Goal: Task Accomplishment & Management: Use online tool/utility

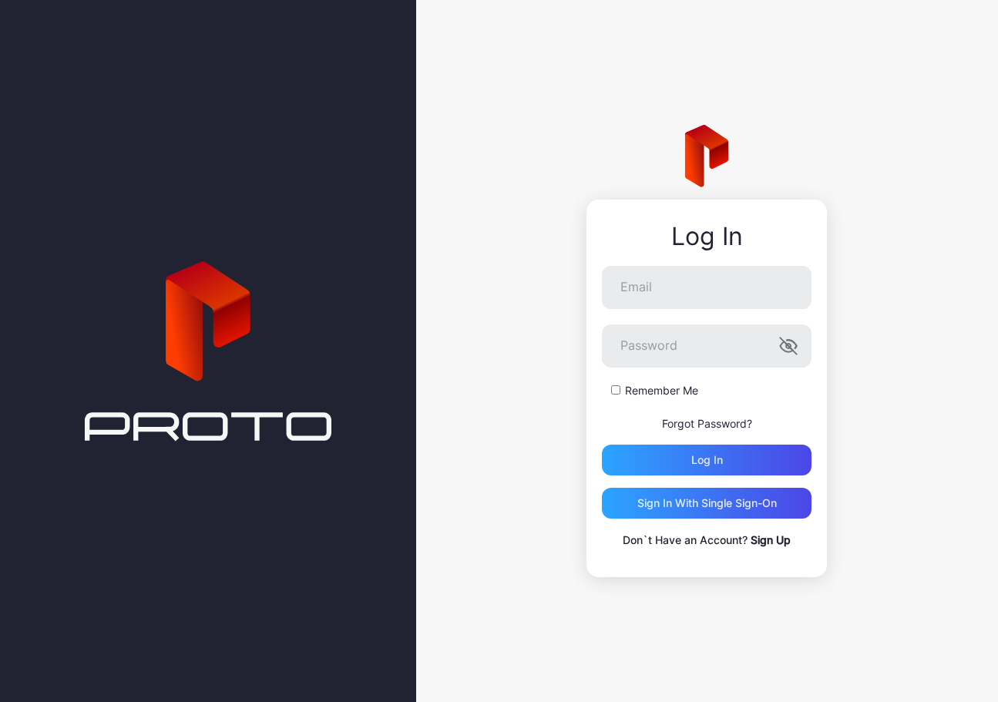
click at [765, 543] on link "Sign Up" at bounding box center [771, 540] width 40 height 13
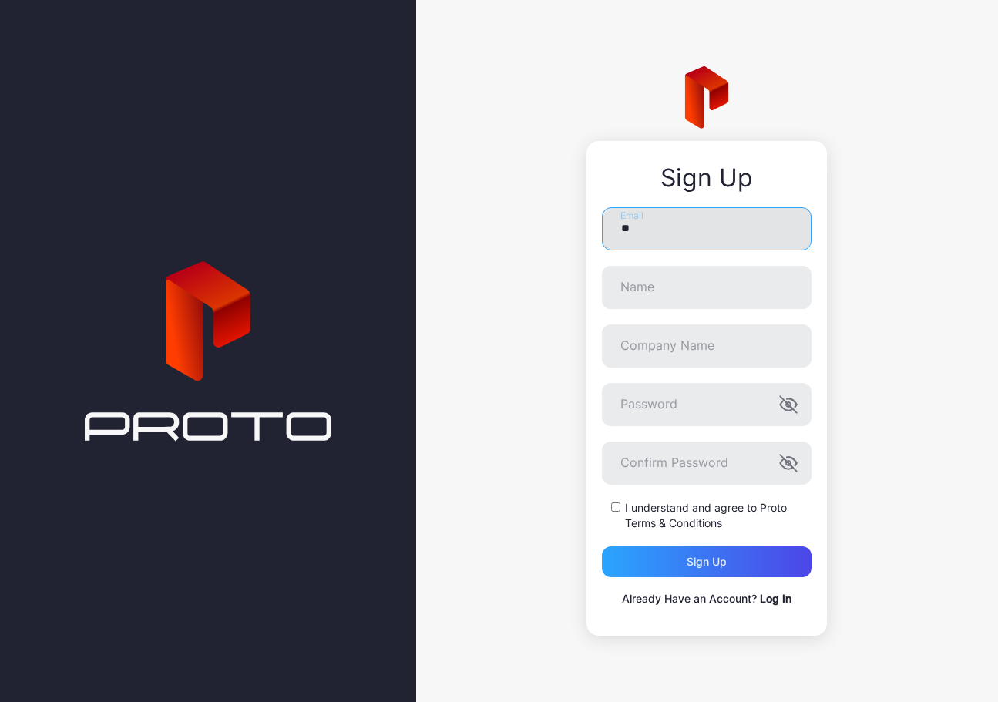
type input "*"
type input "**********"
type input "****"
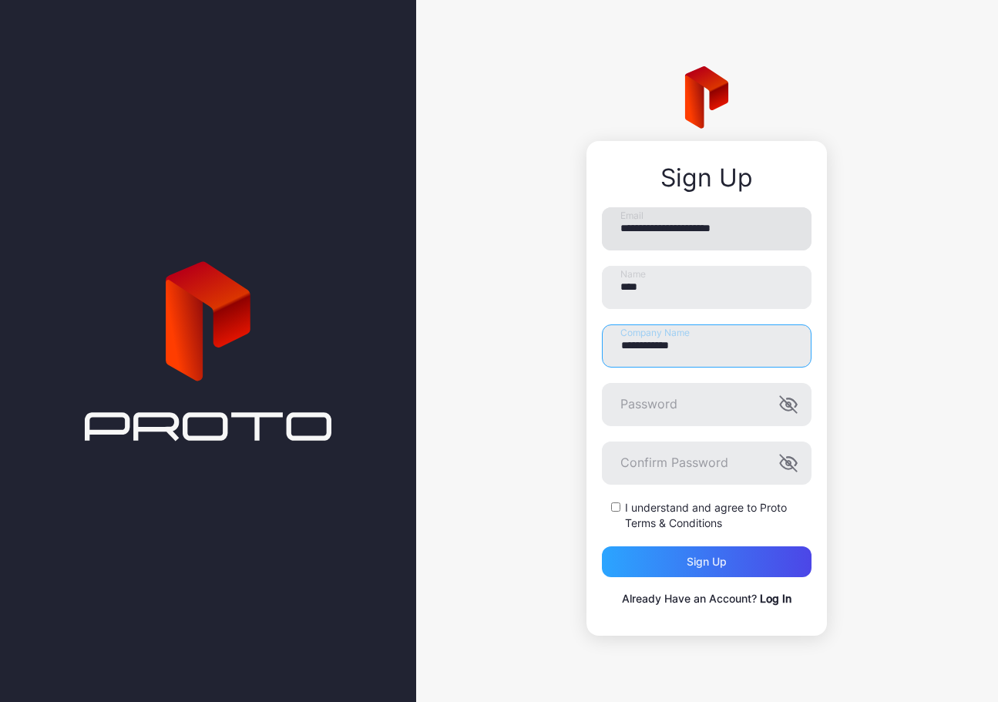
type input "**********"
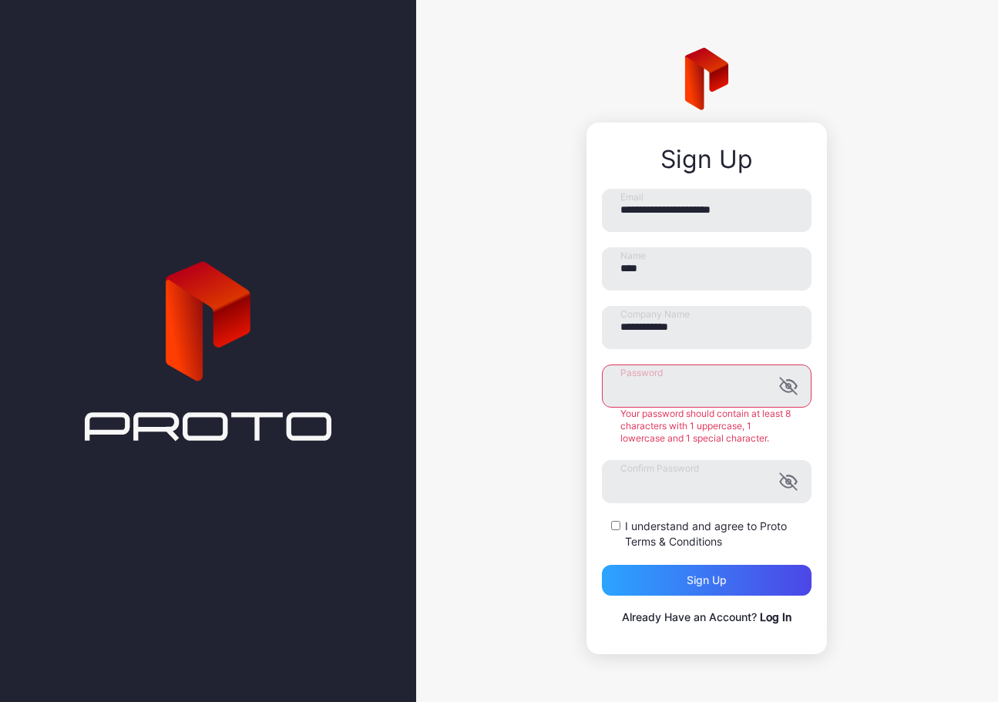
click at [817, 419] on div "**********" at bounding box center [707, 351] width 582 height 702
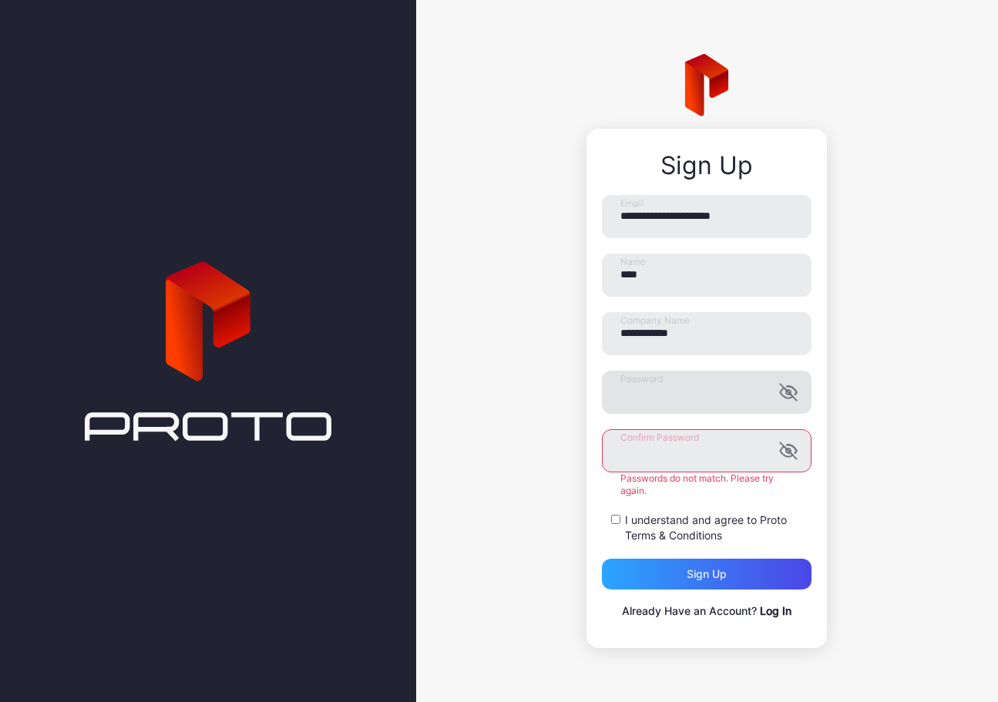
click at [781, 386] on icon "button" at bounding box center [789, 392] width 19 height 19
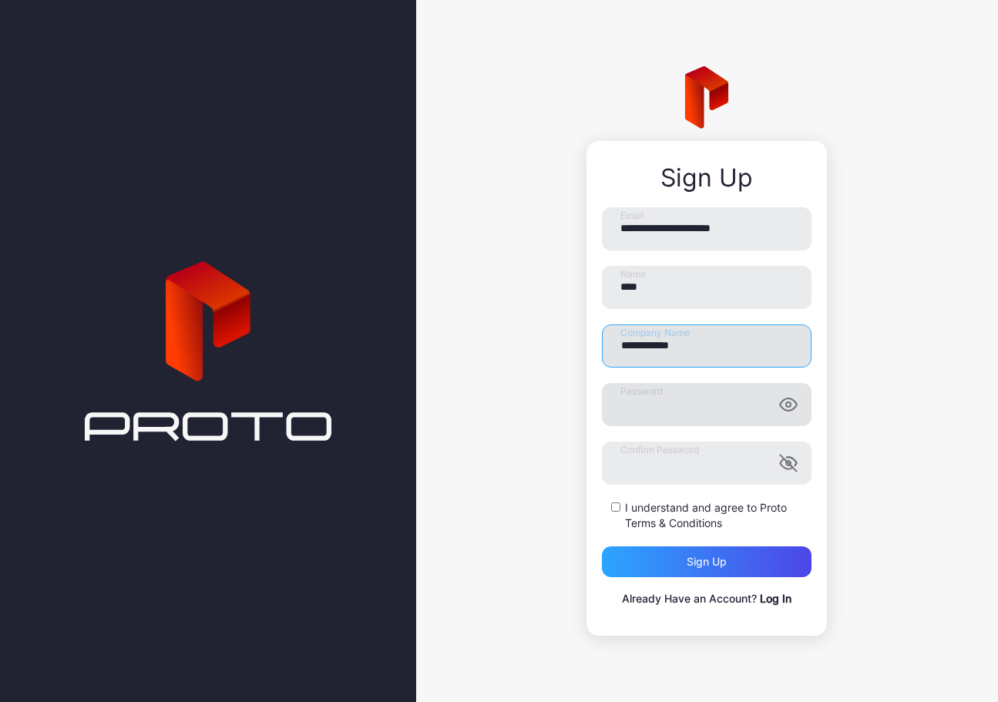
click at [732, 345] on input "**********" at bounding box center [707, 346] width 210 height 43
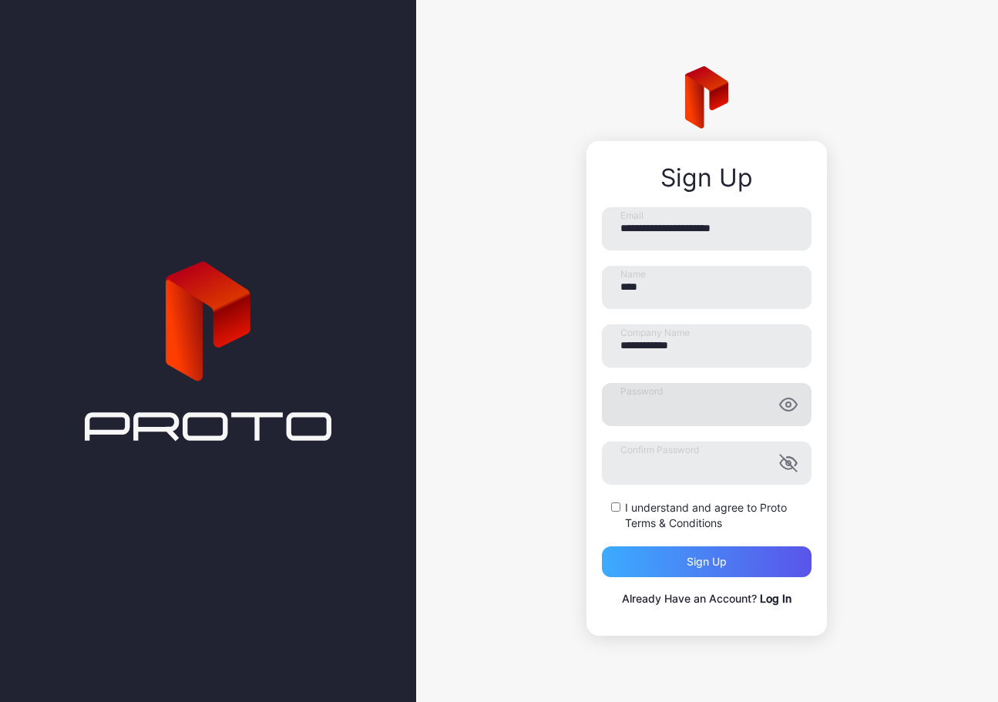
click at [709, 556] on div "Sign up" at bounding box center [707, 562] width 40 height 12
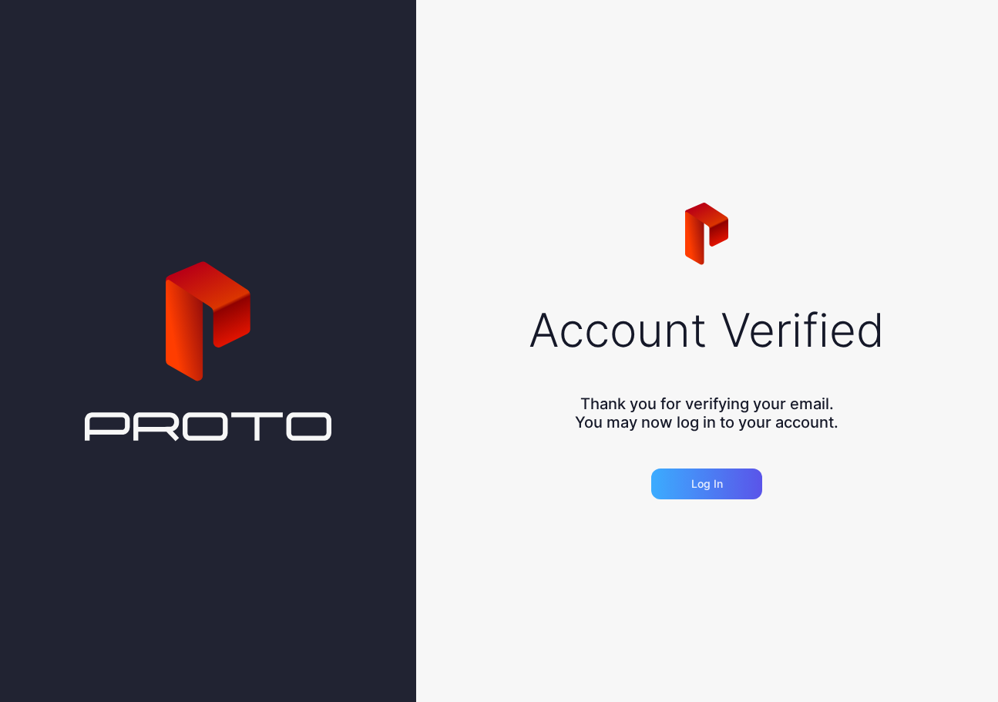
click at [692, 490] on div "Log in" at bounding box center [708, 484] width 32 height 12
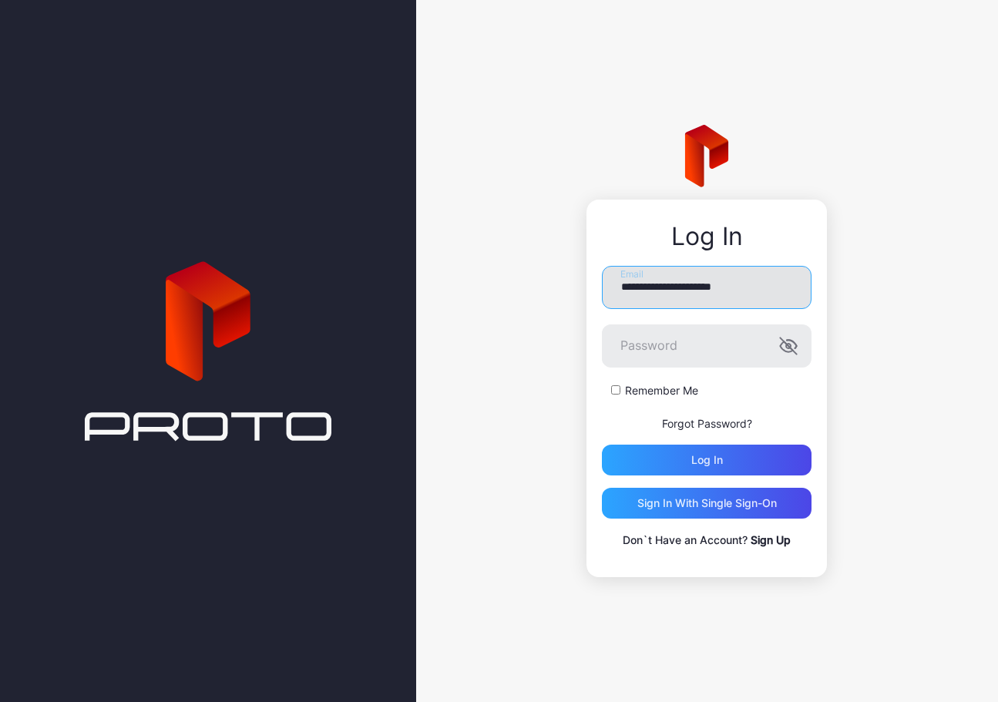
type input "**********"
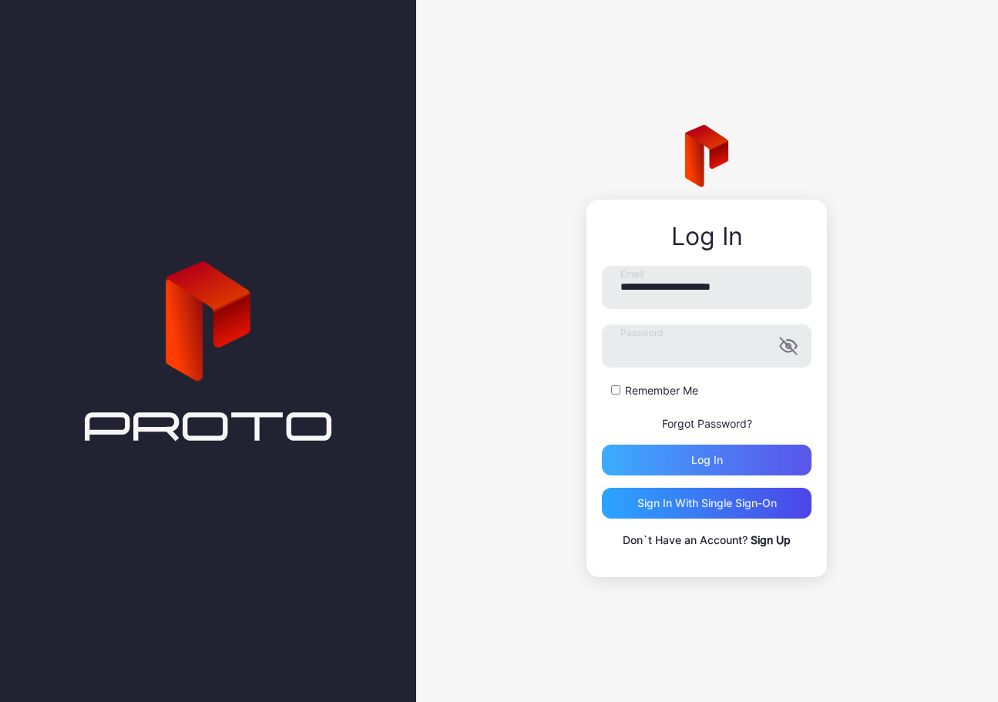
click at [633, 466] on div "Log in" at bounding box center [707, 460] width 210 height 31
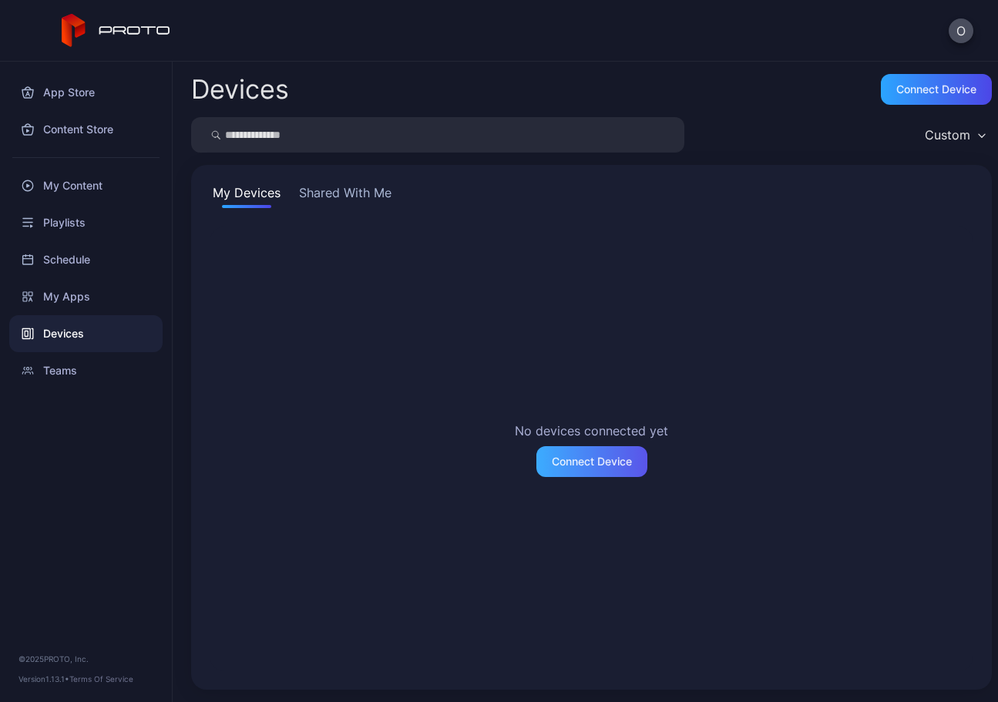
click at [588, 463] on div "Connect Device" at bounding box center [592, 462] width 80 height 12
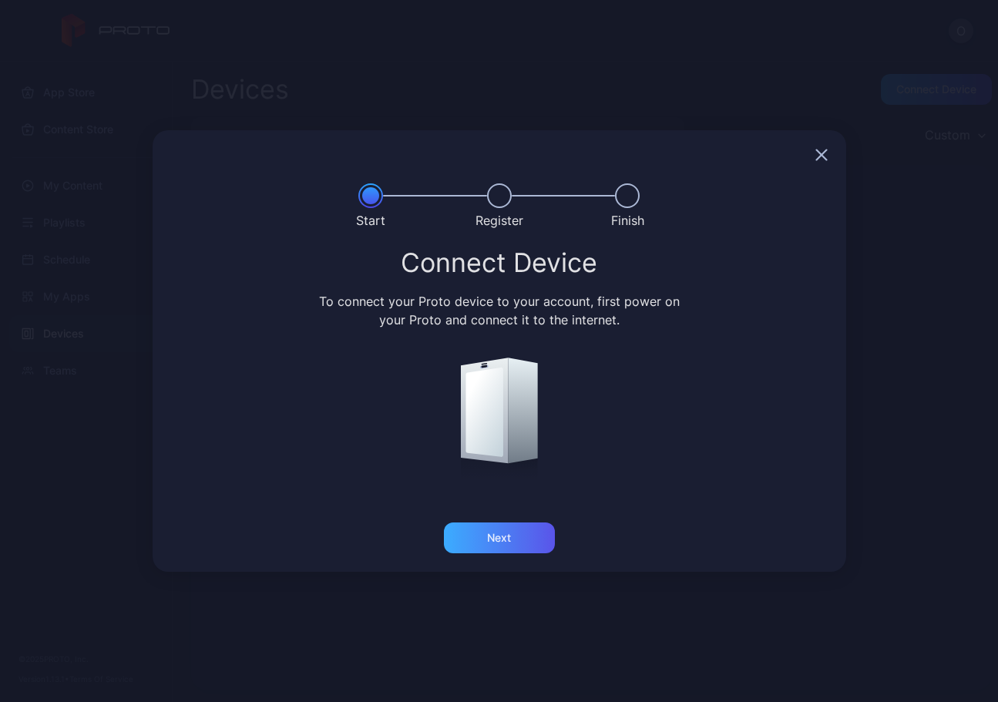
click at [474, 546] on div "Next" at bounding box center [499, 538] width 111 height 31
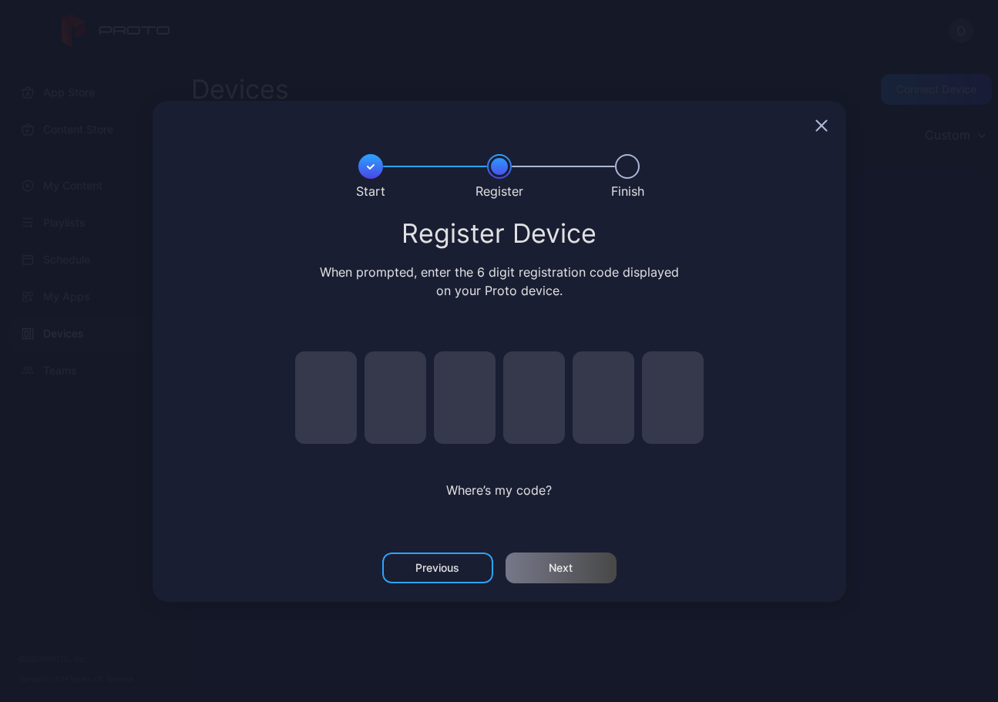
click at [303, 386] on input "pin code 1 of 6" at bounding box center [326, 398] width 62 height 93
type input "*"
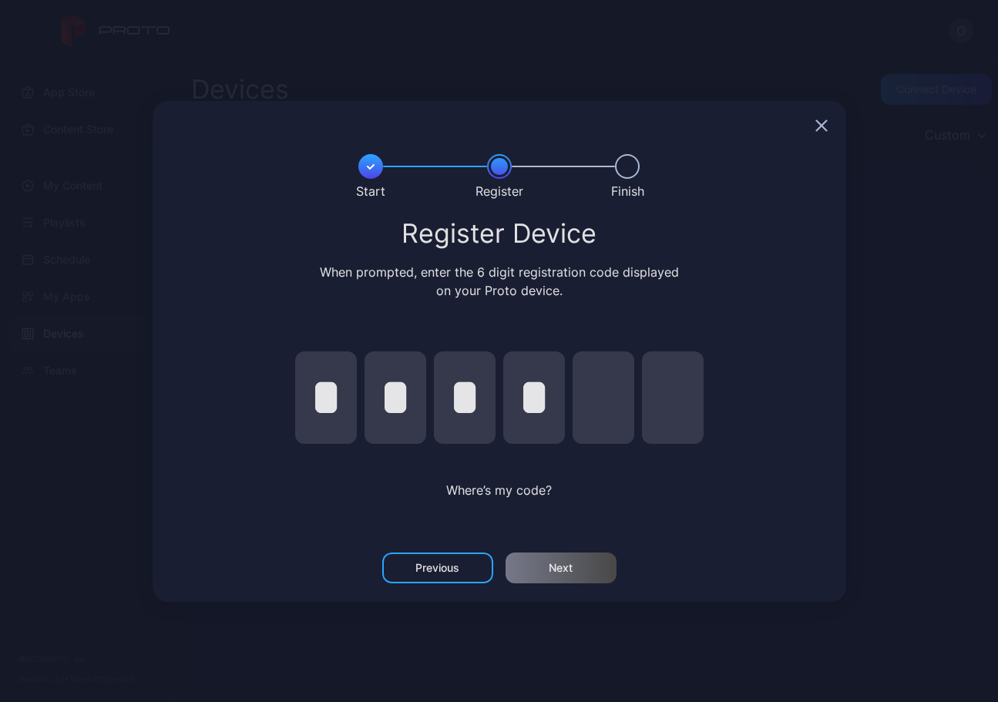
type input "*"
click at [578, 577] on div "Next" at bounding box center [561, 568] width 111 height 31
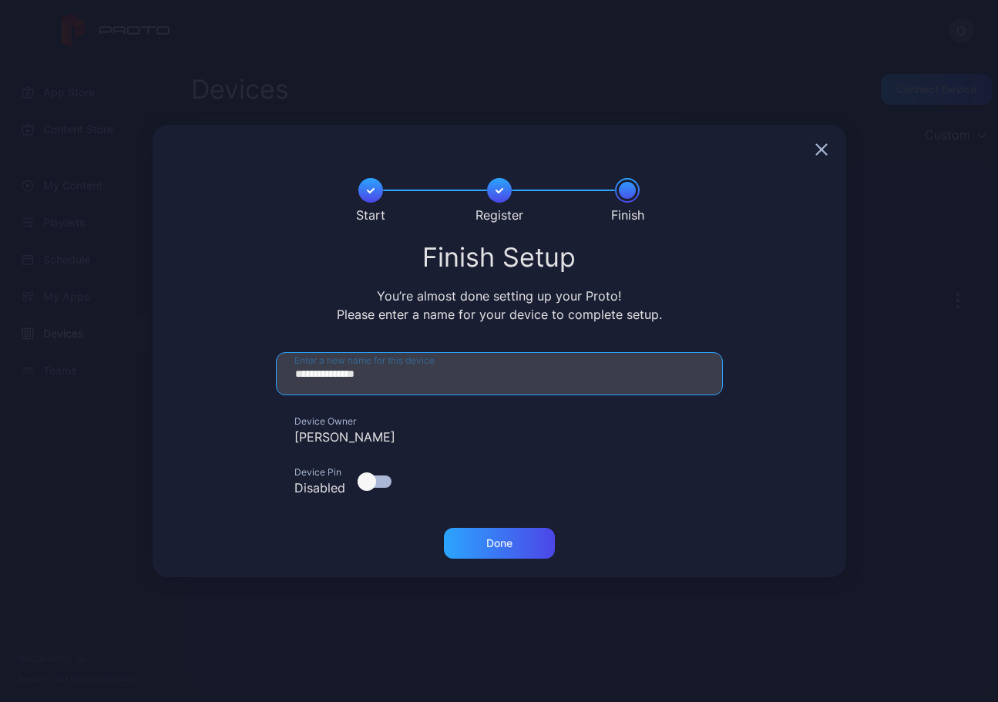
click at [427, 377] on input "**********" at bounding box center [499, 373] width 447 height 43
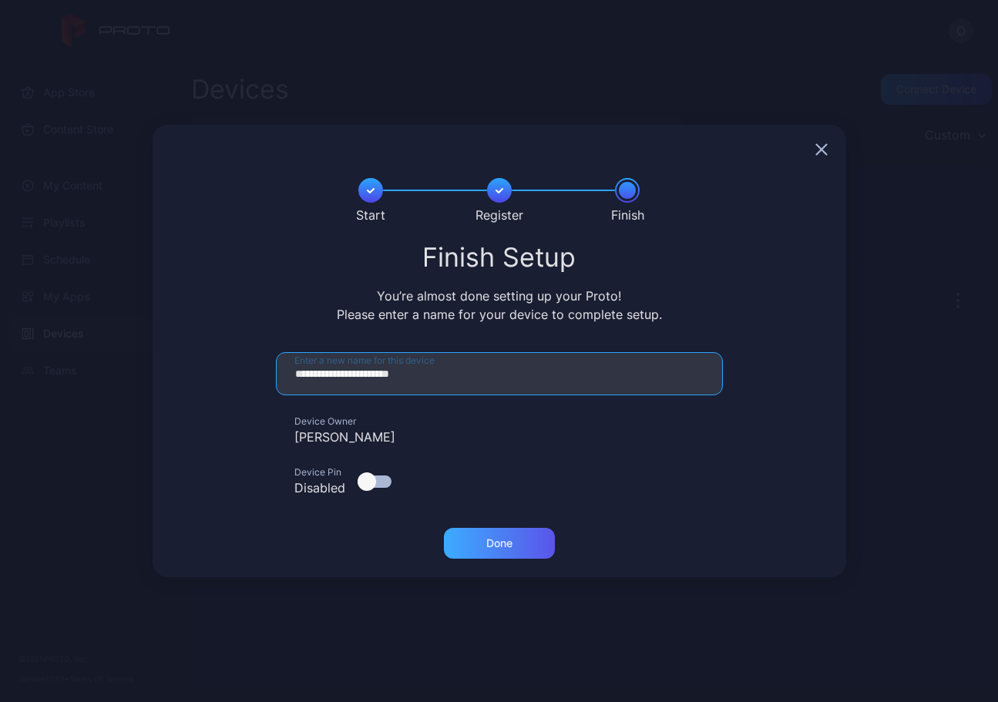
type input "**********"
click at [524, 548] on div "Done" at bounding box center [499, 543] width 111 height 31
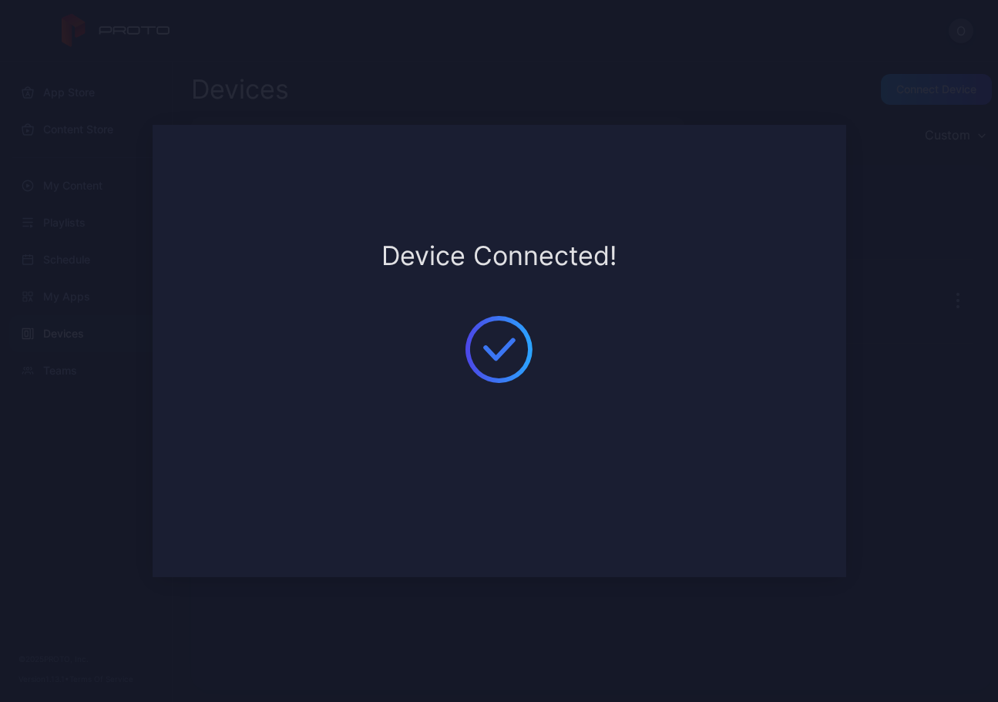
click at [490, 335] on icon at bounding box center [500, 350] width 68 height 68
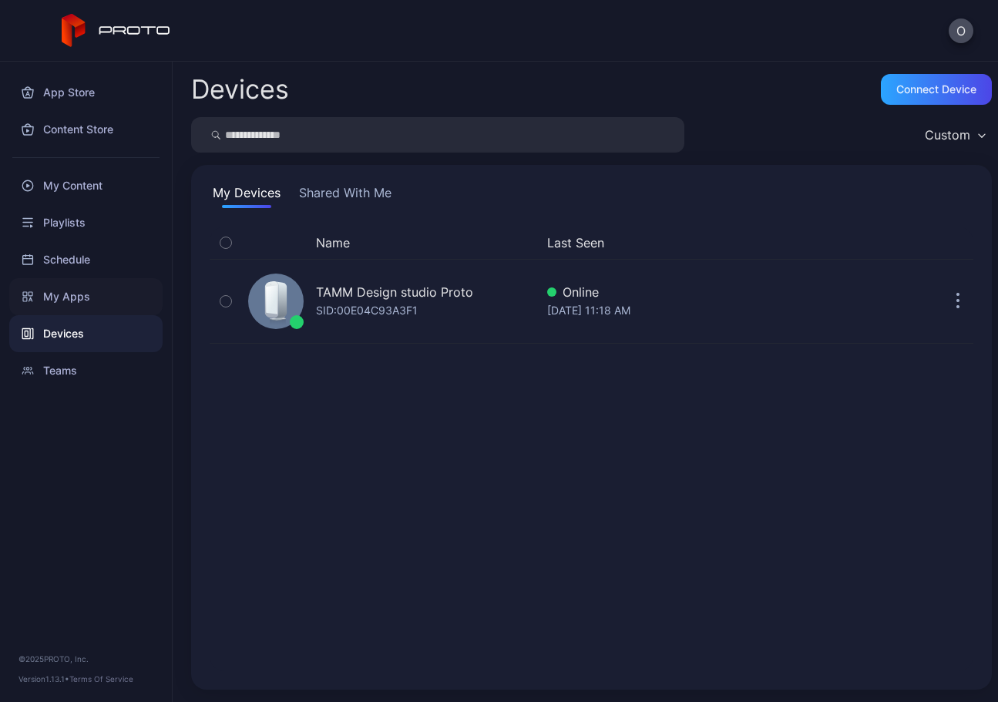
click at [84, 299] on div "My Apps" at bounding box center [85, 296] width 153 height 37
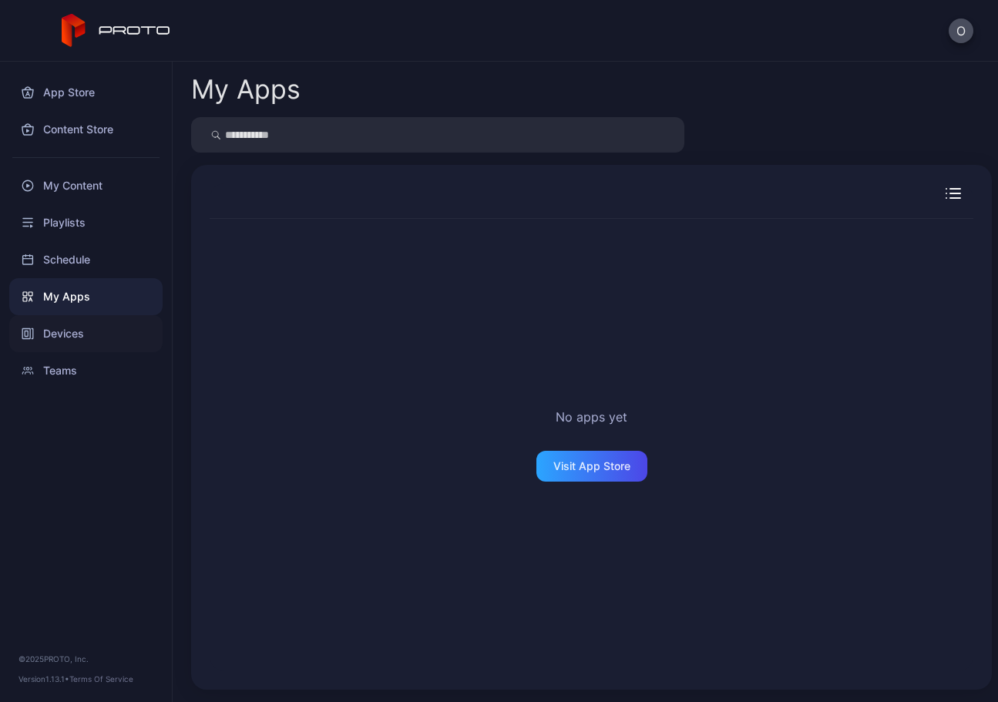
click at [61, 335] on div "Devices" at bounding box center [85, 333] width 153 height 37
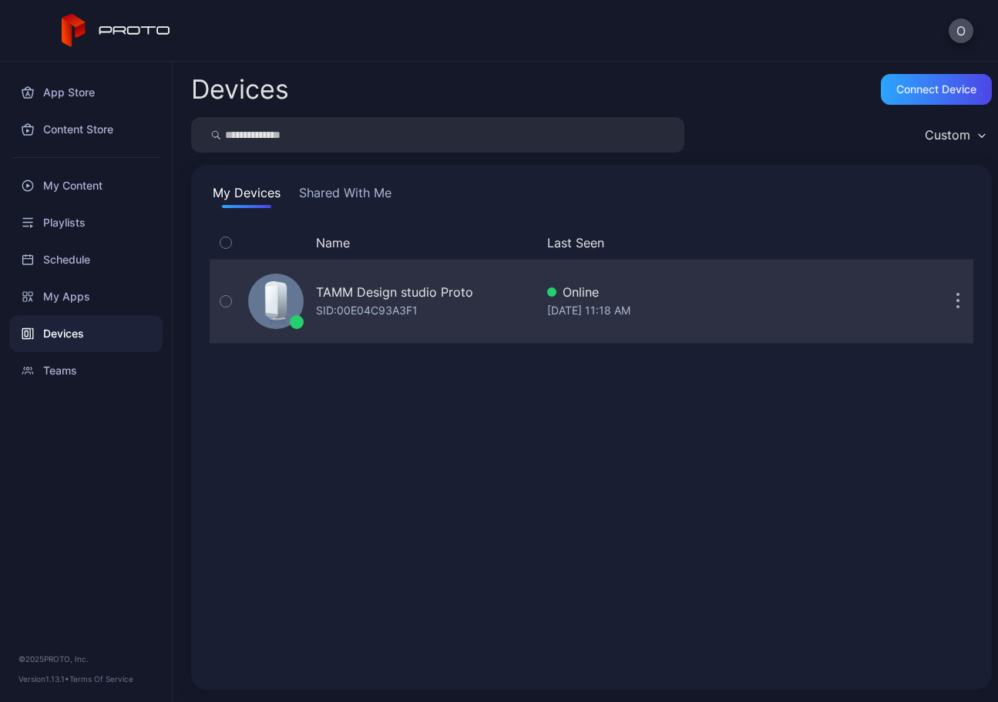
click at [943, 301] on button "button" at bounding box center [958, 301] width 31 height 31
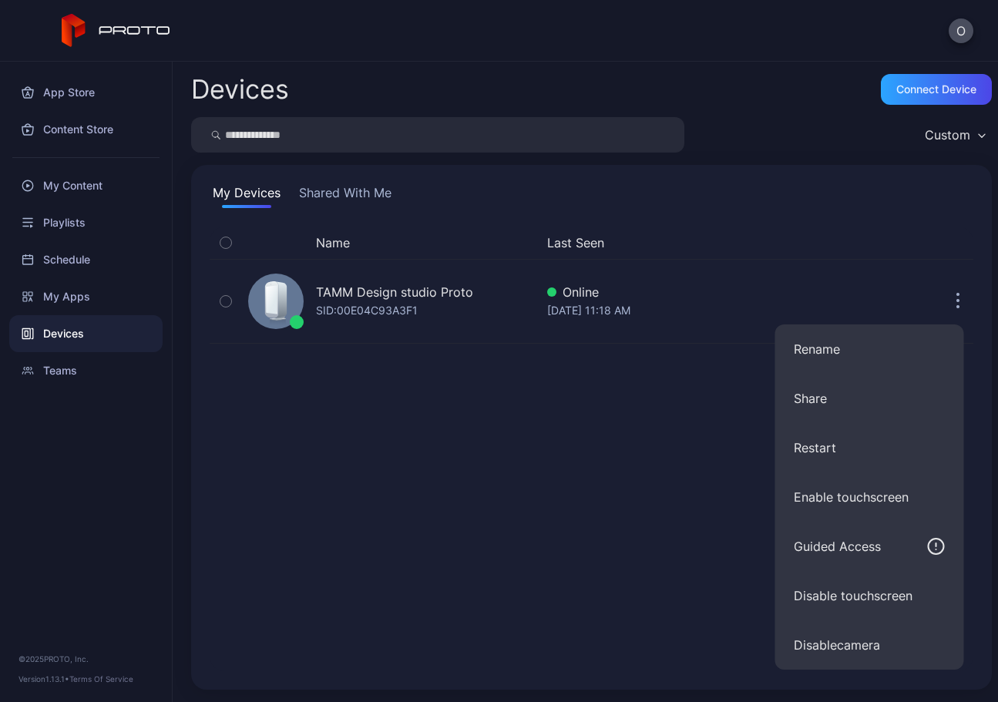
click at [497, 472] on div "Name Last Seen TAMM Design studio Proto SID: 00E04C93A3F1 Online Sep 30, 2025 a…" at bounding box center [592, 449] width 764 height 445
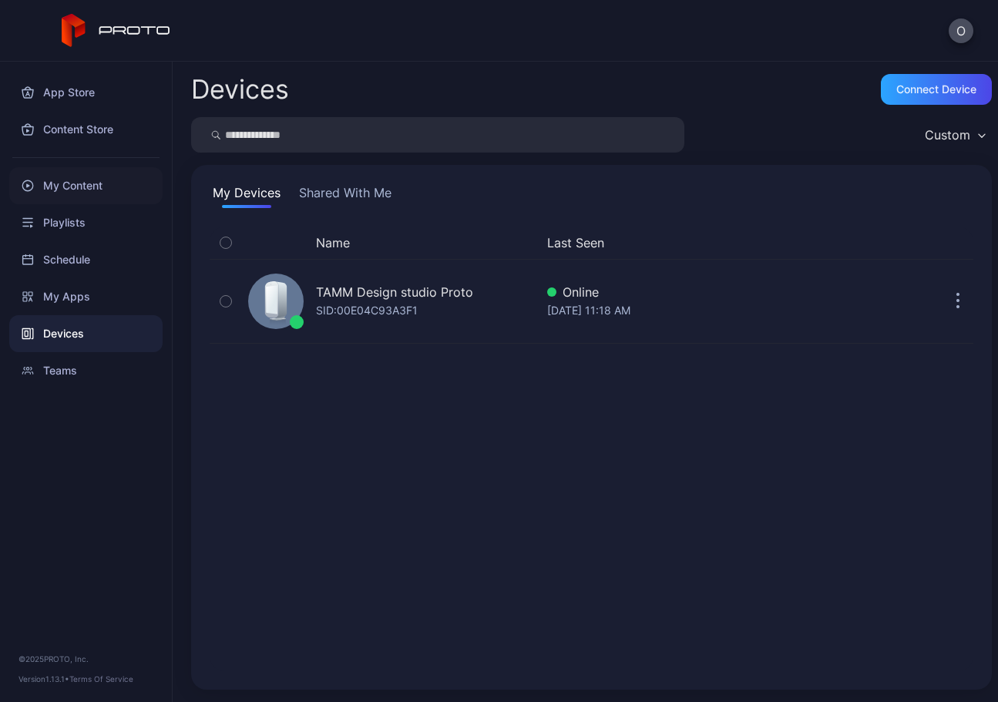
click at [83, 185] on div "My Content" at bounding box center [85, 185] width 153 height 37
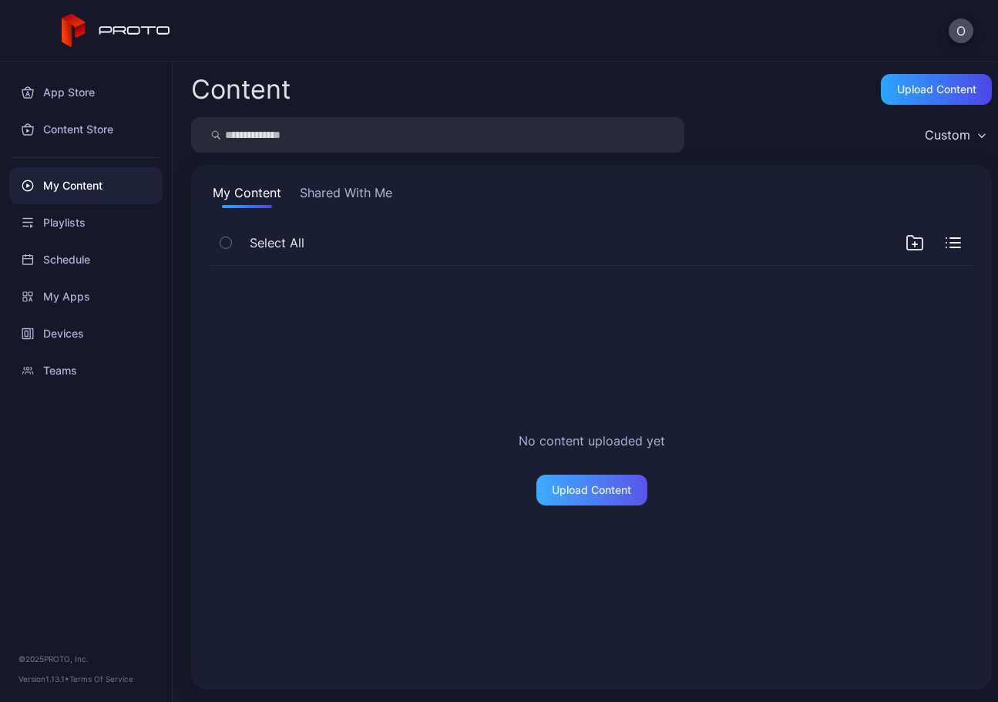
click at [563, 493] on div "Upload Content" at bounding box center [591, 490] width 79 height 12
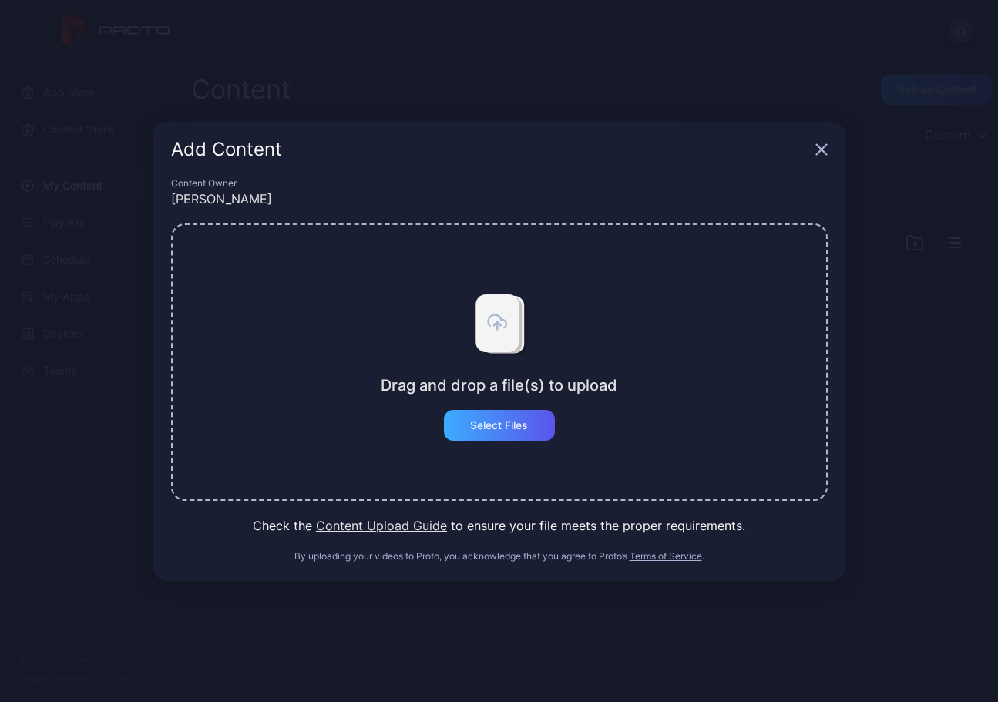
click at [482, 422] on div "Select Files" at bounding box center [499, 425] width 58 height 12
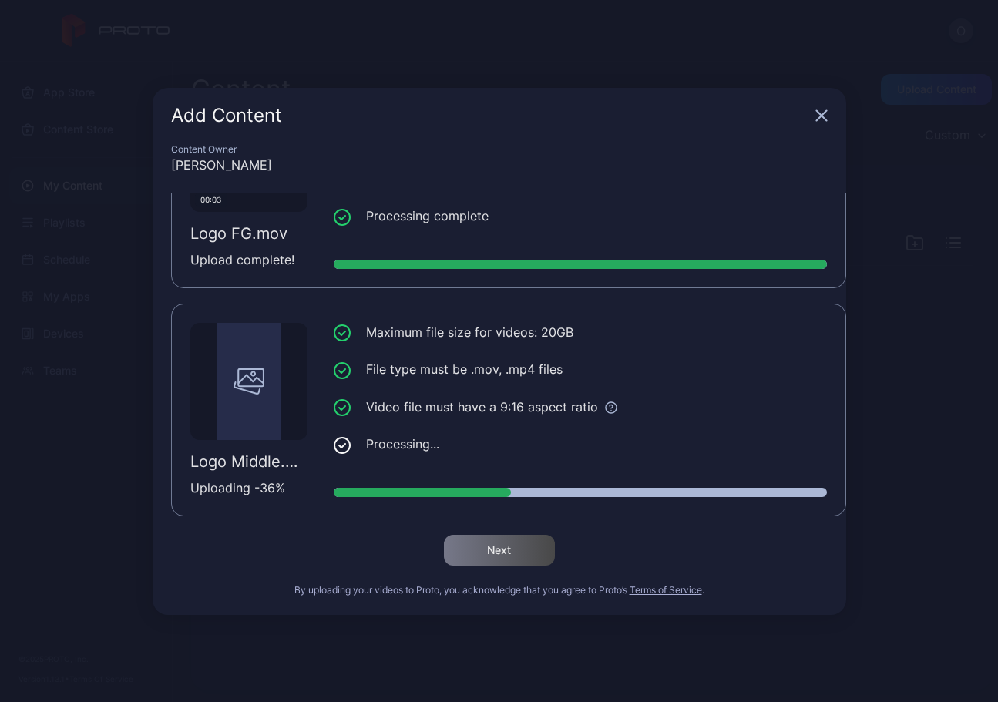
scroll to position [574, 0]
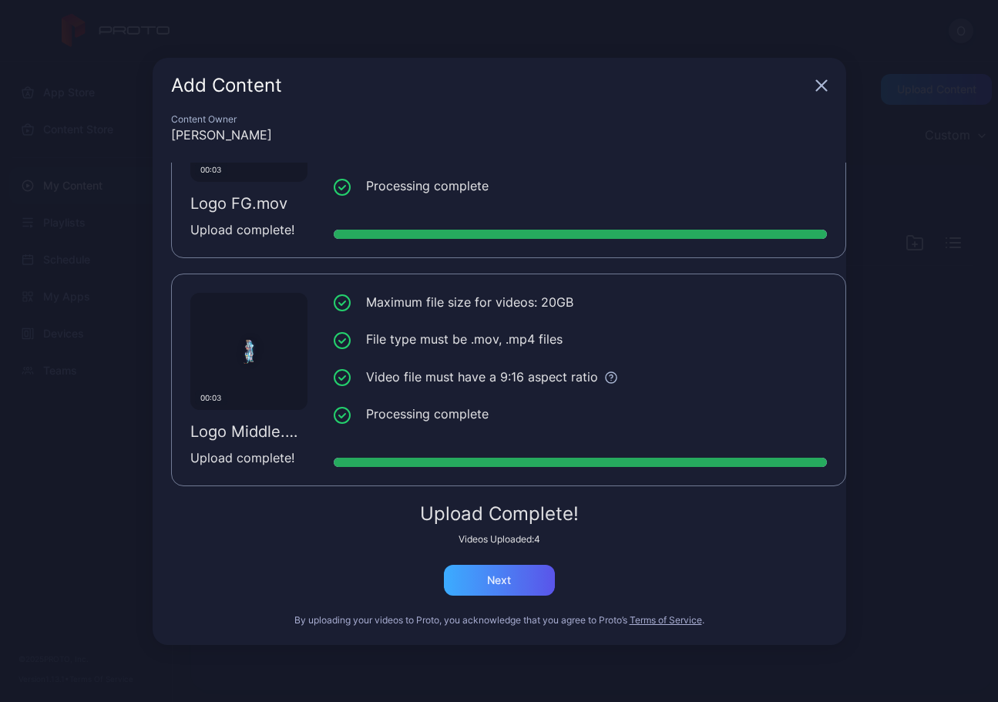
click at [520, 583] on div "Next" at bounding box center [499, 580] width 111 height 31
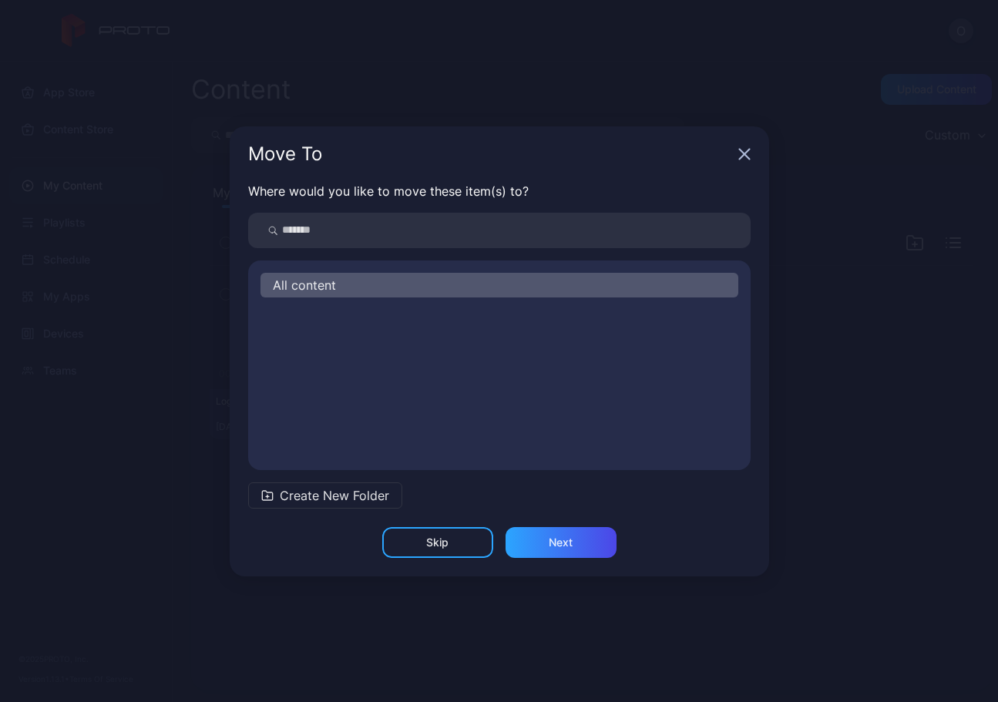
click at [277, 497] on button "Create New Folder" at bounding box center [325, 496] width 154 height 26
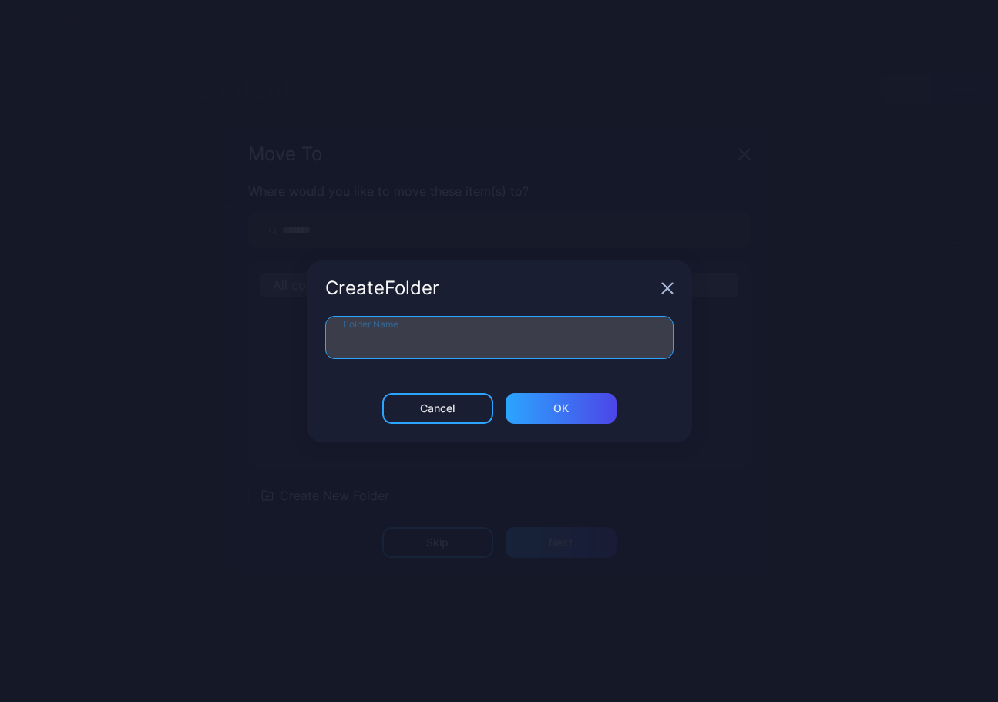
click at [399, 339] on input "Folder Name" at bounding box center [499, 337] width 349 height 43
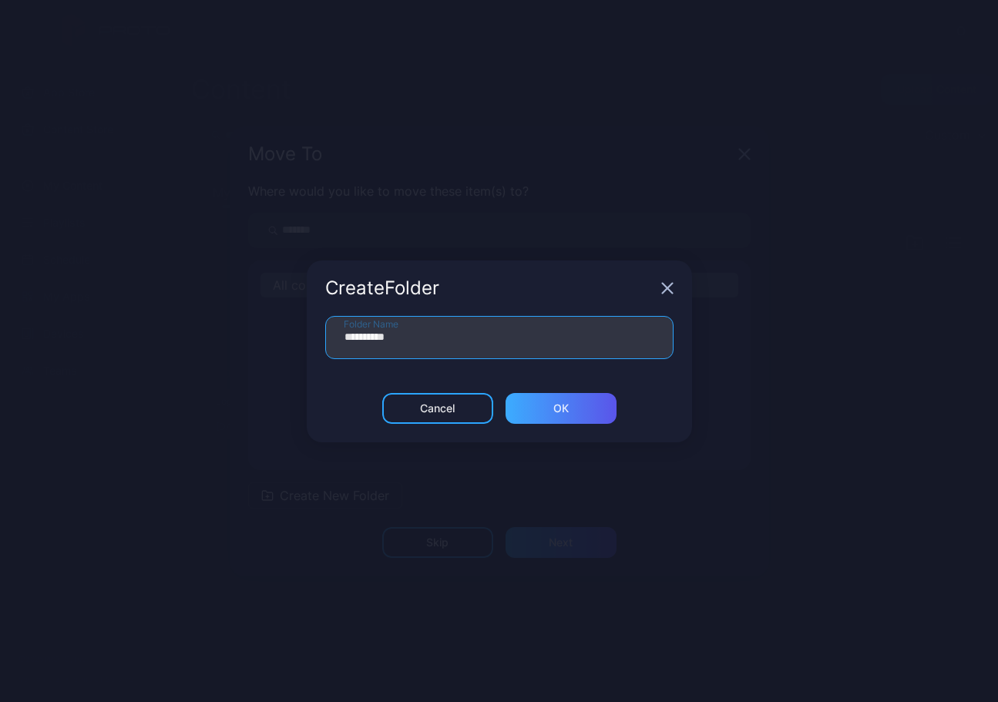
type input "**********"
click at [547, 416] on div "ОК" at bounding box center [561, 408] width 111 height 31
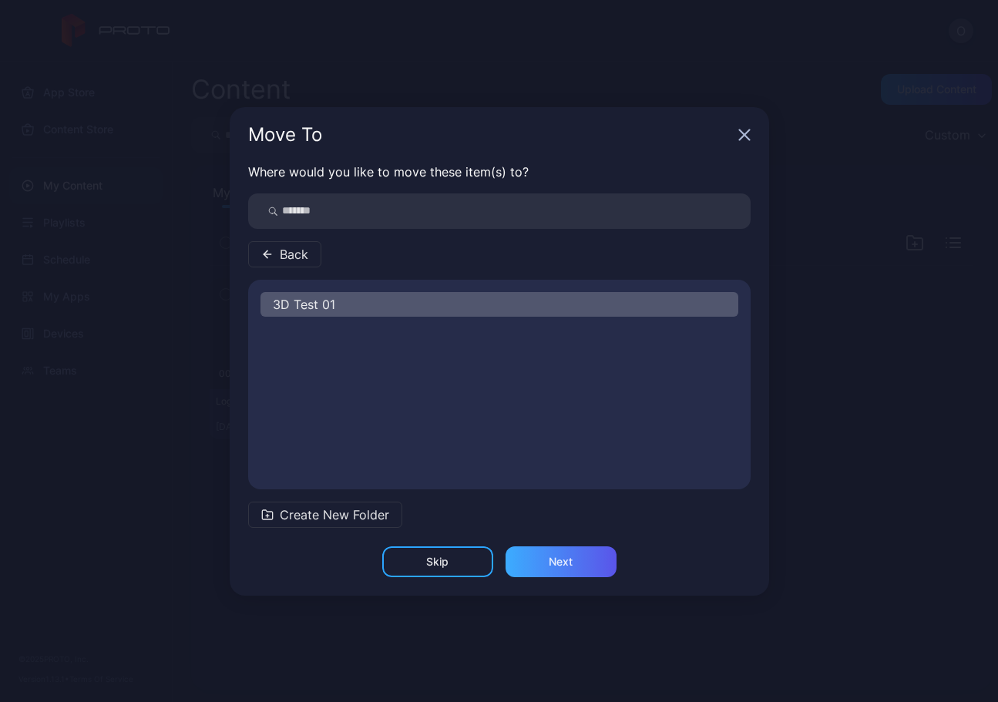
click at [542, 568] on div "Next" at bounding box center [561, 562] width 111 height 31
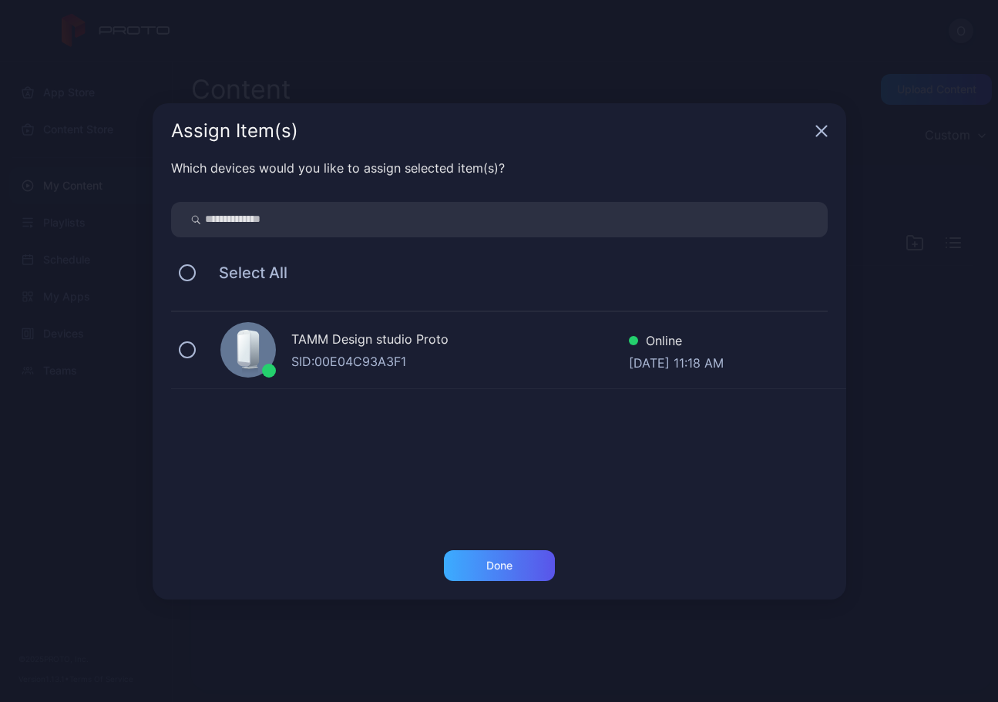
click at [507, 573] on div "Done" at bounding box center [499, 566] width 111 height 31
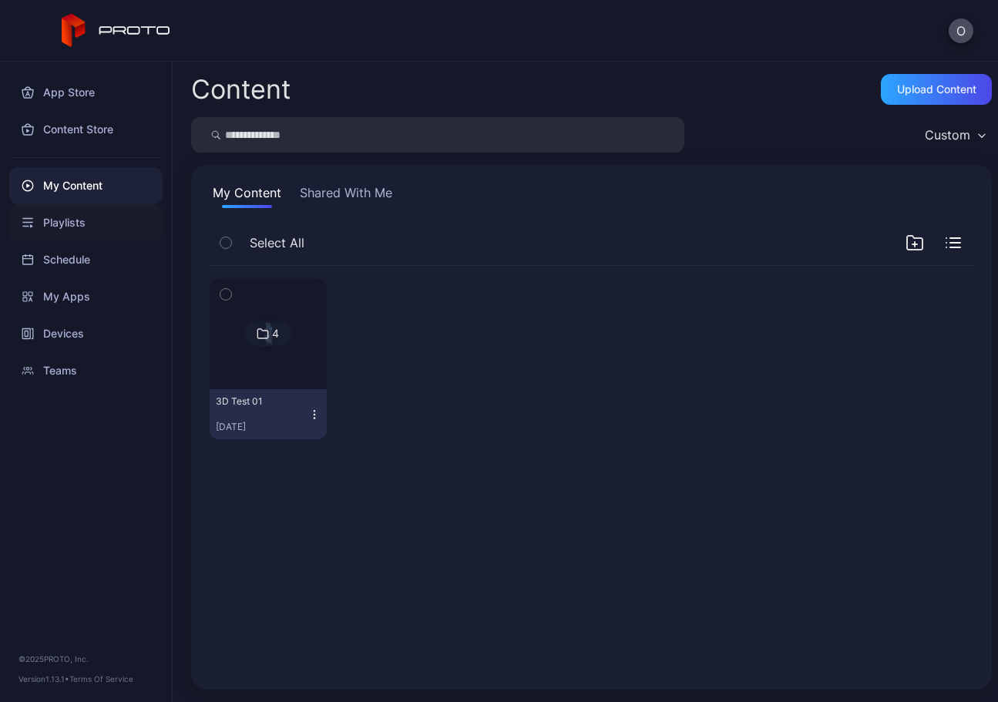
click at [69, 218] on div "Playlists" at bounding box center [85, 222] width 153 height 37
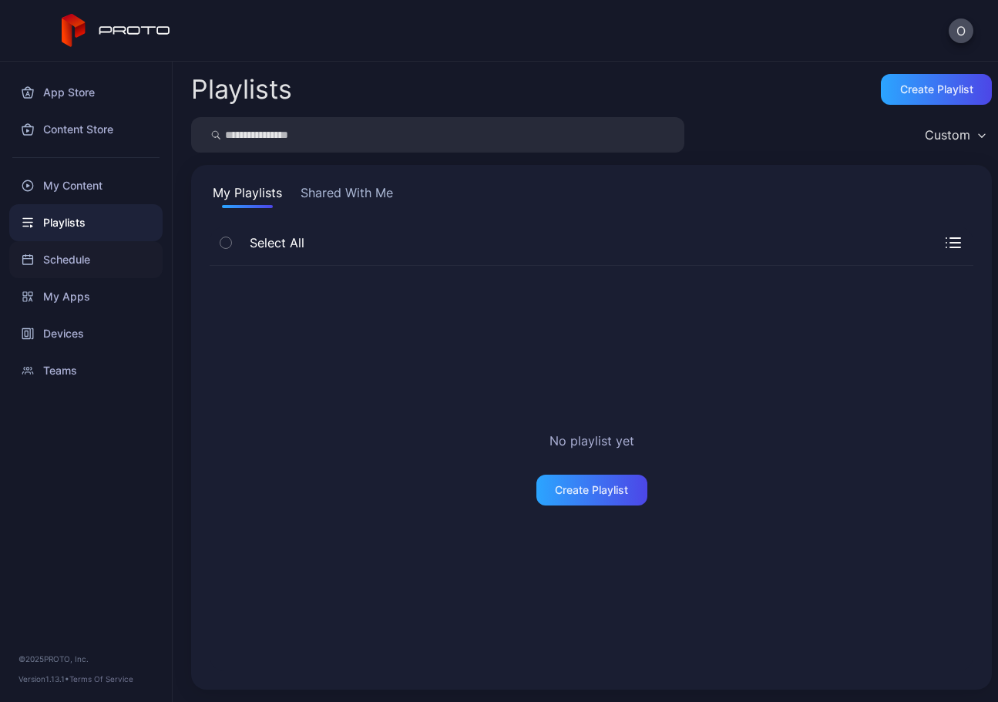
click at [70, 268] on div "Schedule" at bounding box center [85, 259] width 153 height 37
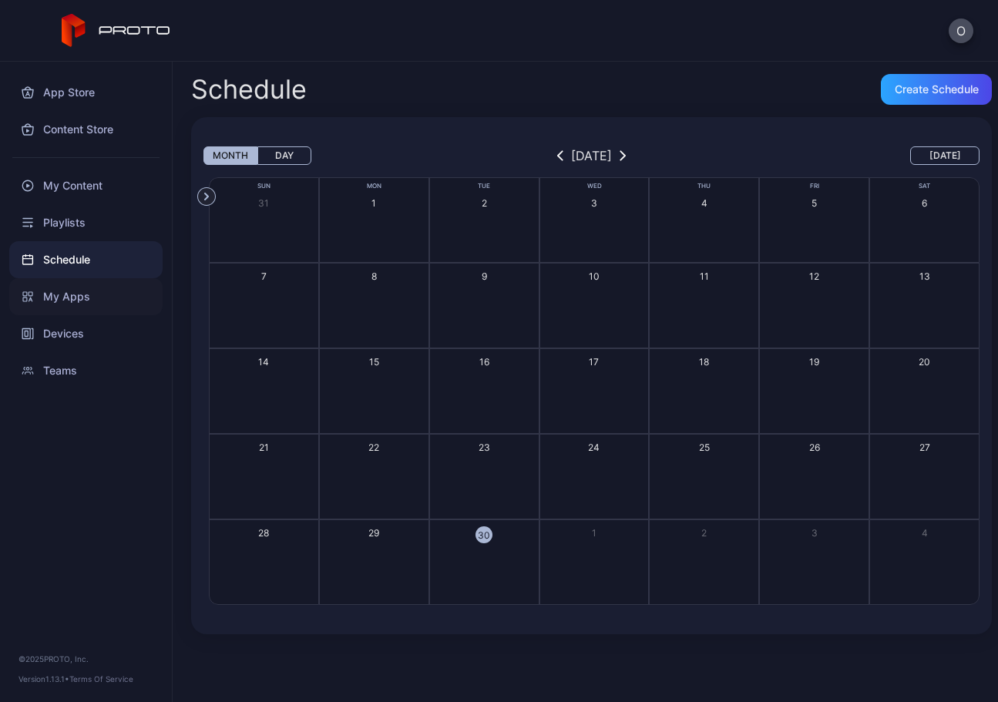
click at [56, 306] on div "My Apps" at bounding box center [85, 296] width 153 height 37
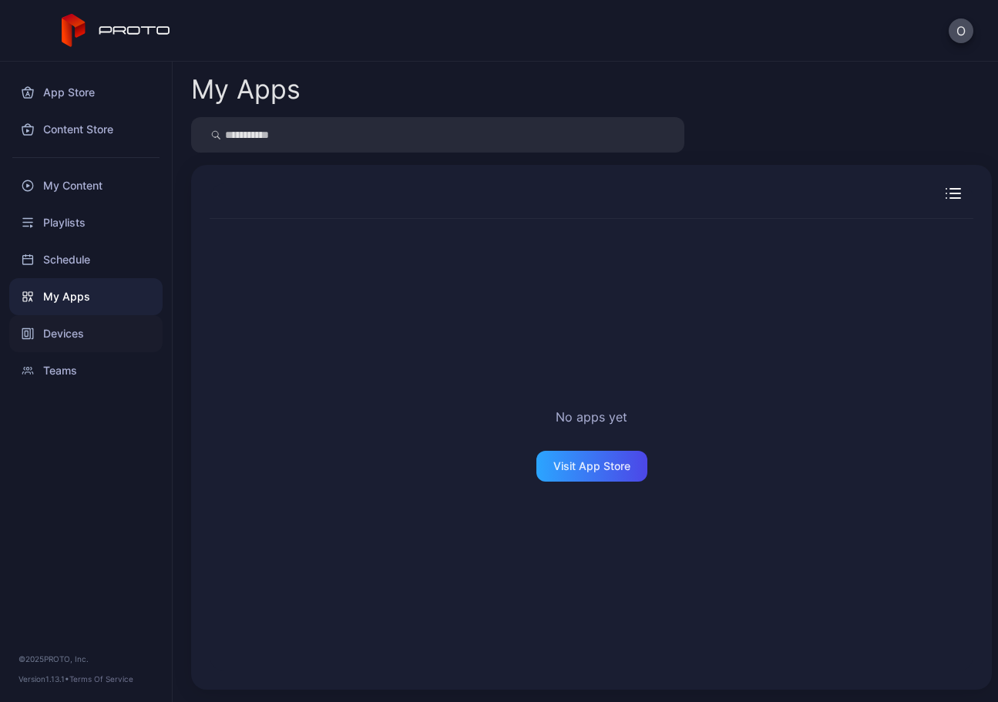
click at [67, 345] on div "Devices" at bounding box center [85, 333] width 153 height 37
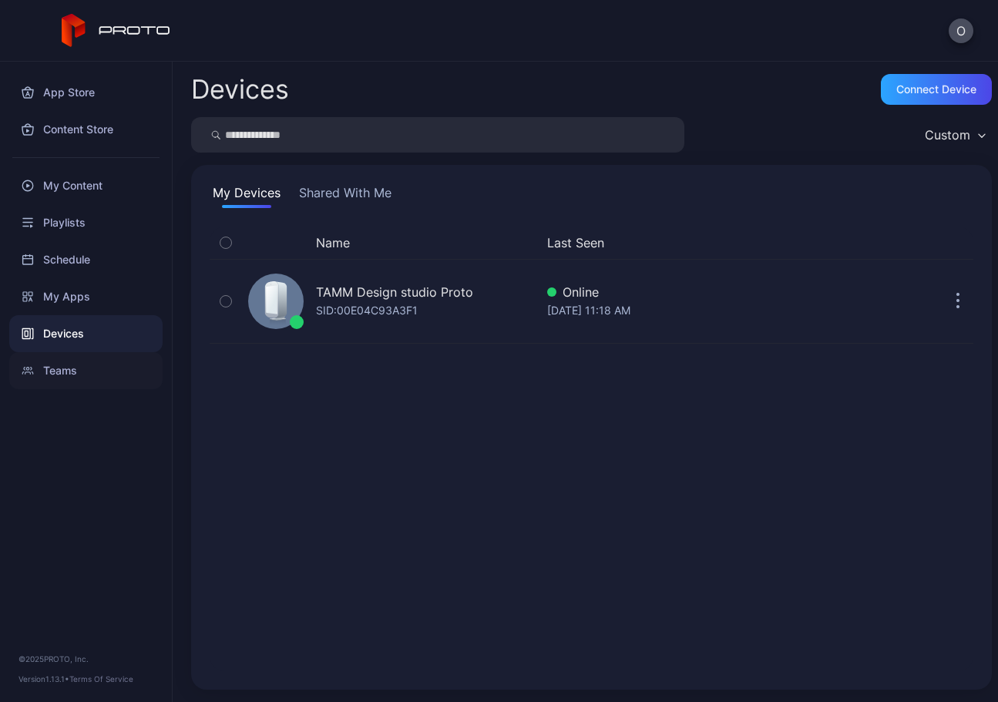
click at [61, 375] on div "Teams" at bounding box center [85, 370] width 153 height 37
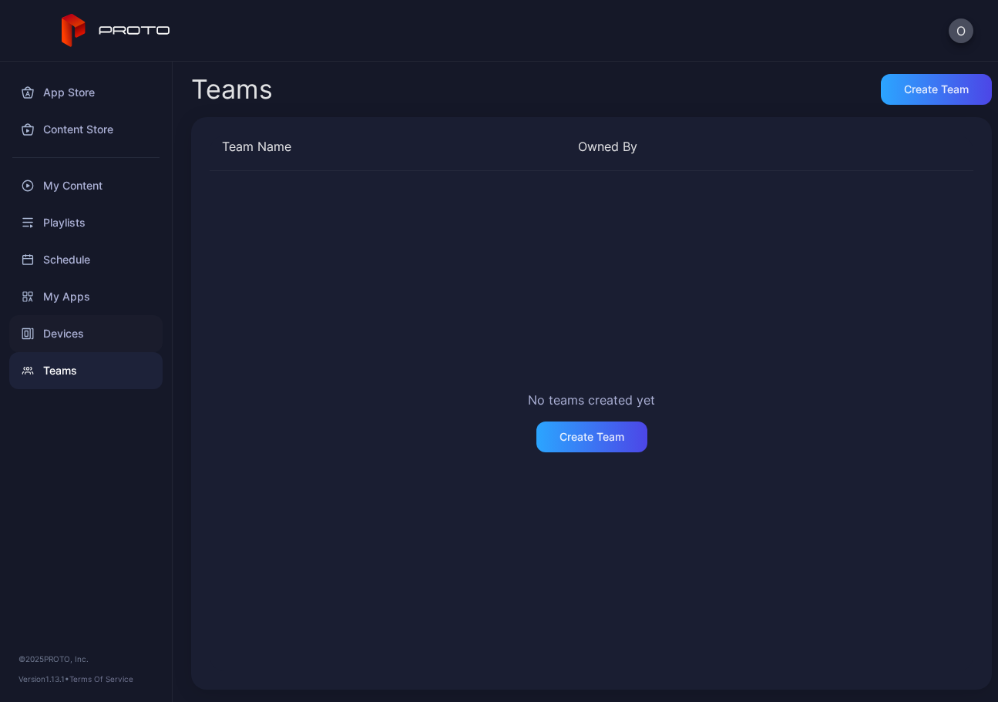
click at [86, 338] on div "Devices" at bounding box center [85, 333] width 153 height 37
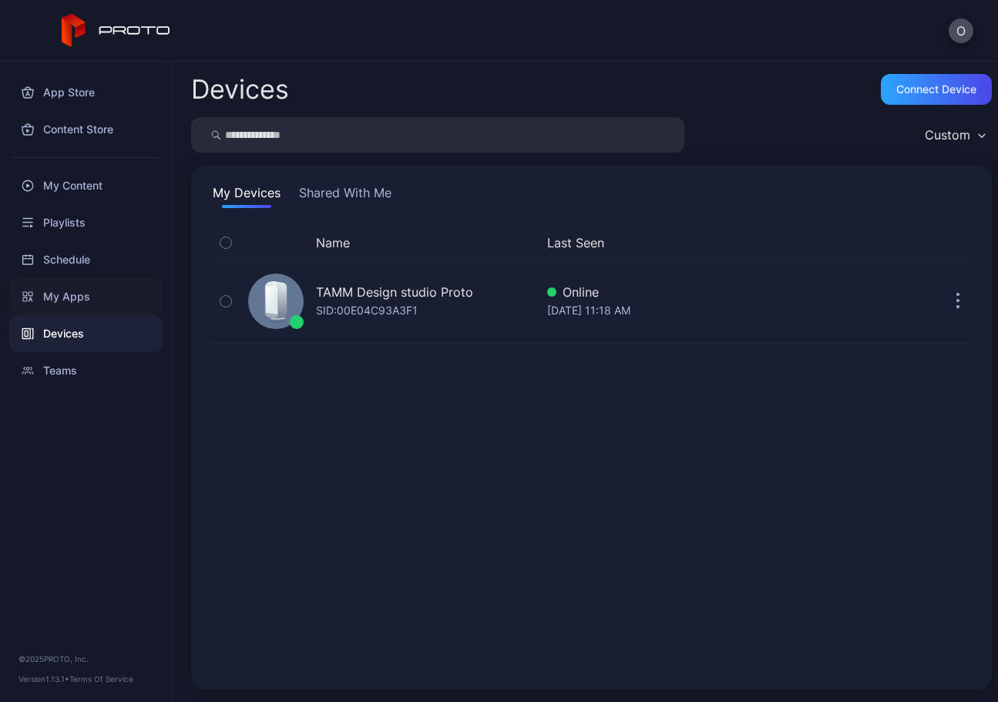
click at [66, 301] on div "My Apps" at bounding box center [85, 296] width 153 height 37
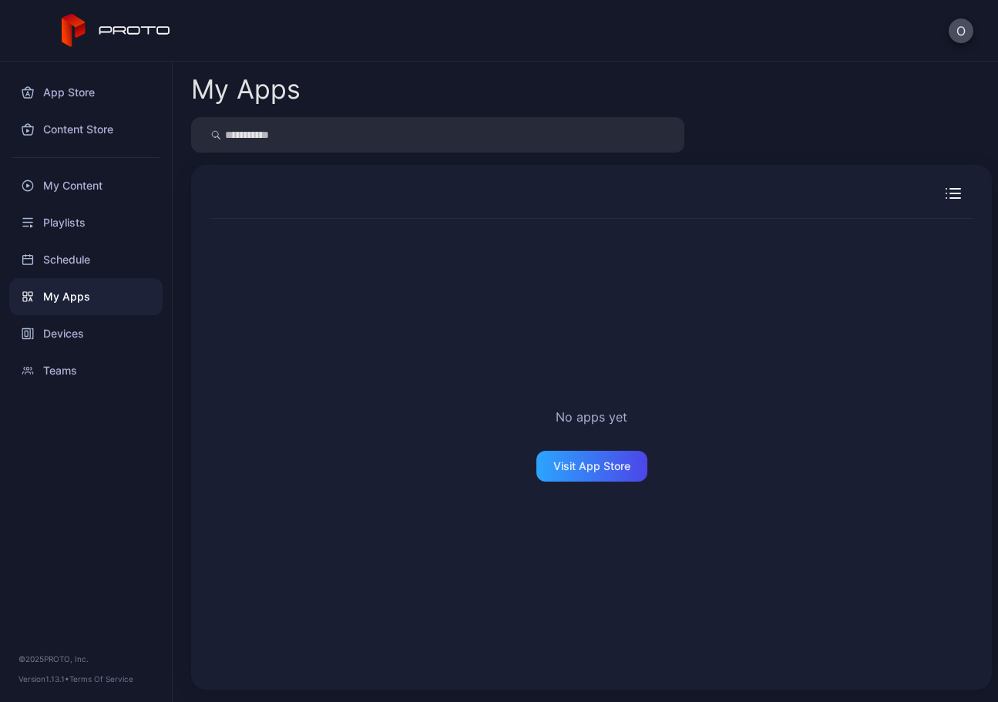
click at [328, 139] on input "search" at bounding box center [437, 134] width 493 height 35
click at [582, 463] on div "Visit App Store" at bounding box center [592, 466] width 77 height 12
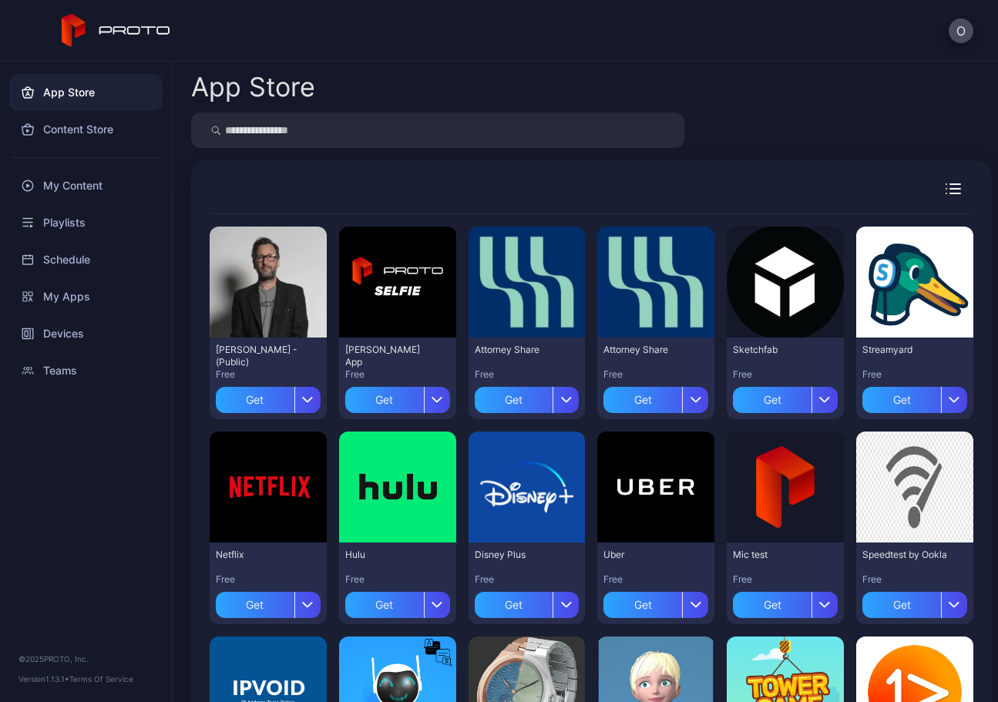
click at [268, 131] on input "search" at bounding box center [437, 130] width 493 height 35
type input "*****"
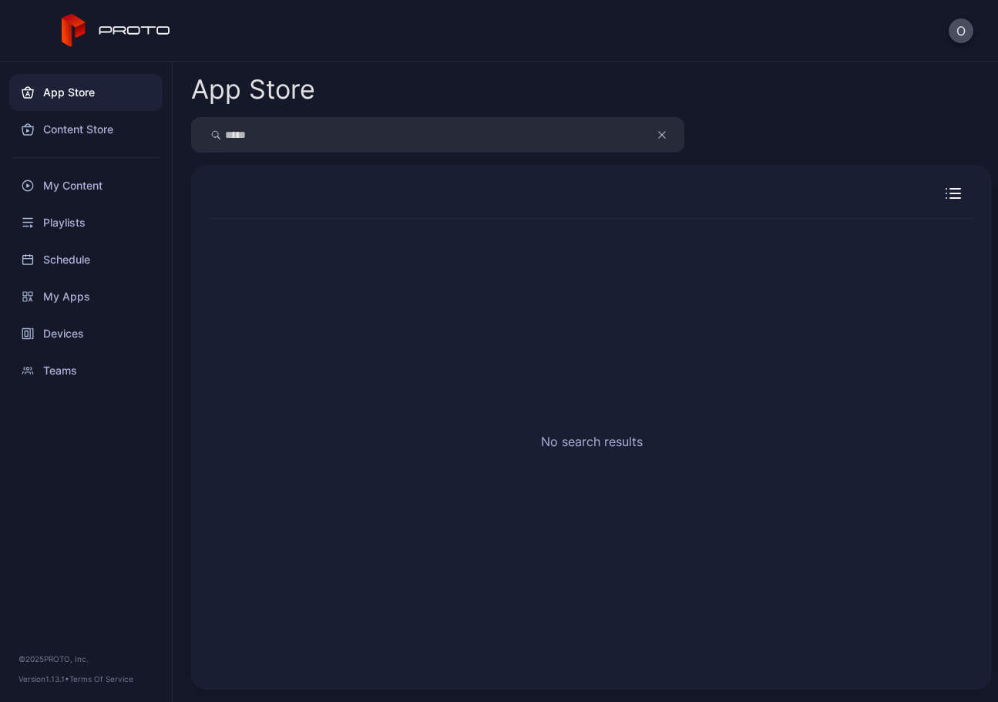
click at [288, 132] on input "*****" at bounding box center [437, 134] width 493 height 35
click at [68, 182] on div "My Content" at bounding box center [85, 185] width 153 height 37
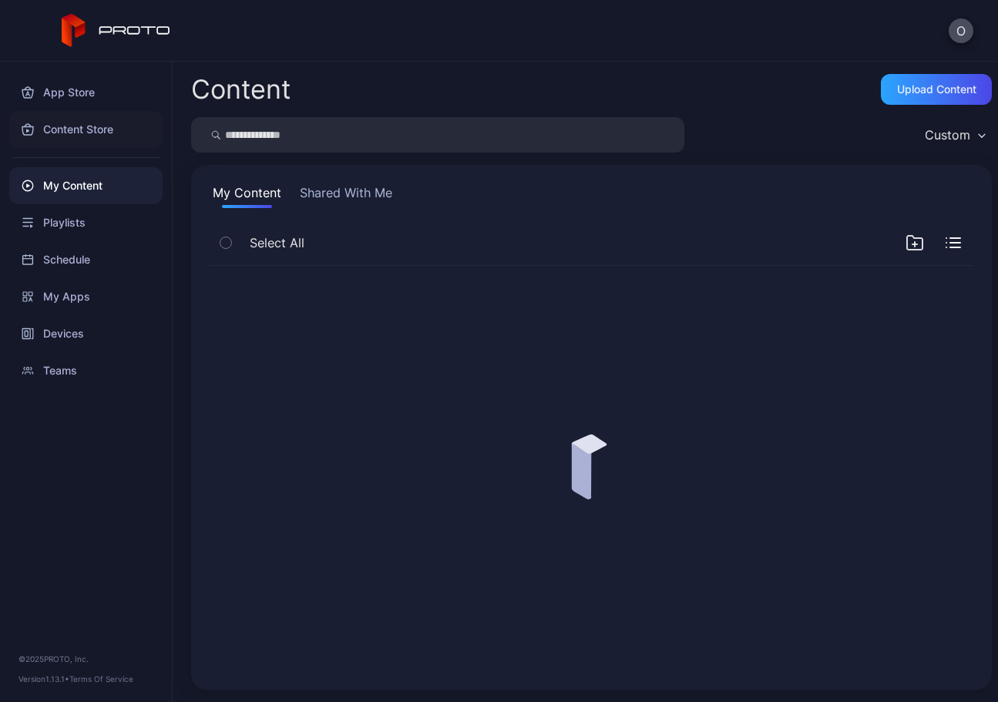
click at [87, 123] on div "Content Store" at bounding box center [85, 129] width 153 height 37
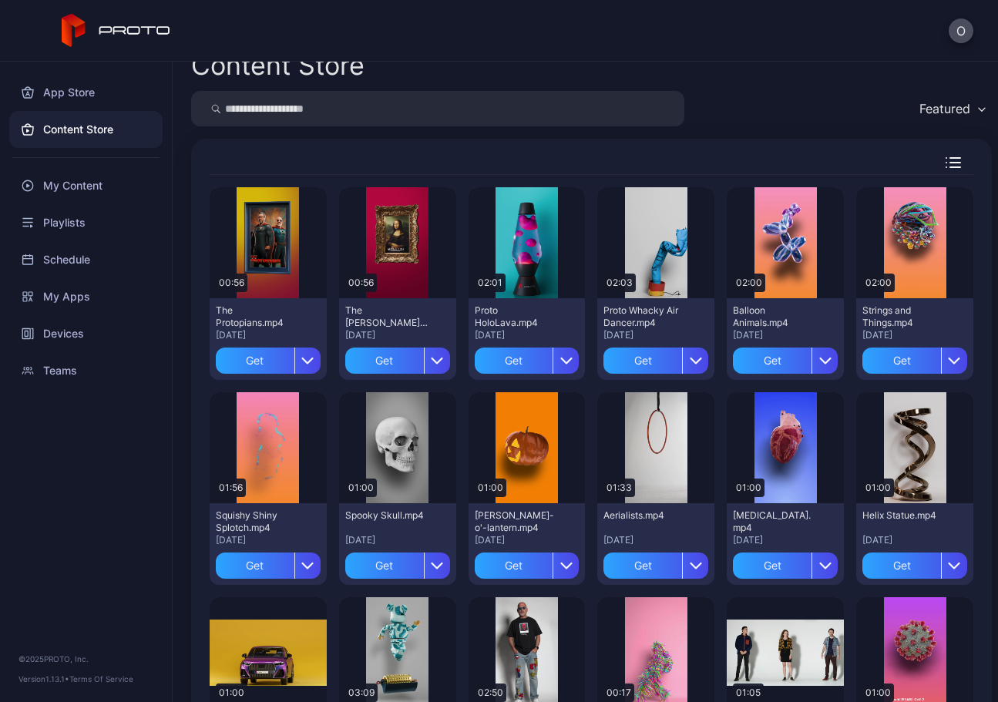
scroll to position [27, 0]
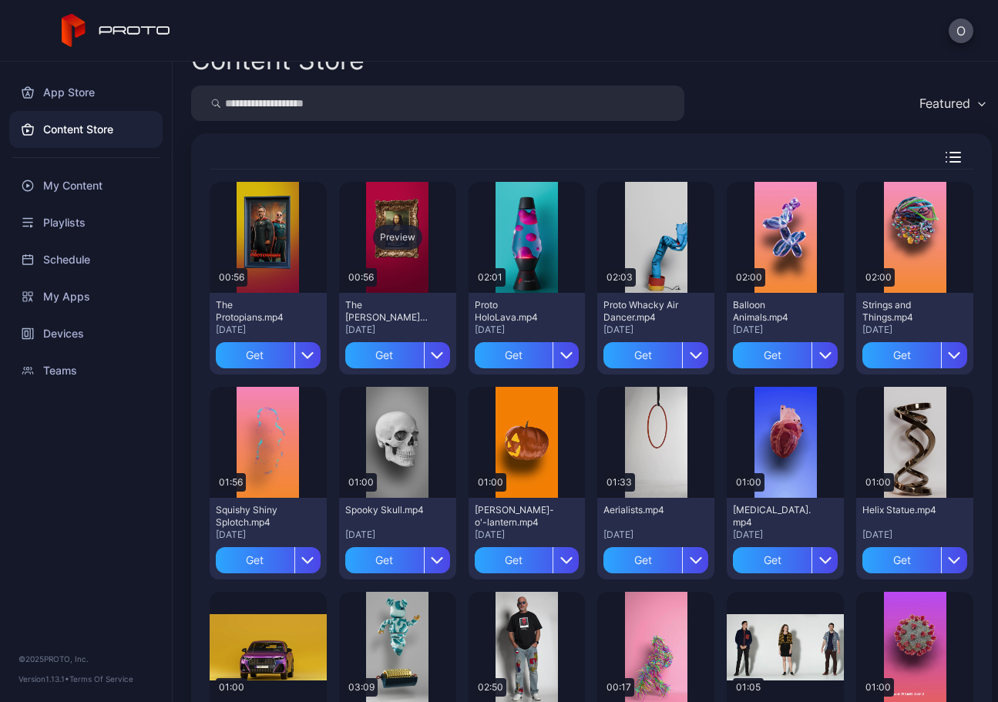
click at [395, 236] on div "Preview" at bounding box center [397, 237] width 49 height 25
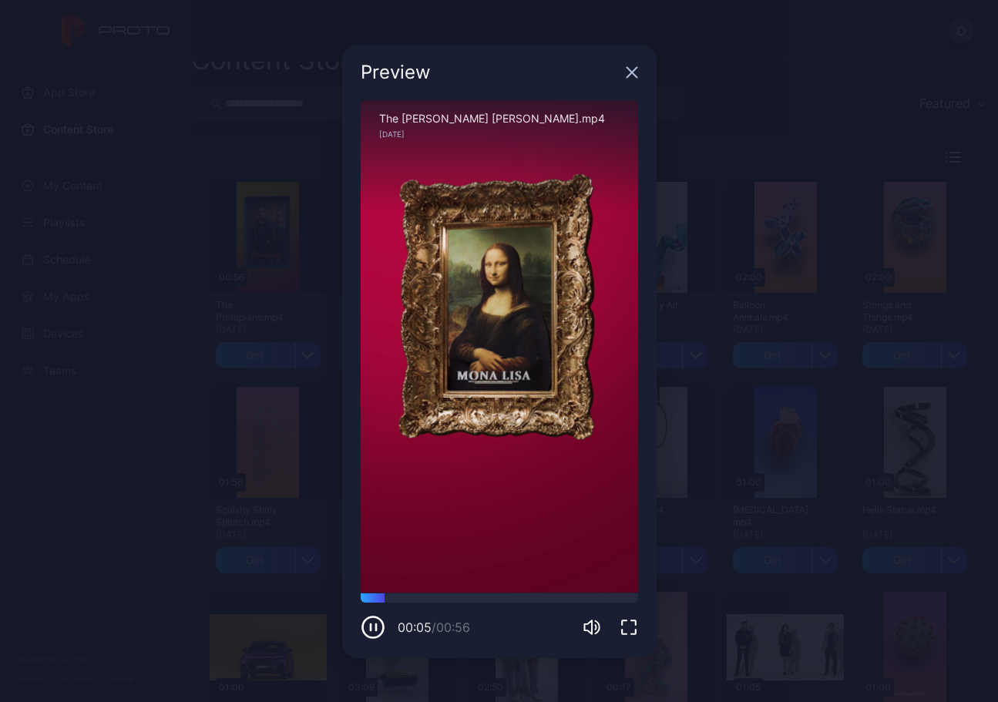
click at [631, 70] on icon "button" at bounding box center [632, 72] width 10 height 10
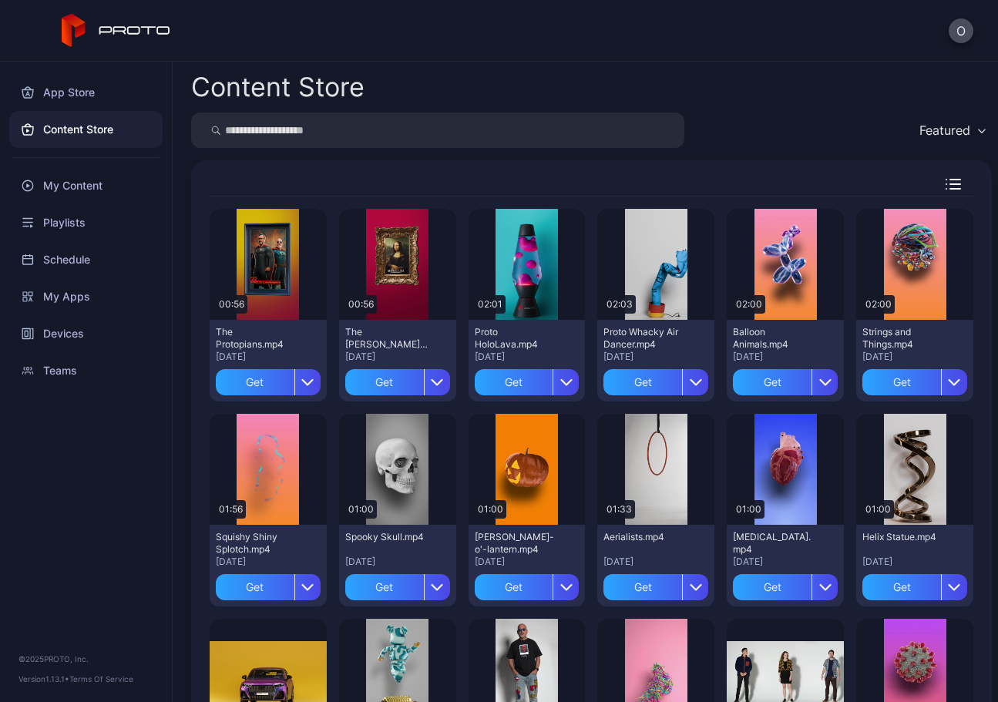
scroll to position [0, 0]
click at [961, 24] on button "O" at bounding box center [961, 31] width 25 height 25
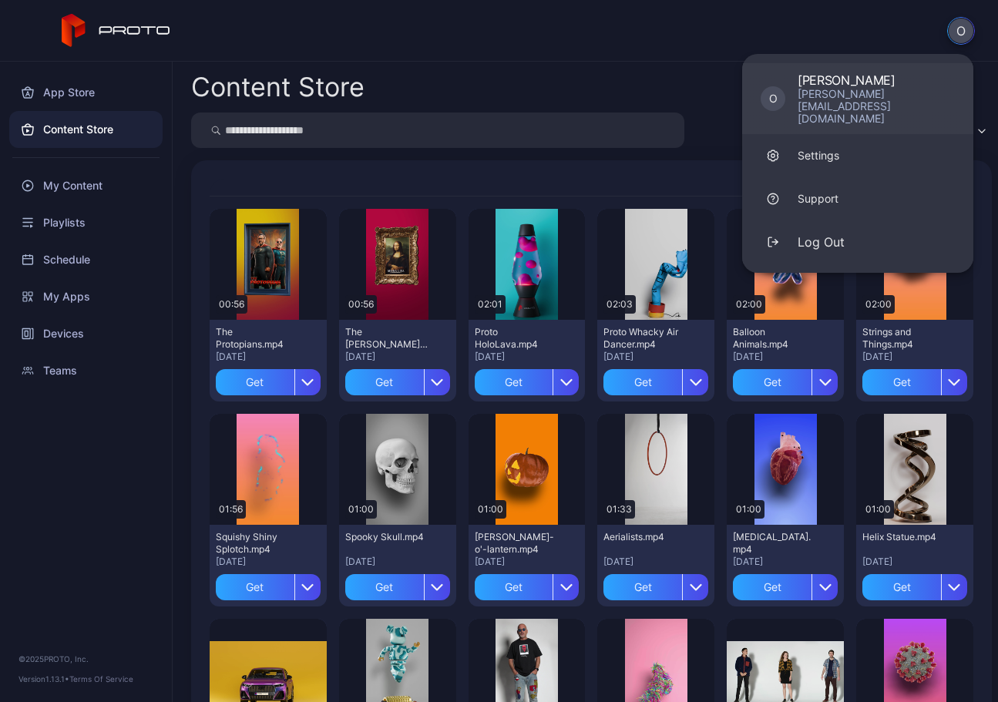
click at [862, 88] on div "omar.mokhtar@dge.gov.ae" at bounding box center [876, 106] width 157 height 37
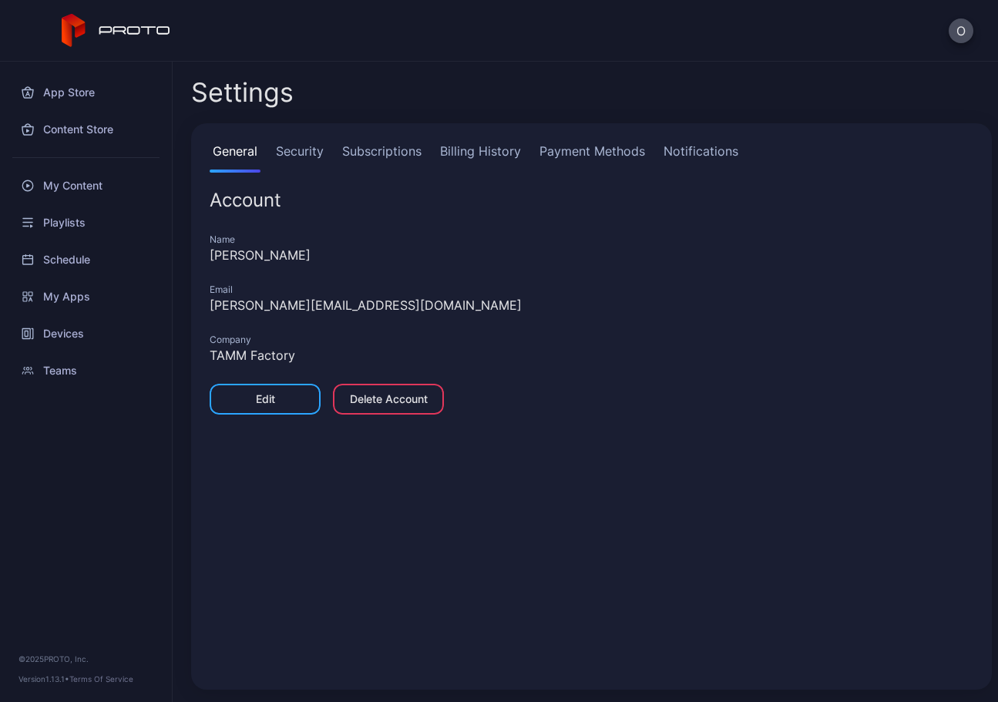
click at [383, 146] on link "Subscriptions" at bounding box center [382, 157] width 86 height 31
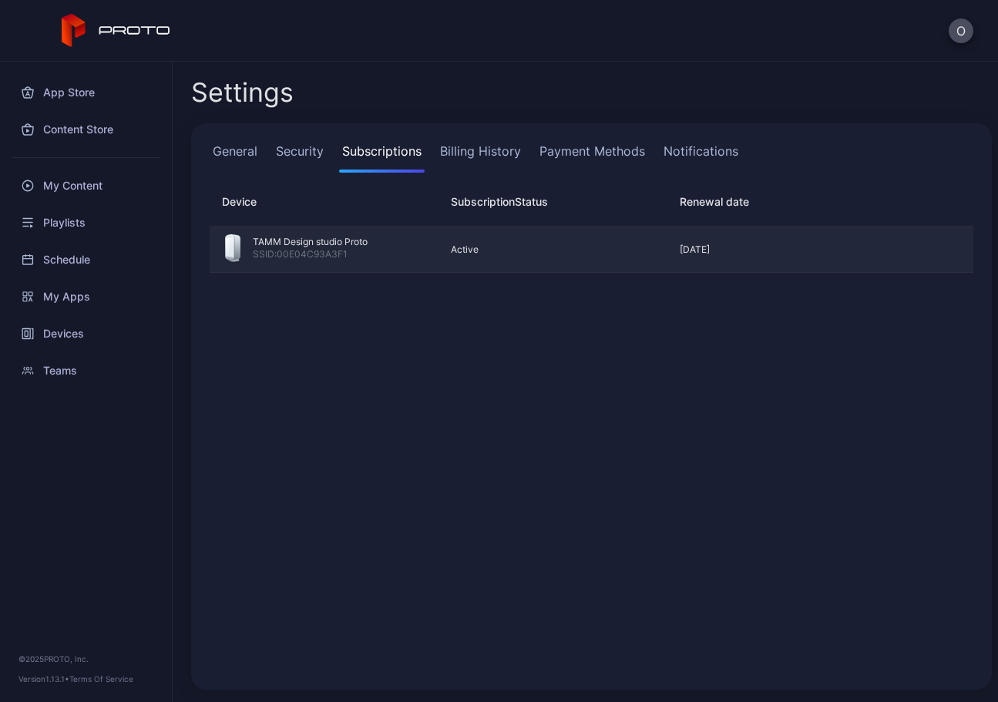
click at [557, 244] on div "Active" at bounding box center [547, 250] width 217 height 12
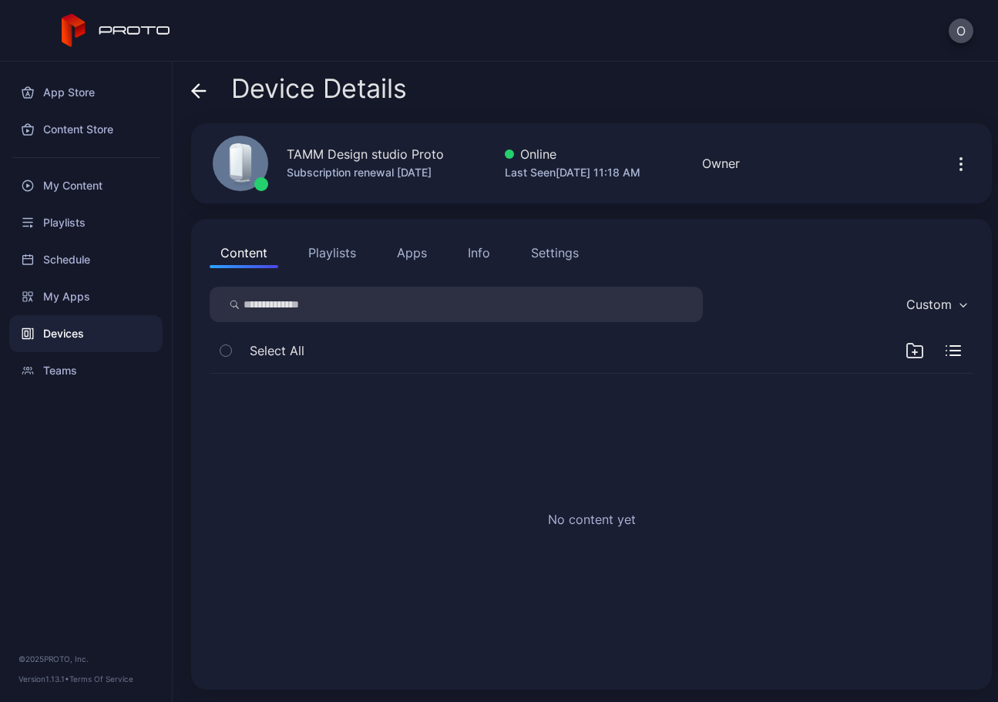
click at [556, 256] on div "Settings" at bounding box center [555, 253] width 48 height 19
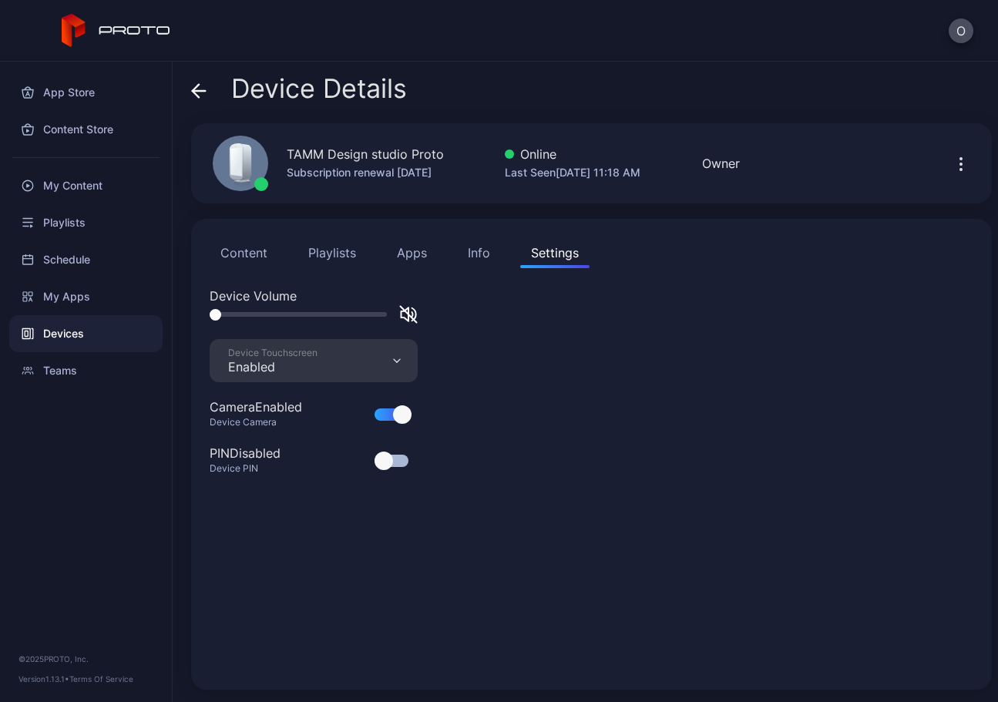
click at [488, 251] on div "Info" at bounding box center [479, 253] width 22 height 19
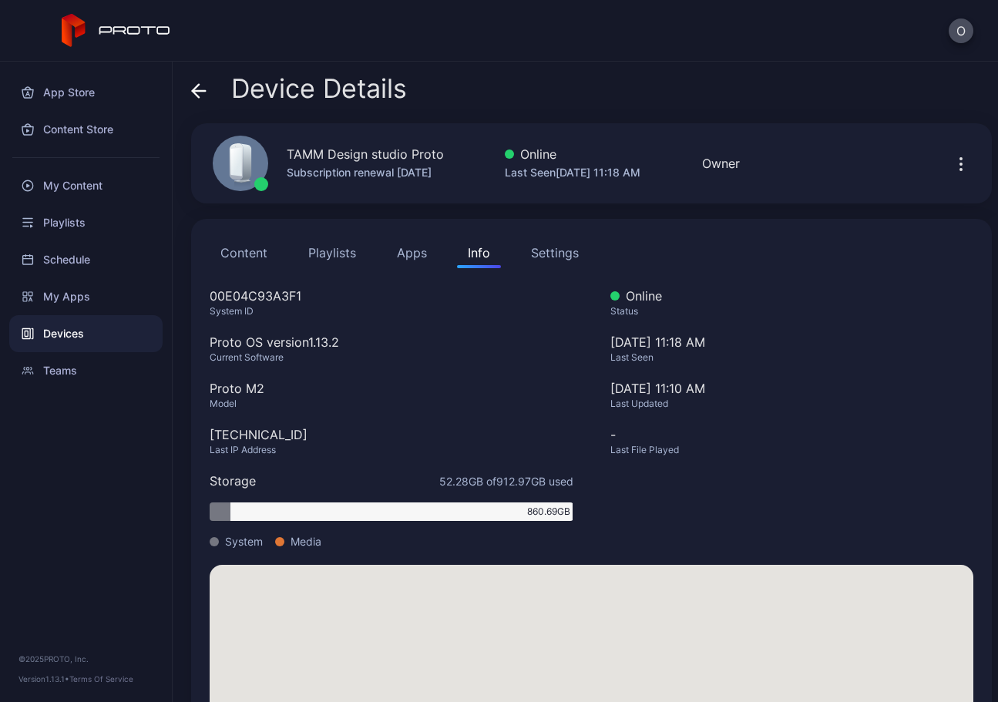
click at [423, 251] on button "Apps" at bounding box center [412, 252] width 52 height 31
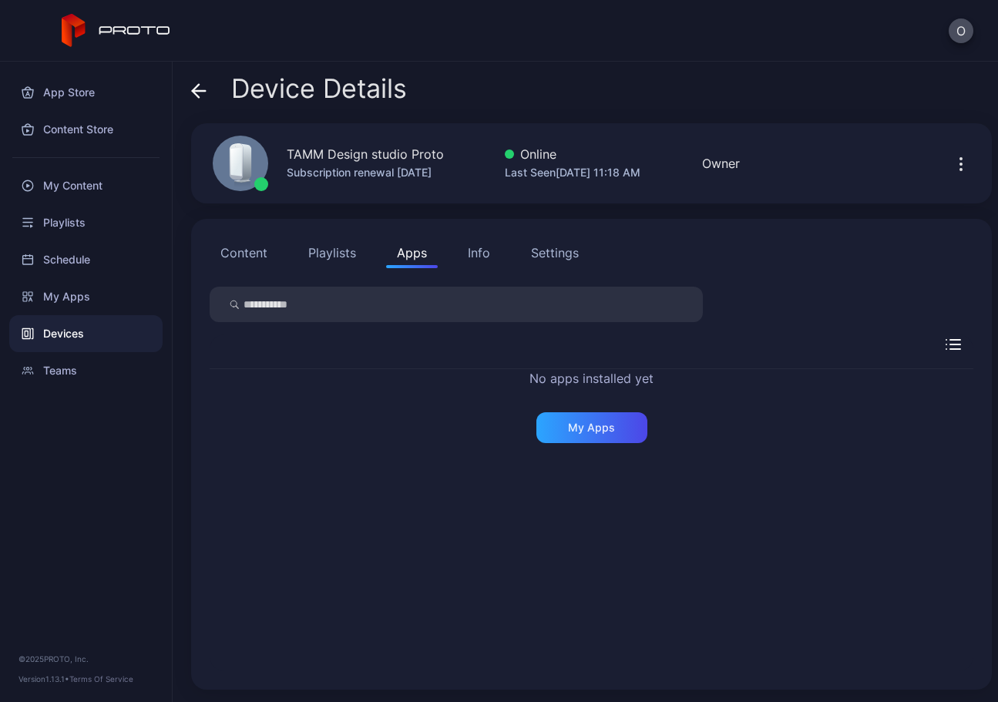
click at [349, 254] on button "Playlists" at bounding box center [332, 252] width 69 height 31
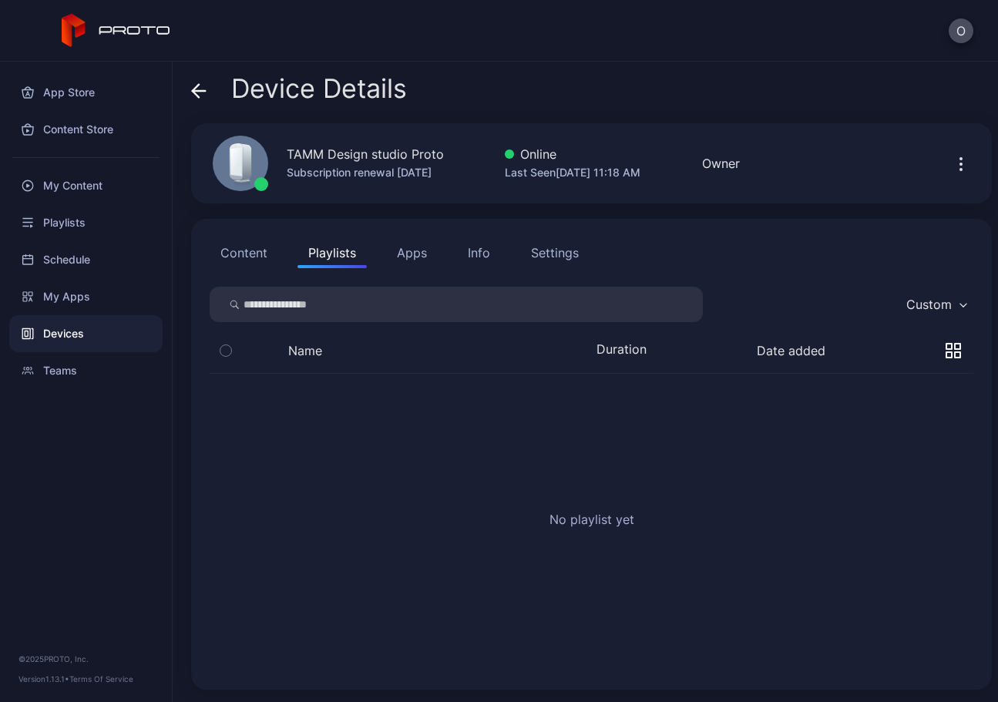
click at [239, 254] on button "Content" at bounding box center [244, 252] width 69 height 31
click at [201, 97] on icon at bounding box center [198, 90] width 15 height 15
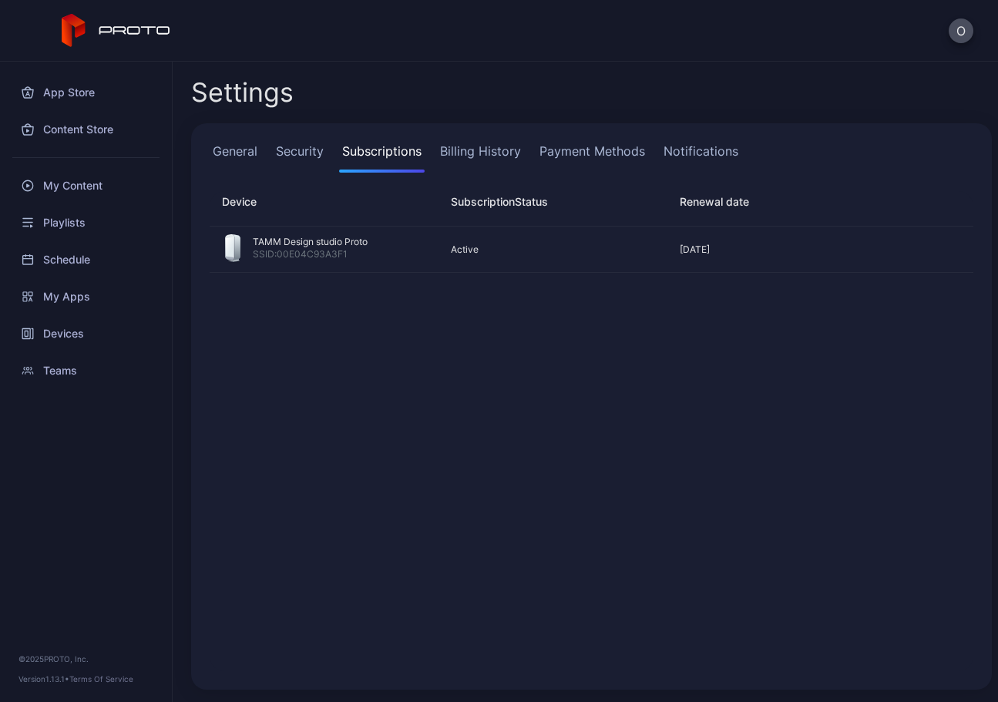
click at [601, 152] on link "Payment Methods" at bounding box center [593, 157] width 112 height 31
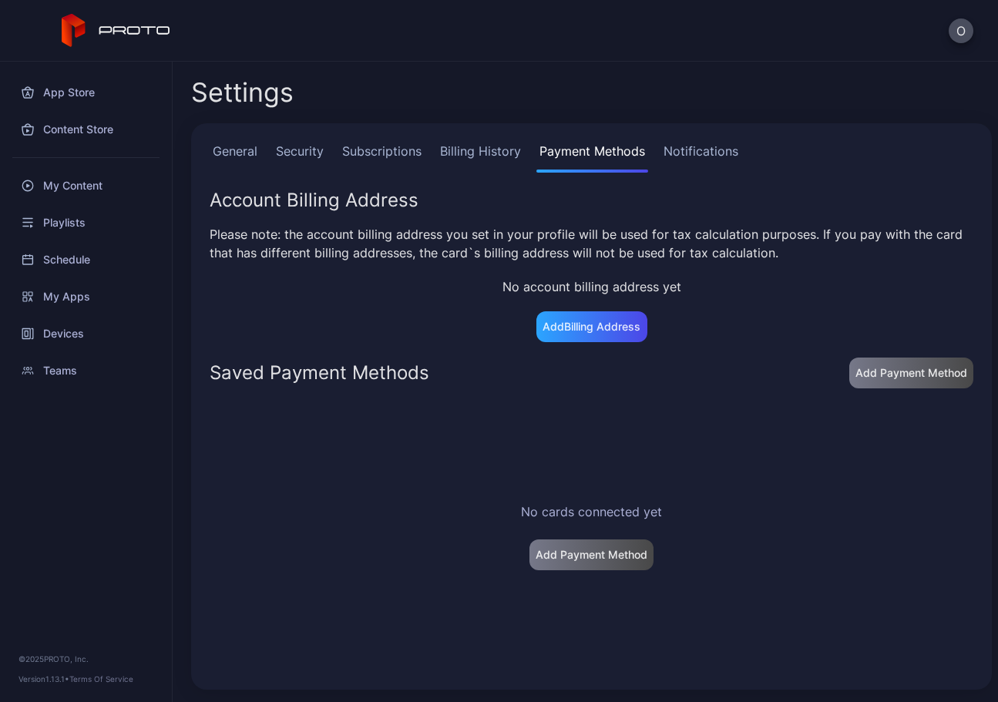
click at [496, 149] on link "Billing History" at bounding box center [480, 157] width 87 height 31
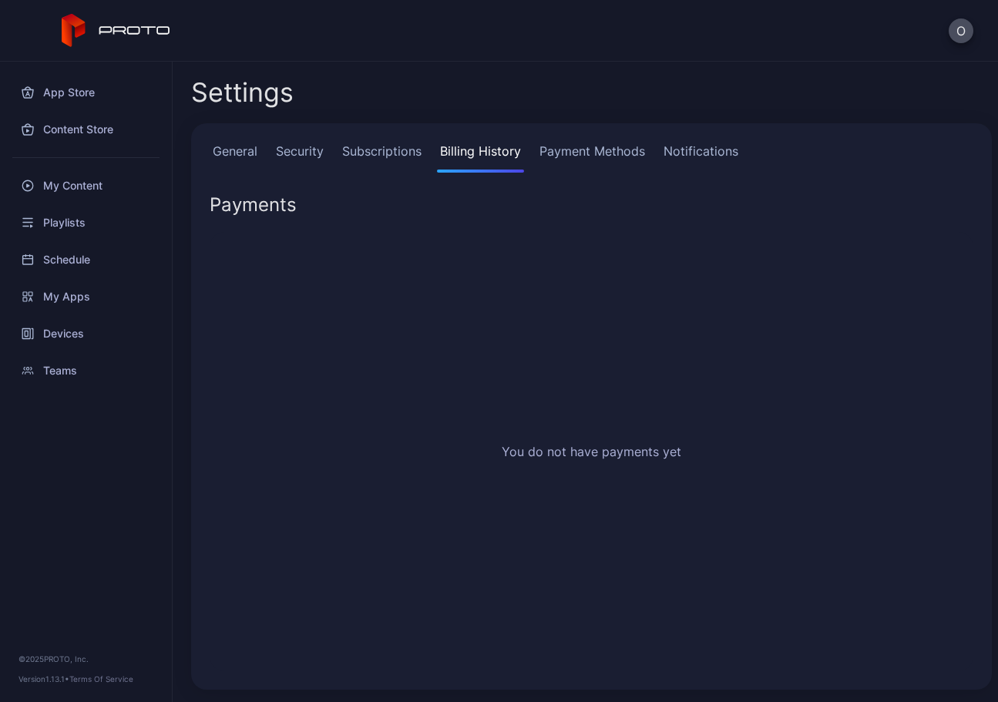
click at [696, 157] on link "Notifications" at bounding box center [701, 157] width 81 height 31
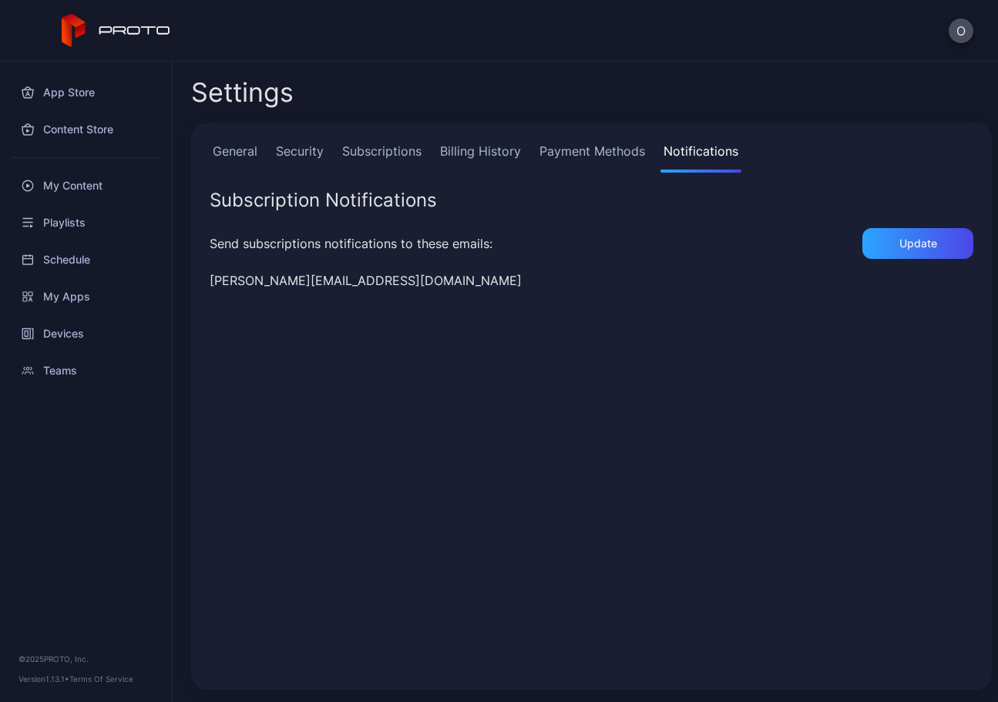
click at [311, 148] on link "Security" at bounding box center [300, 157] width 54 height 31
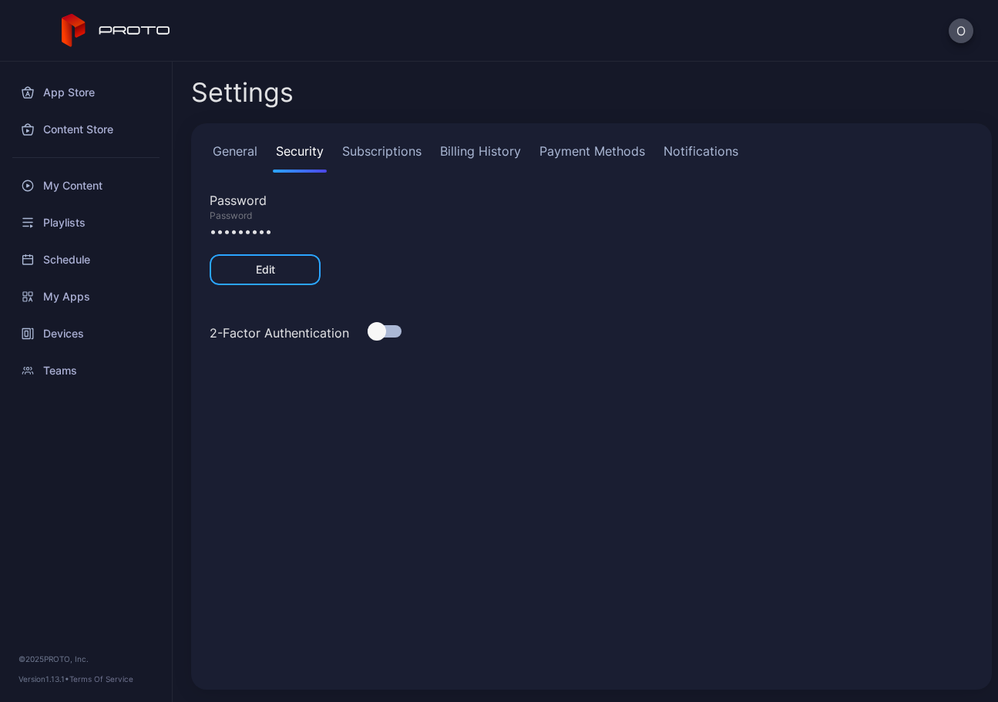
click at [242, 142] on link "General" at bounding box center [235, 157] width 51 height 31
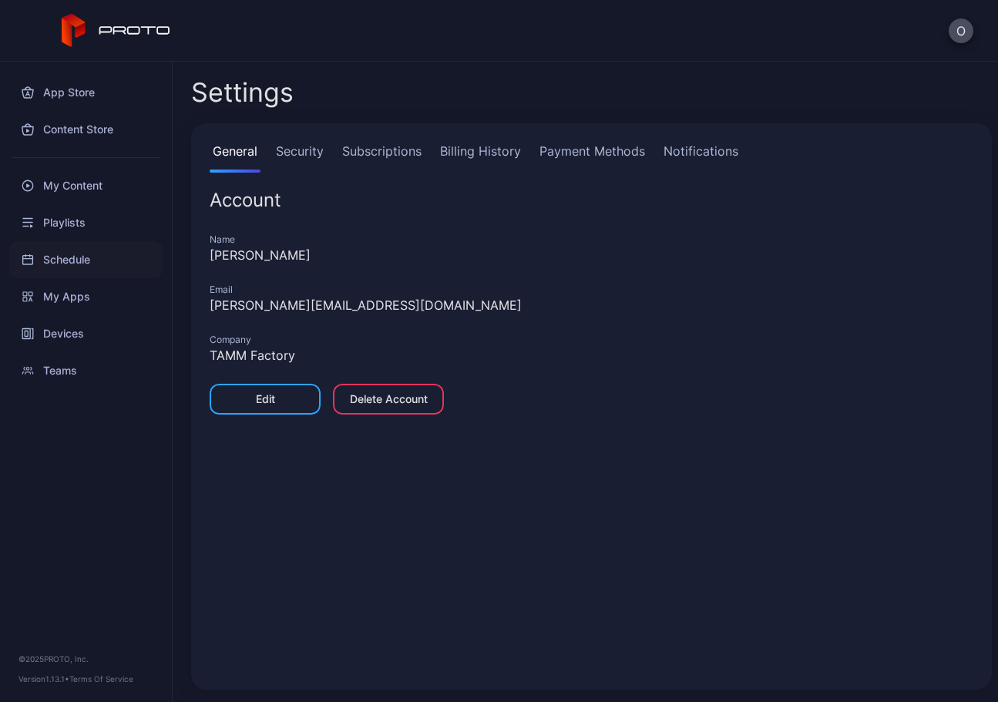
click at [76, 261] on div "Schedule" at bounding box center [85, 259] width 153 height 37
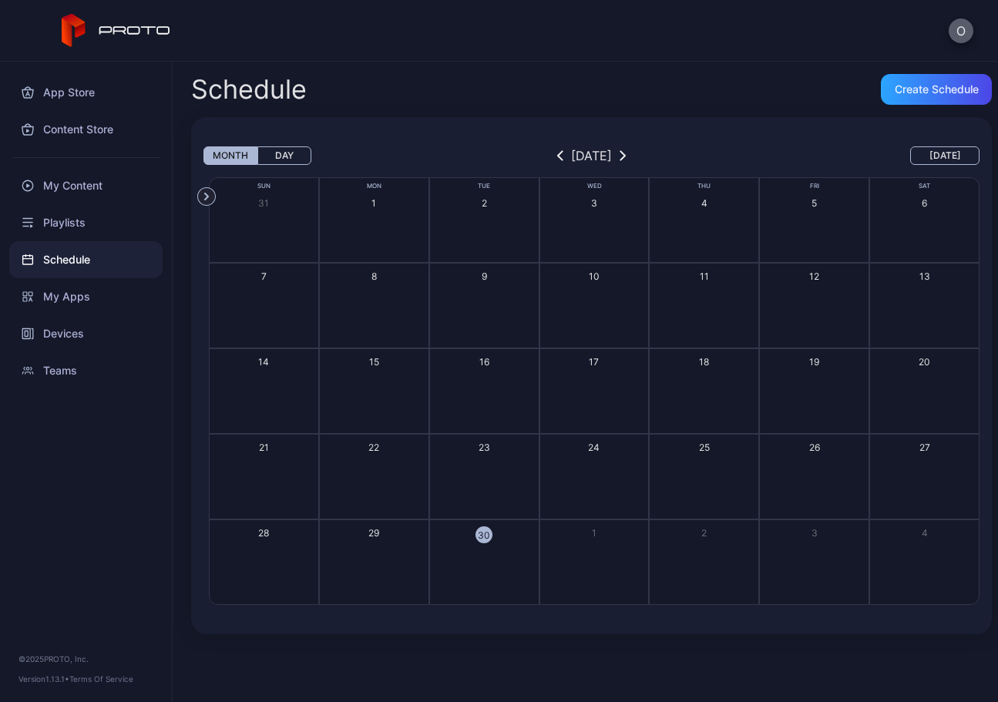
click at [961, 30] on button "O" at bounding box center [961, 31] width 25 height 25
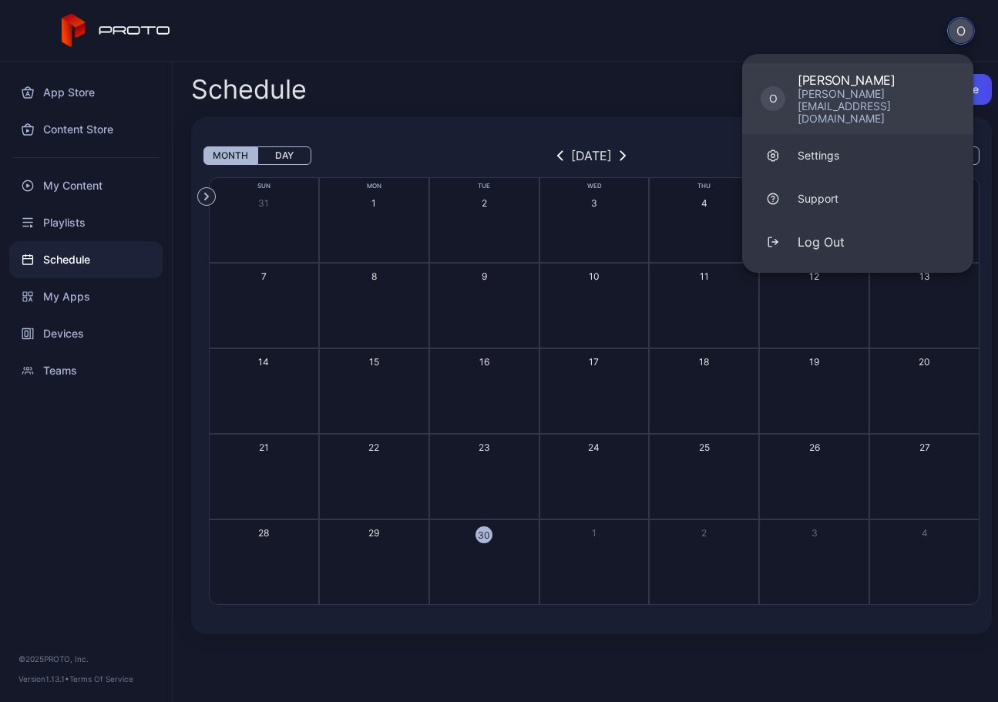
click at [881, 85] on div "[PERSON_NAME]" at bounding box center [876, 79] width 157 height 15
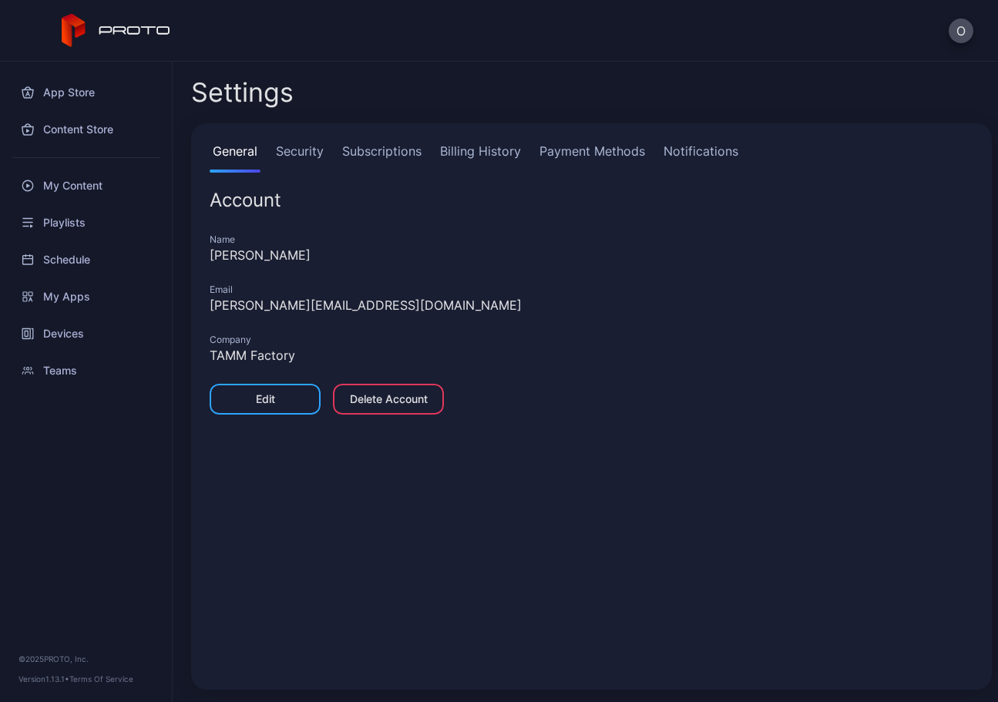
click at [381, 153] on link "Subscriptions" at bounding box center [382, 157] width 86 height 31
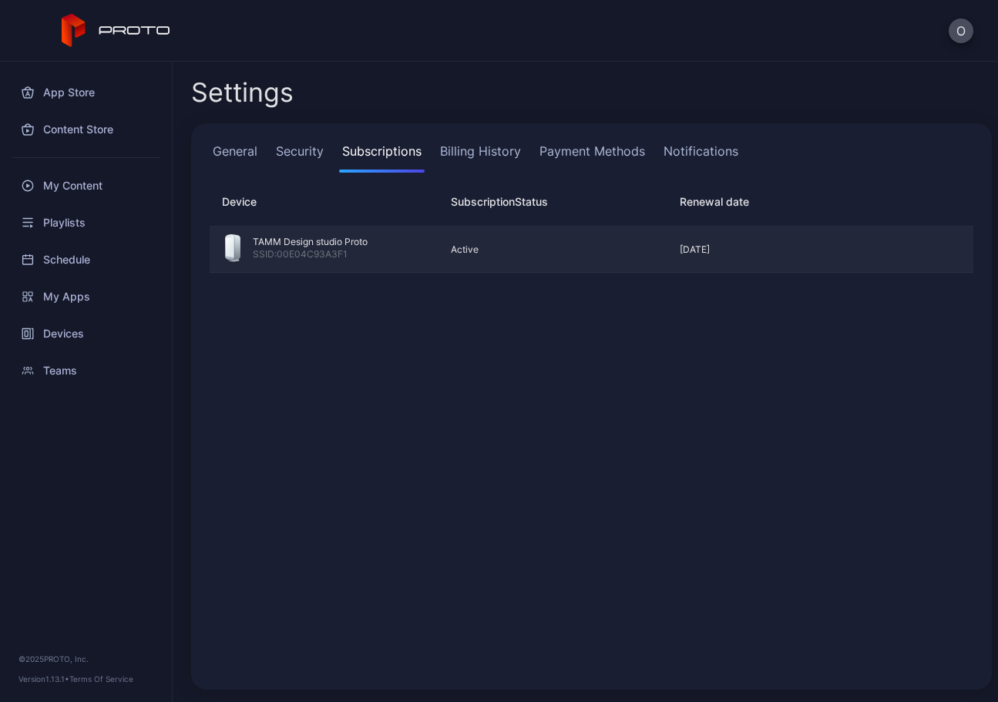
click at [271, 250] on div "SSID: 00E04C93A3F1" at bounding box center [310, 255] width 115 height 15
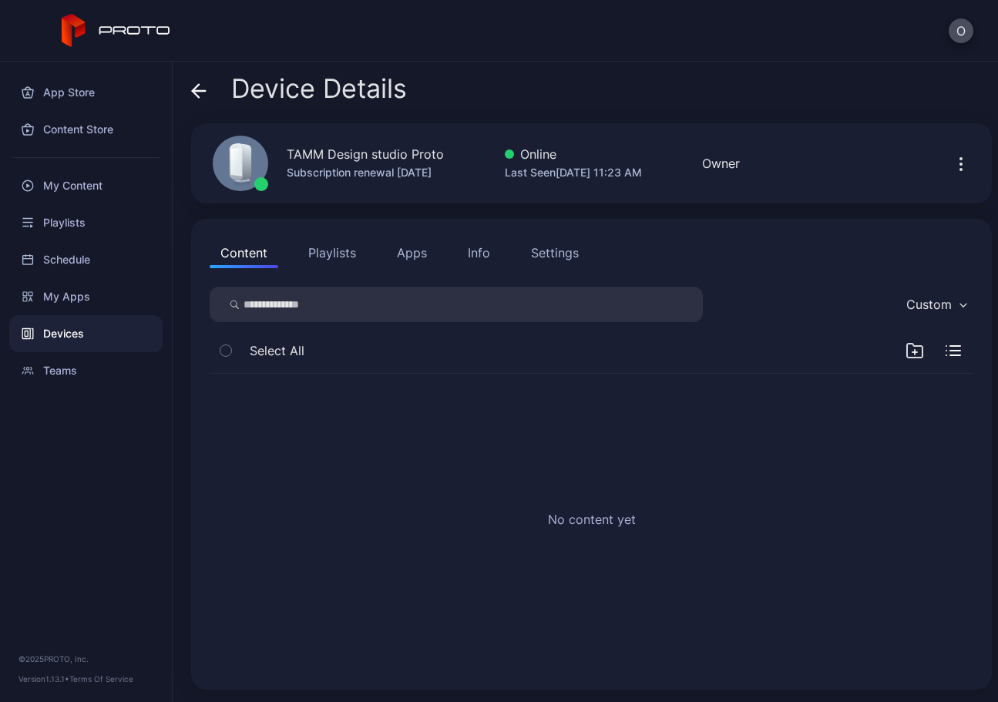
click at [334, 258] on button "Playlists" at bounding box center [332, 252] width 69 height 31
click at [565, 255] on div "Settings" at bounding box center [555, 253] width 48 height 19
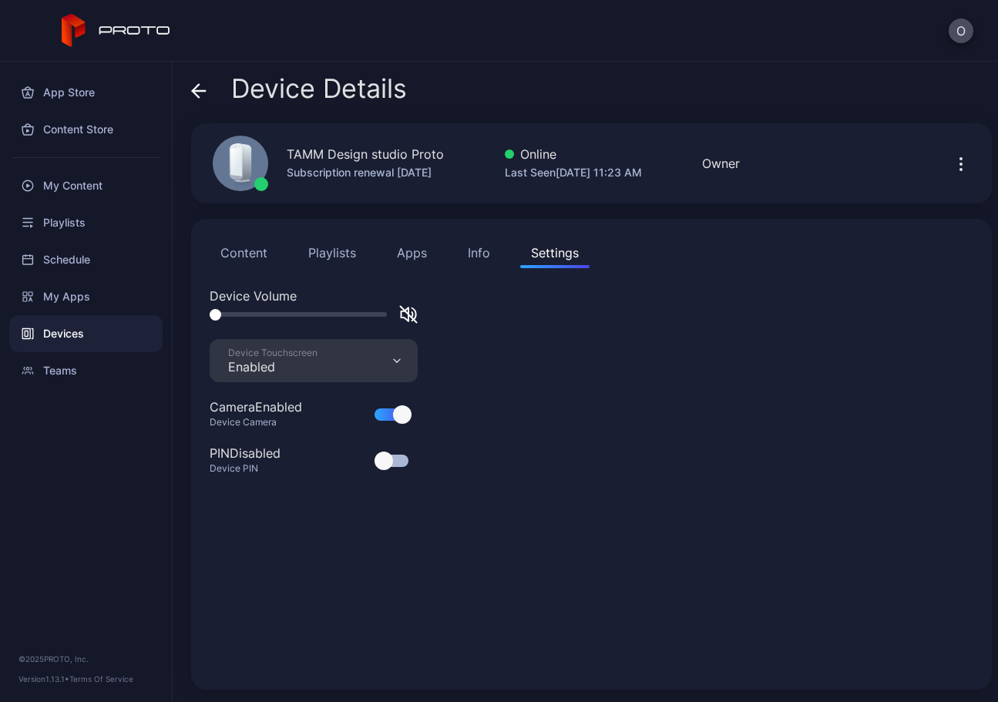
click at [205, 84] on icon at bounding box center [198, 90] width 15 height 15
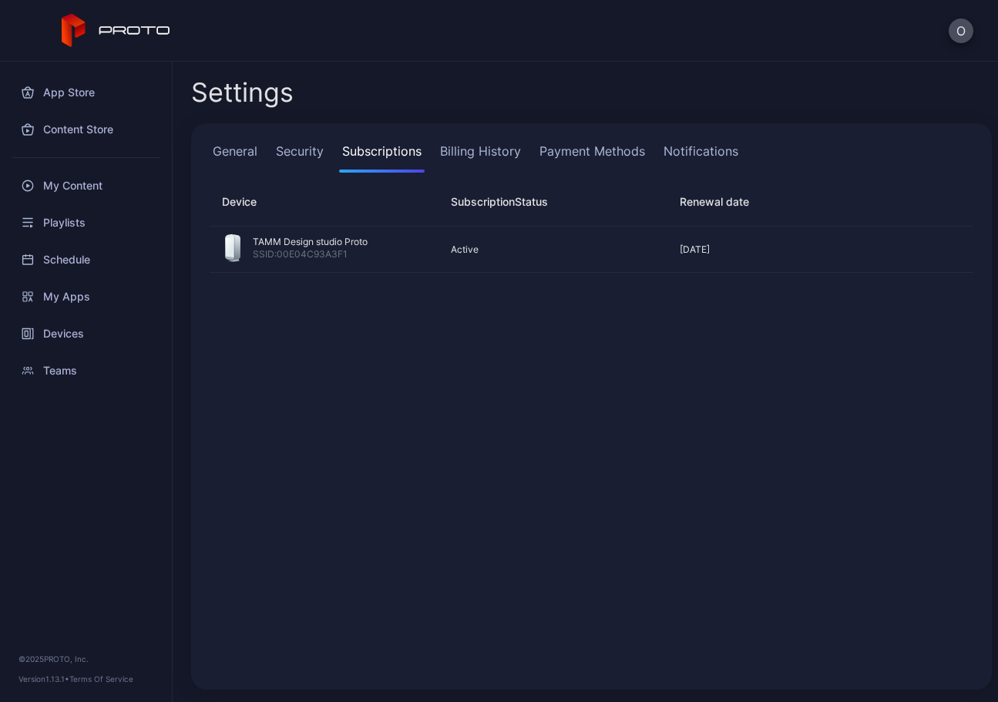
click at [503, 153] on link "Billing History" at bounding box center [480, 157] width 87 height 31
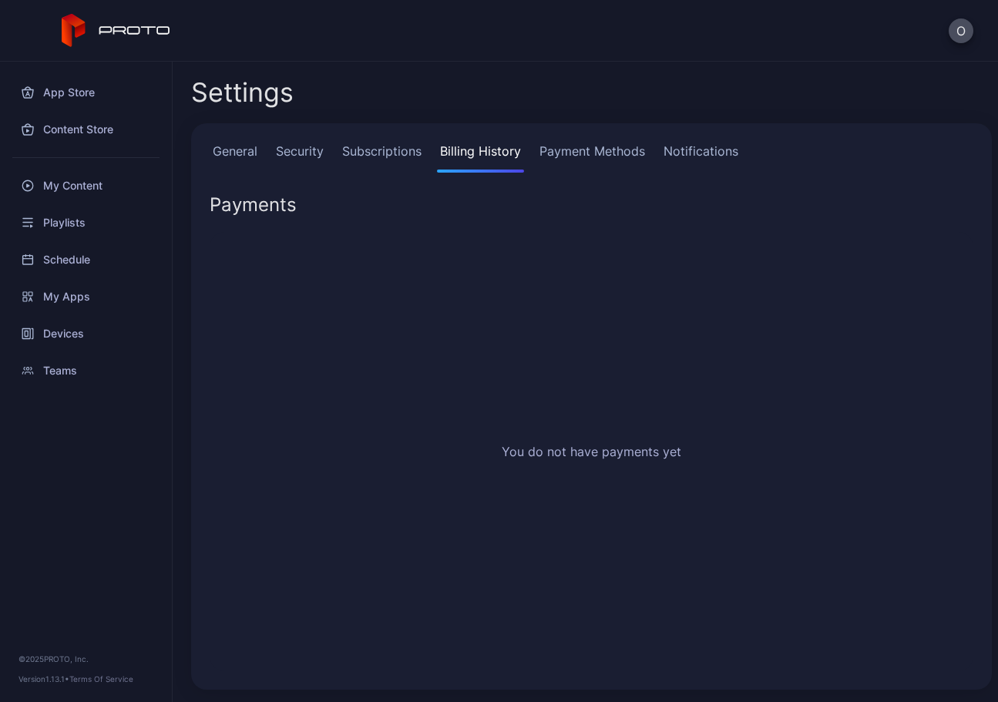
click at [603, 167] on link "Payment Methods" at bounding box center [593, 157] width 112 height 31
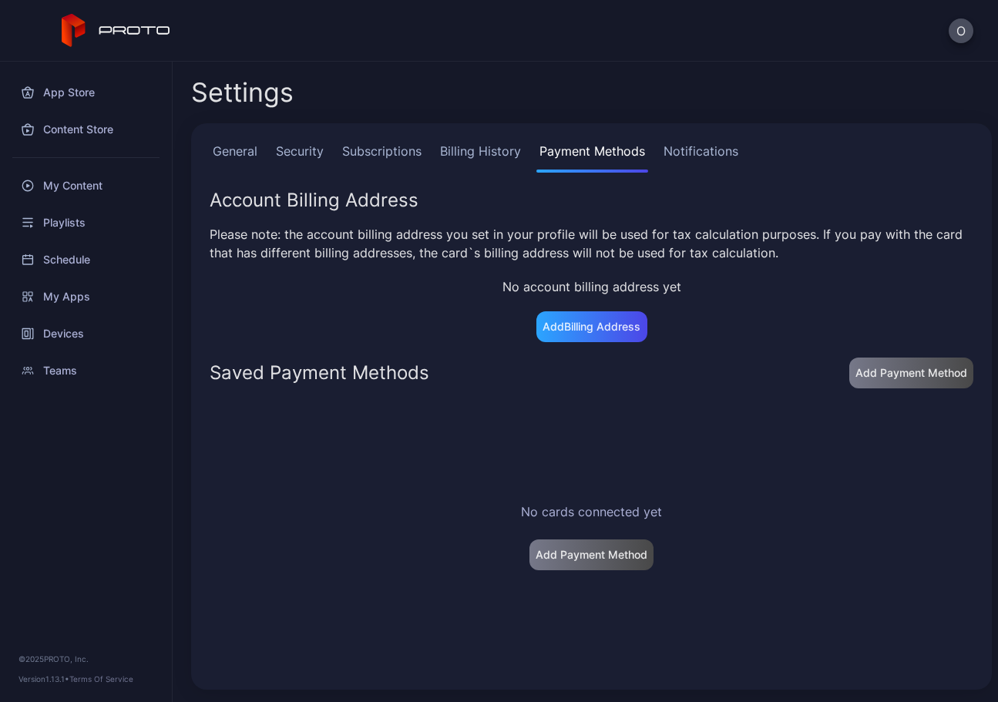
click at [692, 159] on link "Notifications" at bounding box center [701, 157] width 81 height 31
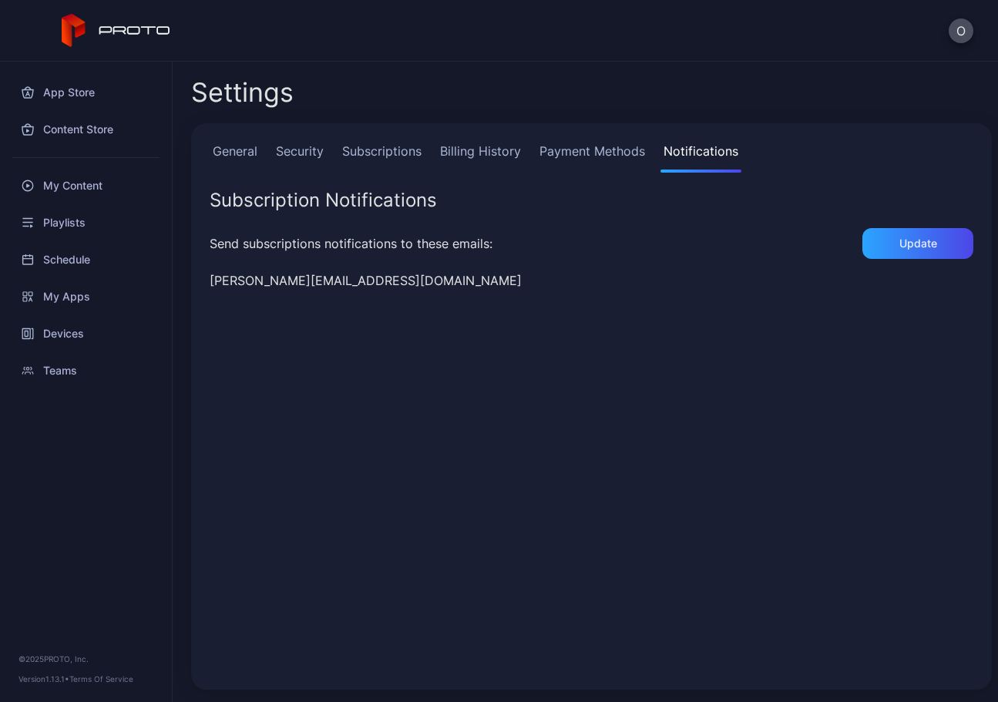
click at [952, 19] on div "O" at bounding box center [961, 31] width 25 height 25
click at [955, 30] on button "O" at bounding box center [961, 31] width 25 height 25
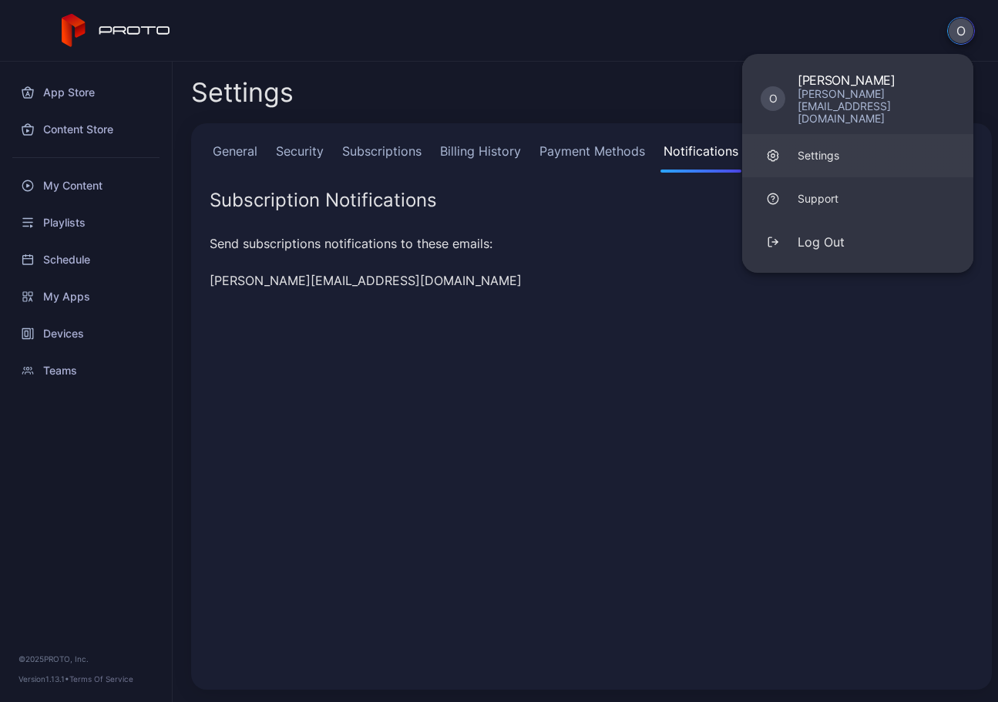
click at [833, 139] on link "Settings" at bounding box center [858, 155] width 231 height 43
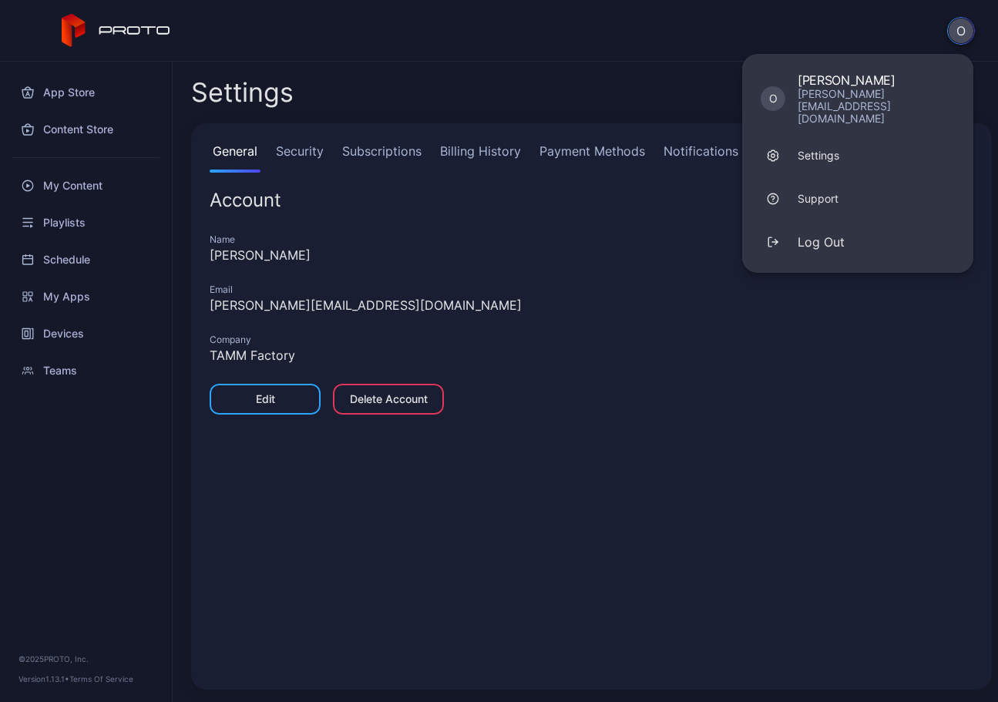
click at [460, 217] on div "General Security Subscriptions Billing History Payment Methods Notifications Ac…" at bounding box center [591, 406] width 801 height 567
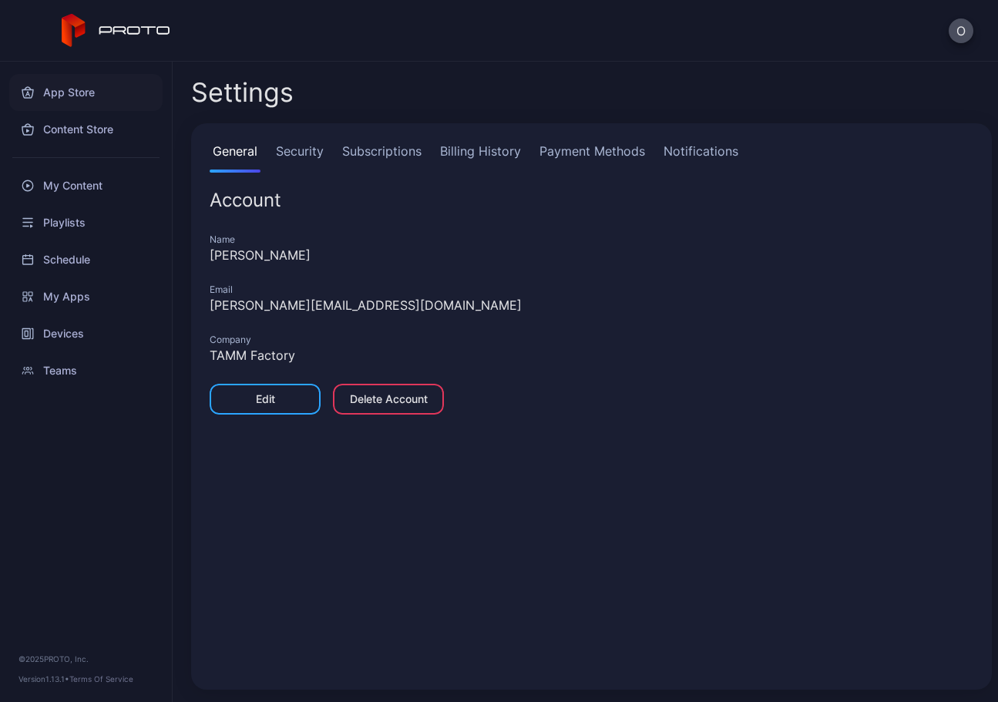
click at [75, 93] on div "App Store" at bounding box center [85, 92] width 153 height 37
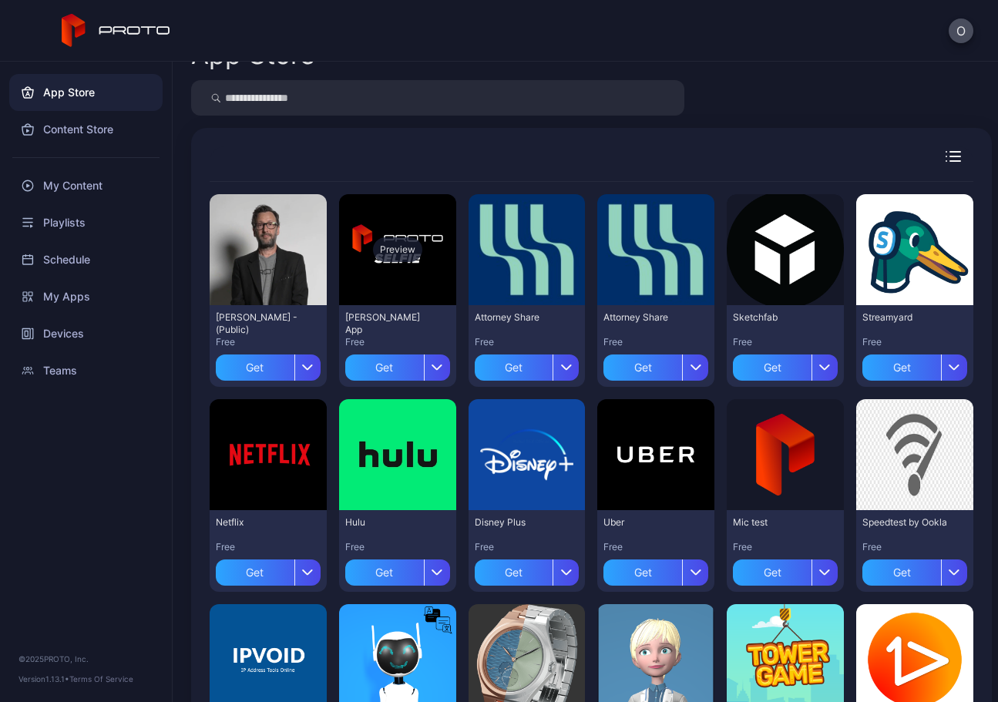
scroll to position [39, 0]
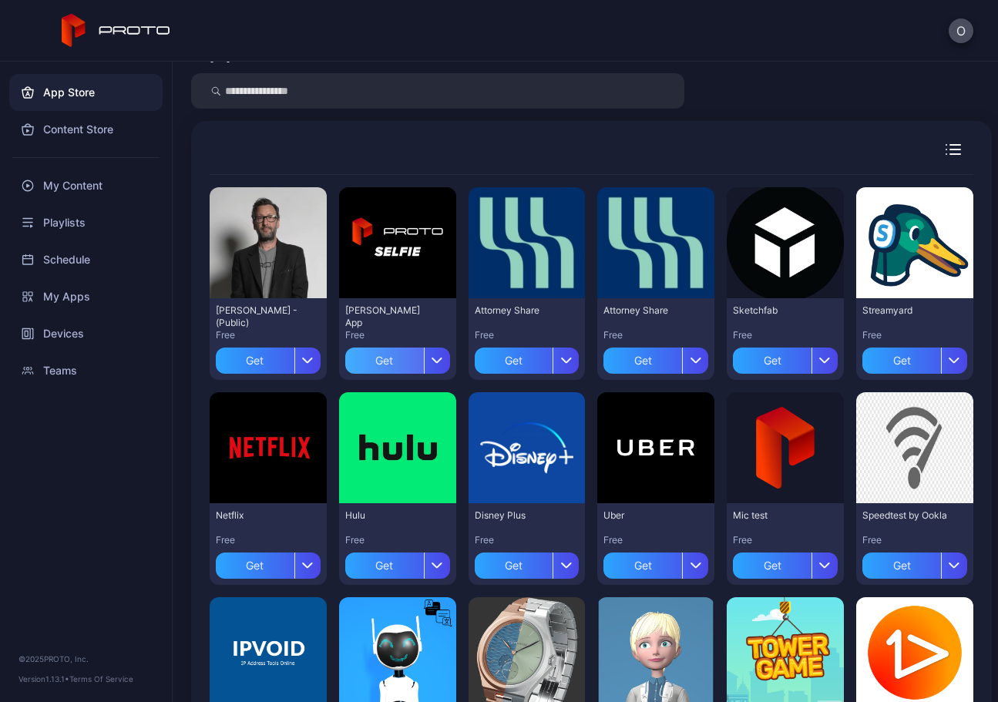
click at [369, 360] on div "Get" at bounding box center [384, 361] width 79 height 26
click at [374, 365] on div "My Apps" at bounding box center [397, 361] width 47 height 12
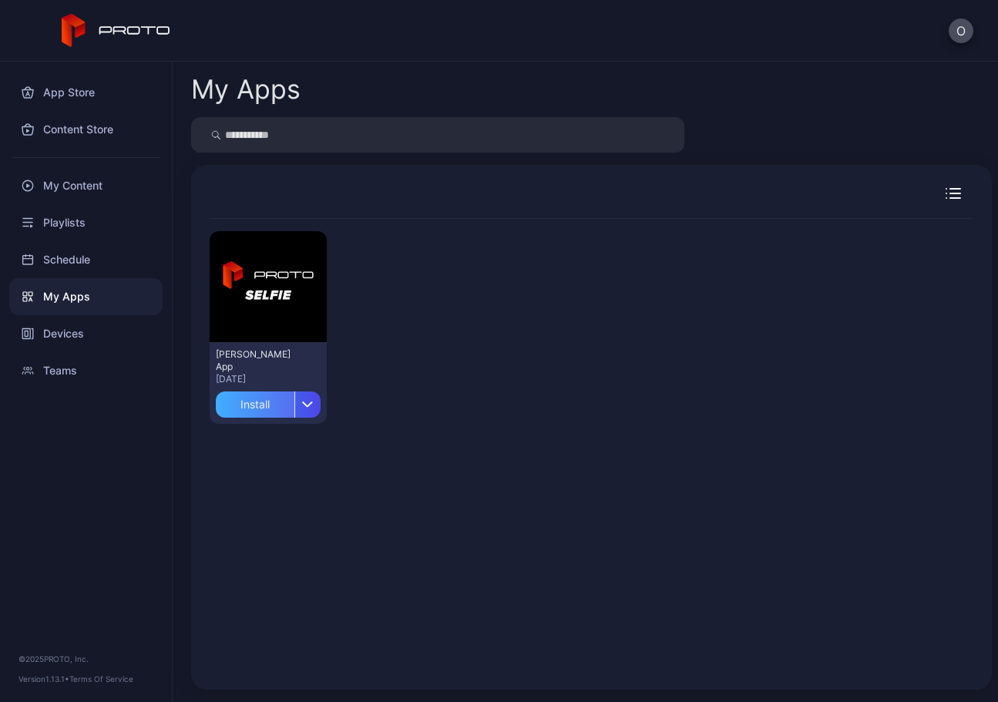
click at [261, 405] on div "Install" at bounding box center [255, 405] width 79 height 26
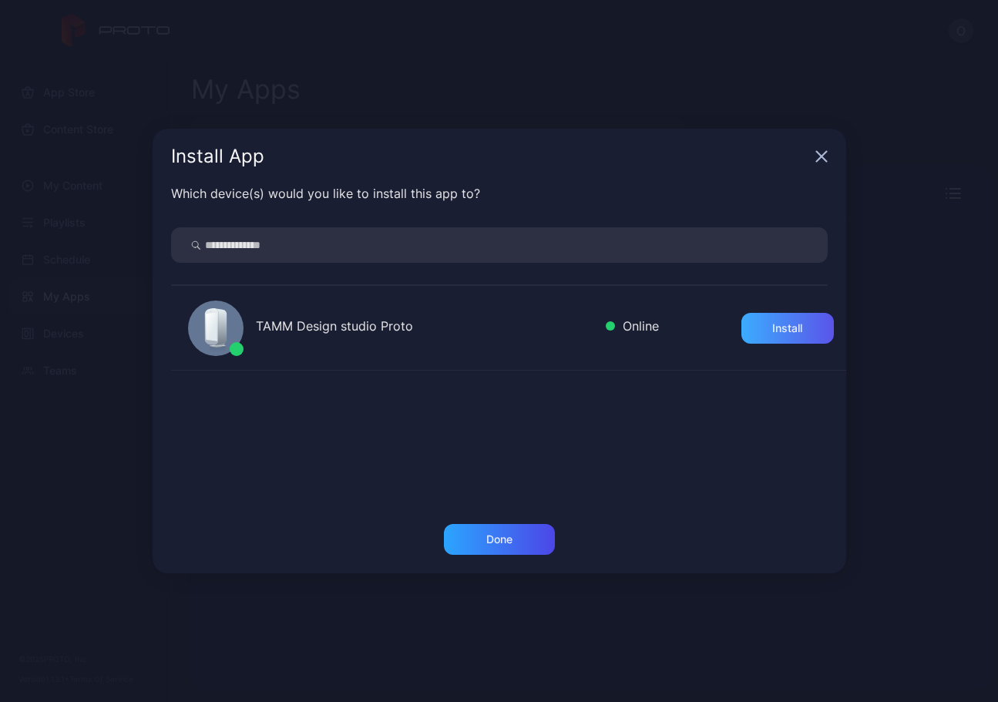
click at [773, 318] on div "Install" at bounding box center [788, 328] width 93 height 31
click at [527, 550] on div "Done" at bounding box center [499, 539] width 111 height 31
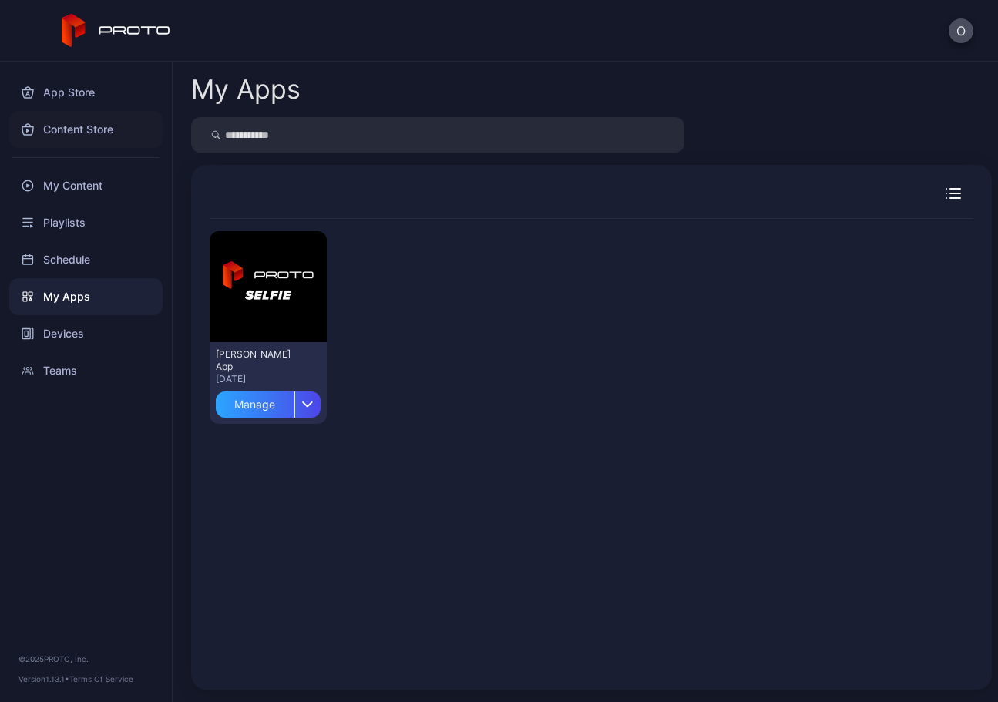
click at [79, 128] on div "Content Store" at bounding box center [85, 129] width 153 height 37
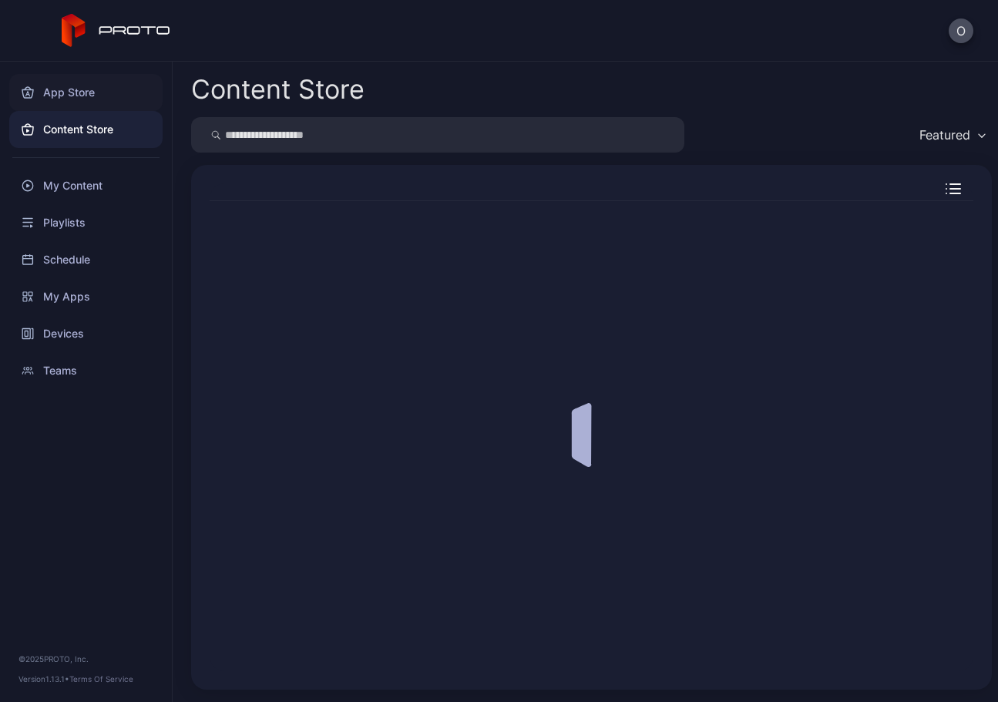
click at [69, 93] on div "App Store" at bounding box center [85, 92] width 153 height 37
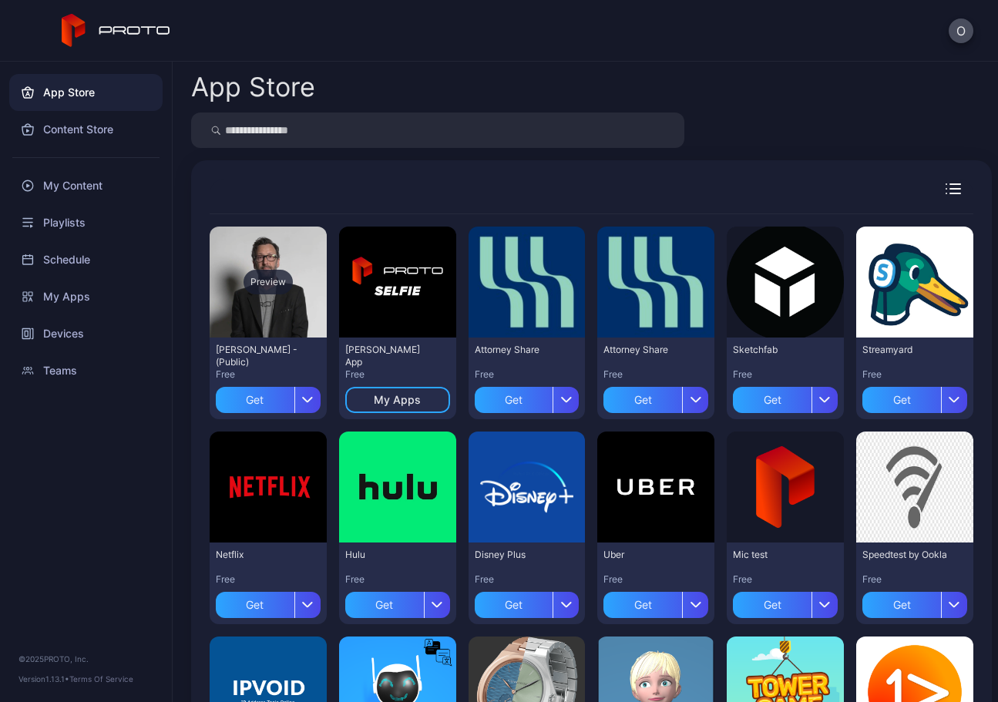
click at [261, 308] on div "Preview" at bounding box center [268, 282] width 117 height 111
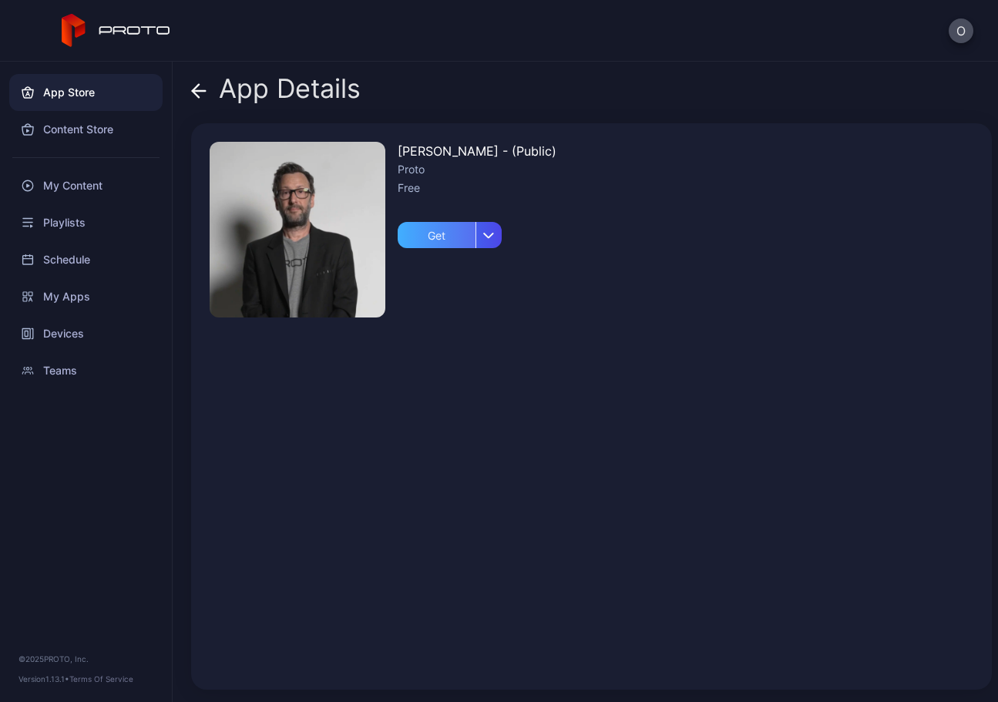
click at [447, 239] on div "Get" at bounding box center [437, 235] width 78 height 26
click at [460, 234] on div "My Apps" at bounding box center [449, 235] width 47 height 12
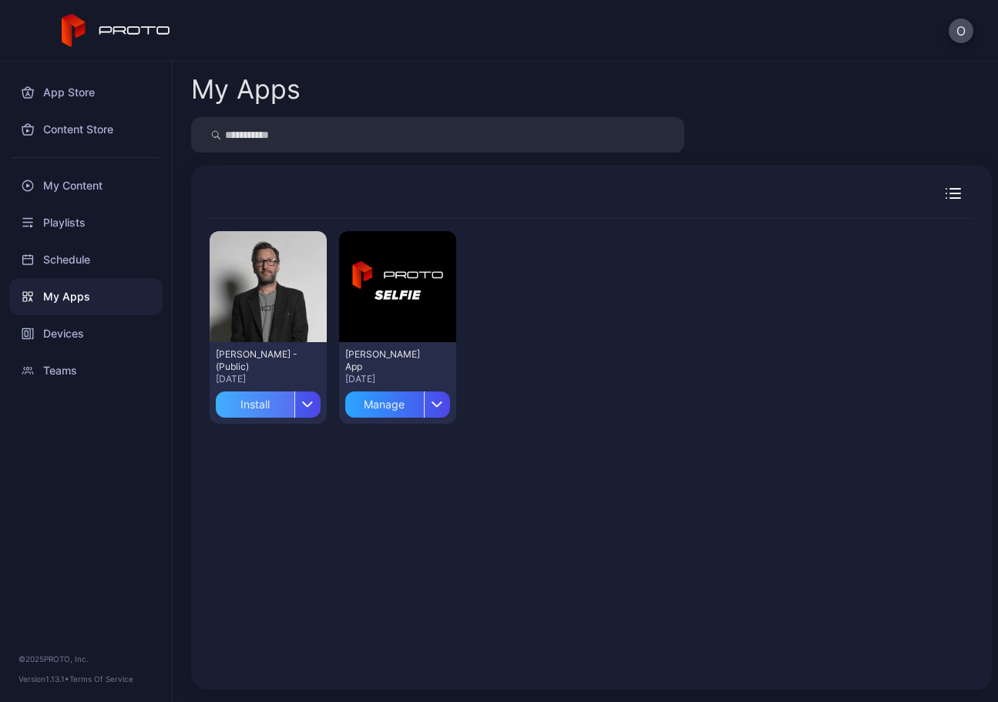
click at [250, 399] on div "Install" at bounding box center [255, 405] width 79 height 26
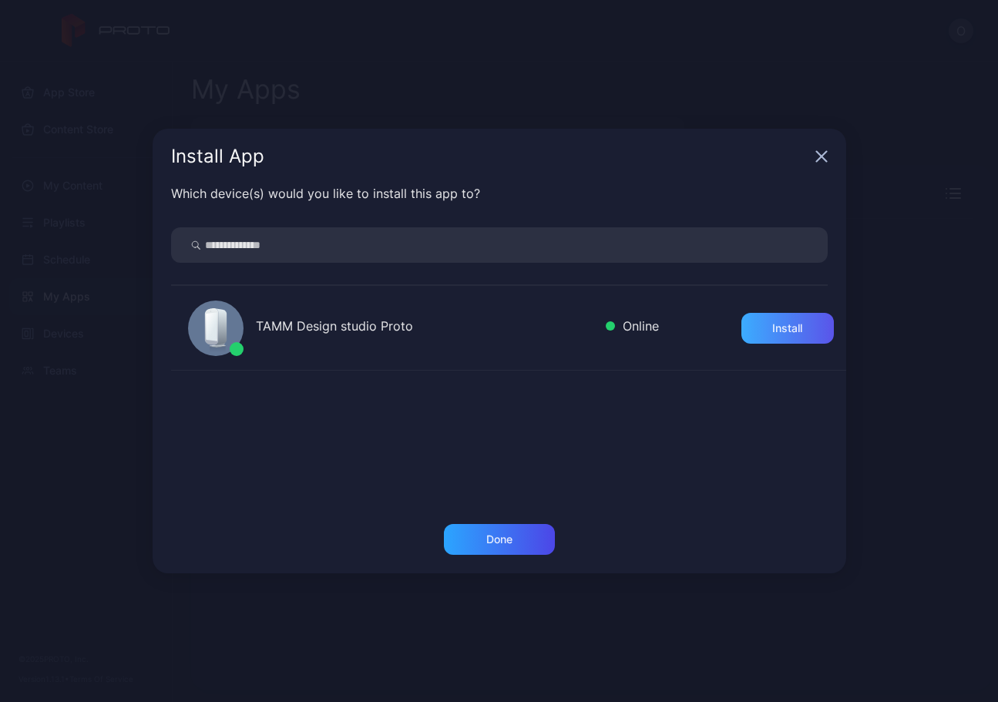
click at [755, 338] on div "Install" at bounding box center [788, 328] width 93 height 31
click at [492, 545] on div "Done" at bounding box center [500, 540] width 26 height 12
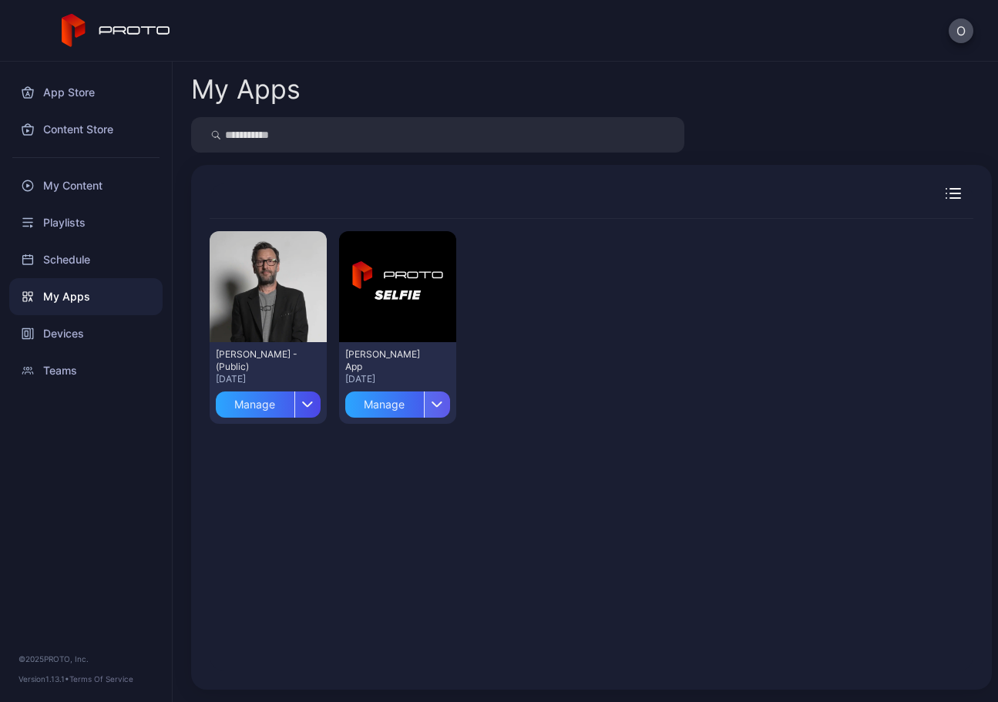
click at [432, 405] on icon "button" at bounding box center [438, 404] width 12 height 6
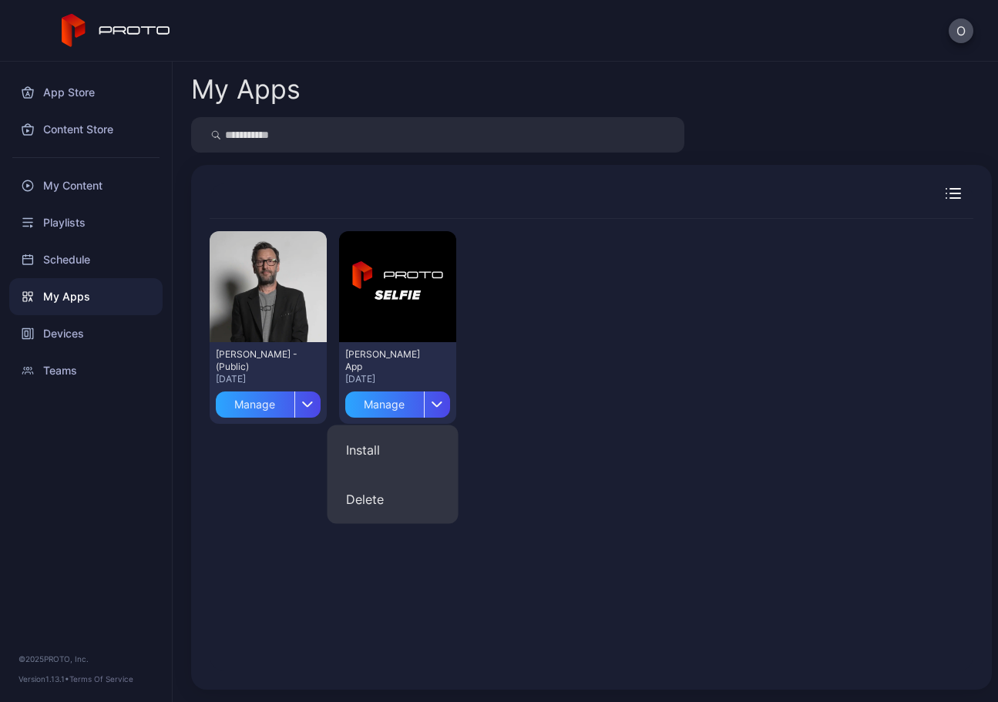
click at [500, 398] on div "Preview David N Persona - (Public) Sep 30, 2025 Manage Preview David Selfie App…" at bounding box center [592, 327] width 764 height 217
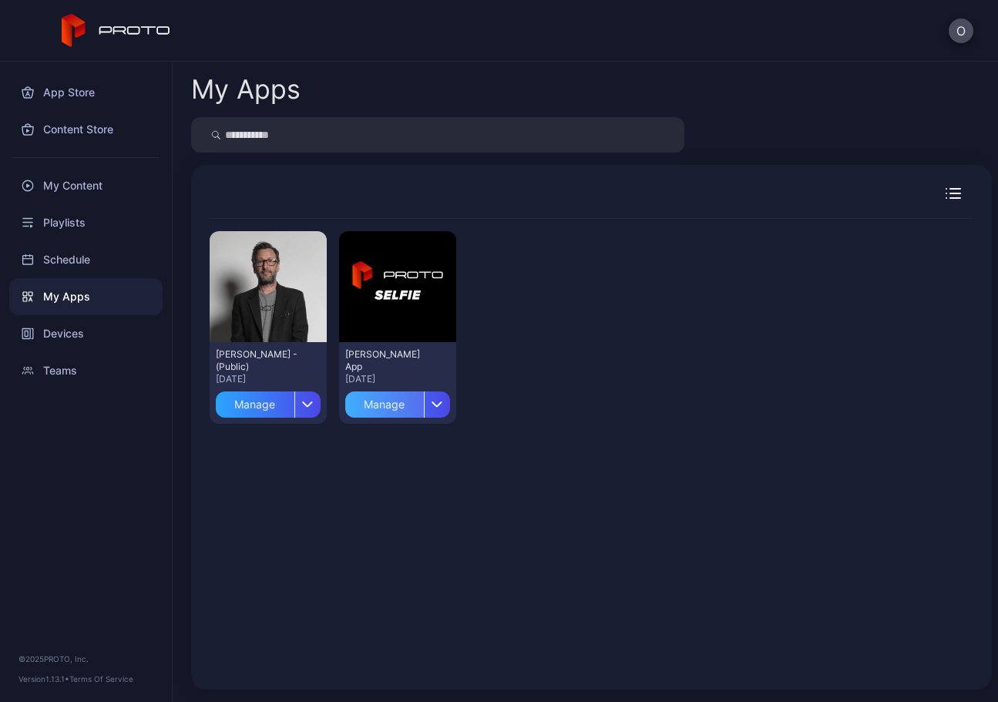
click at [372, 398] on div "Manage" at bounding box center [384, 405] width 79 height 26
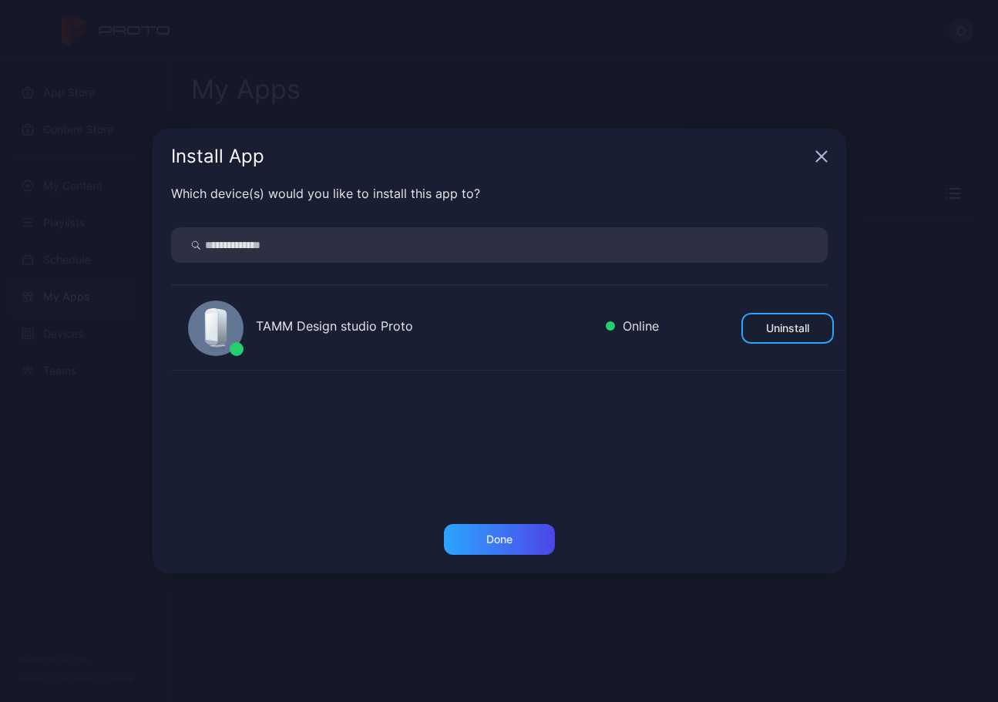
click at [820, 159] on icon "button" at bounding box center [822, 157] width 10 height 10
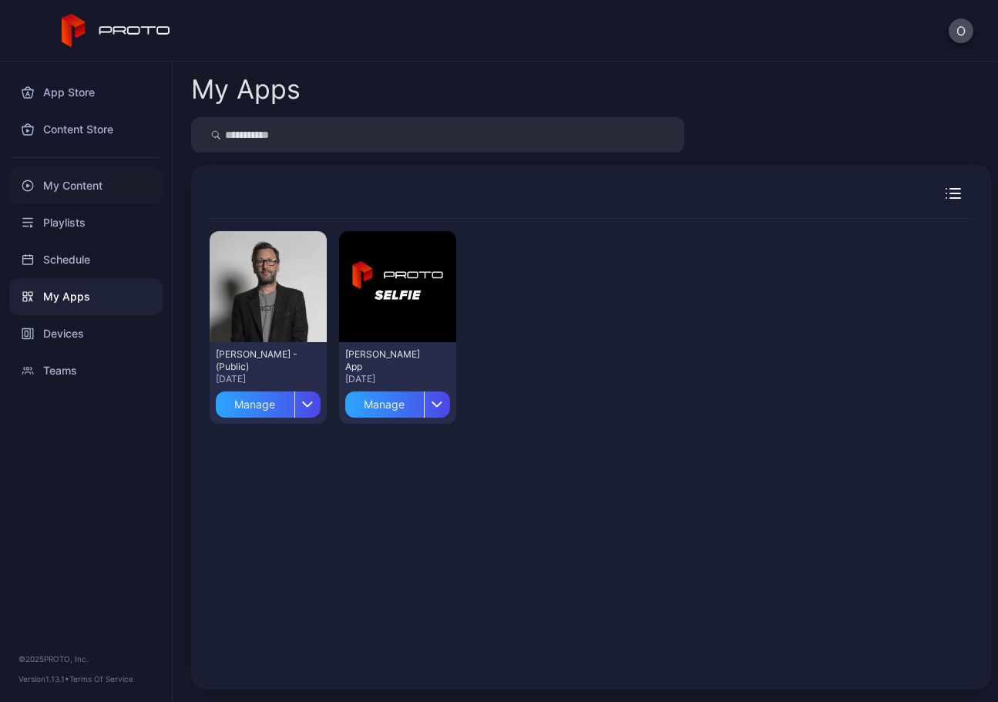
click at [99, 184] on div "My Content" at bounding box center [85, 185] width 153 height 37
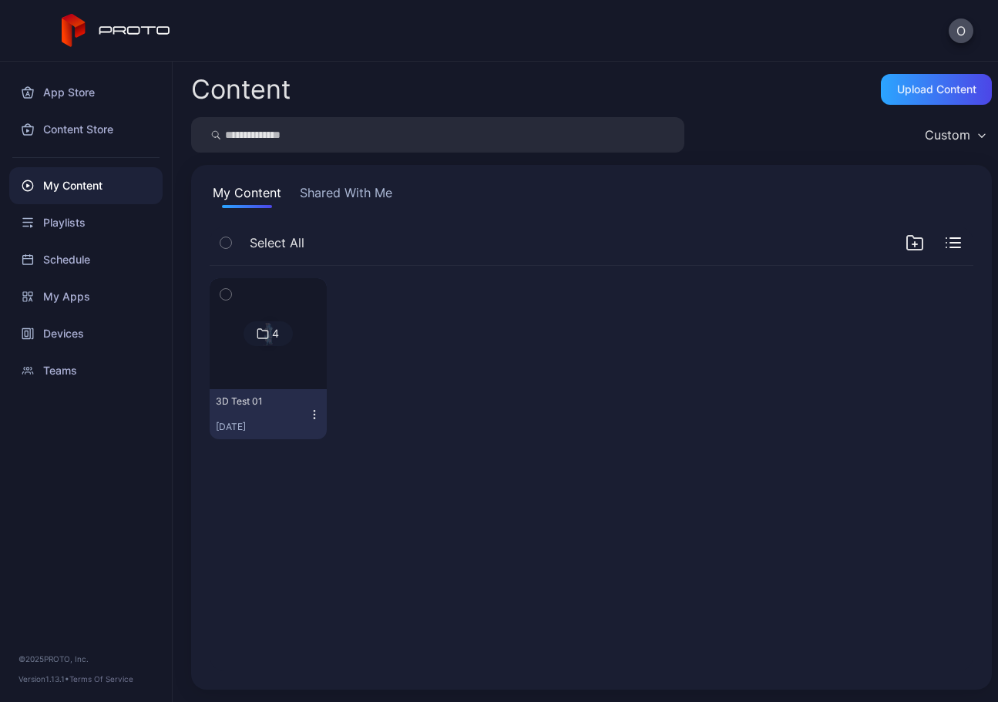
click at [258, 338] on icon at bounding box center [263, 333] width 10 height 9
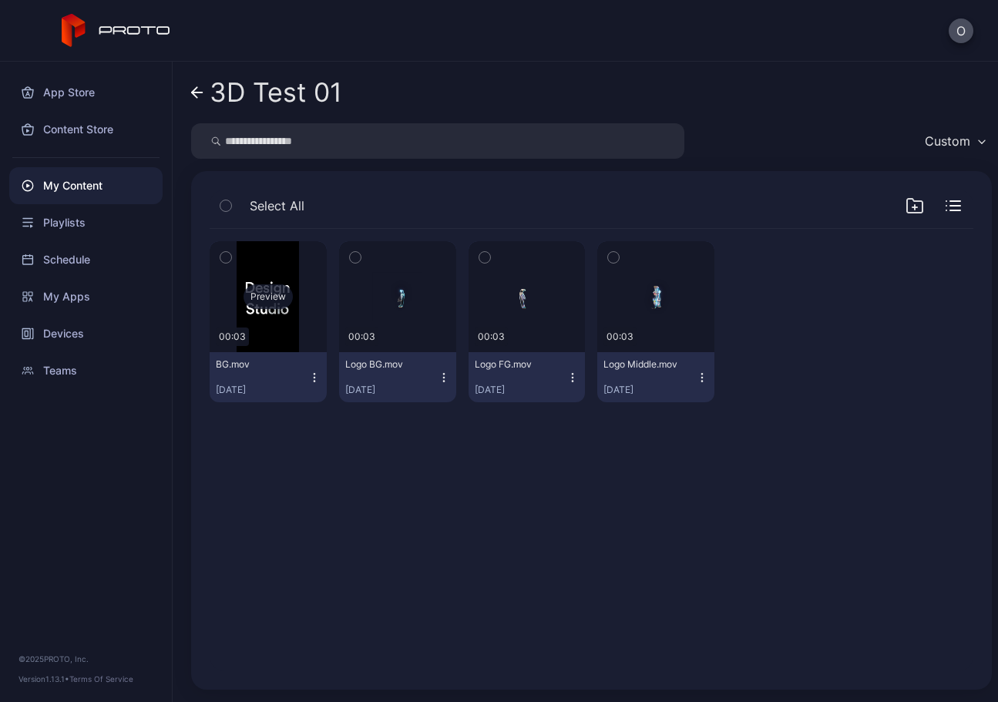
click at [267, 299] on div "Preview" at bounding box center [268, 297] width 49 height 25
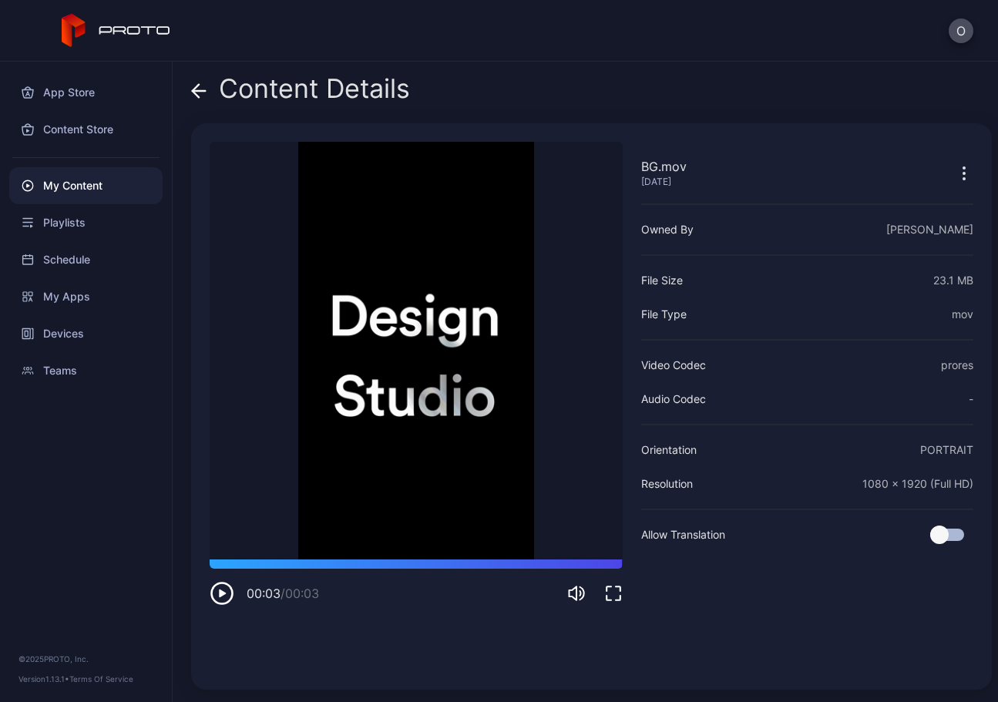
click at [955, 166] on icon "button" at bounding box center [964, 173] width 19 height 19
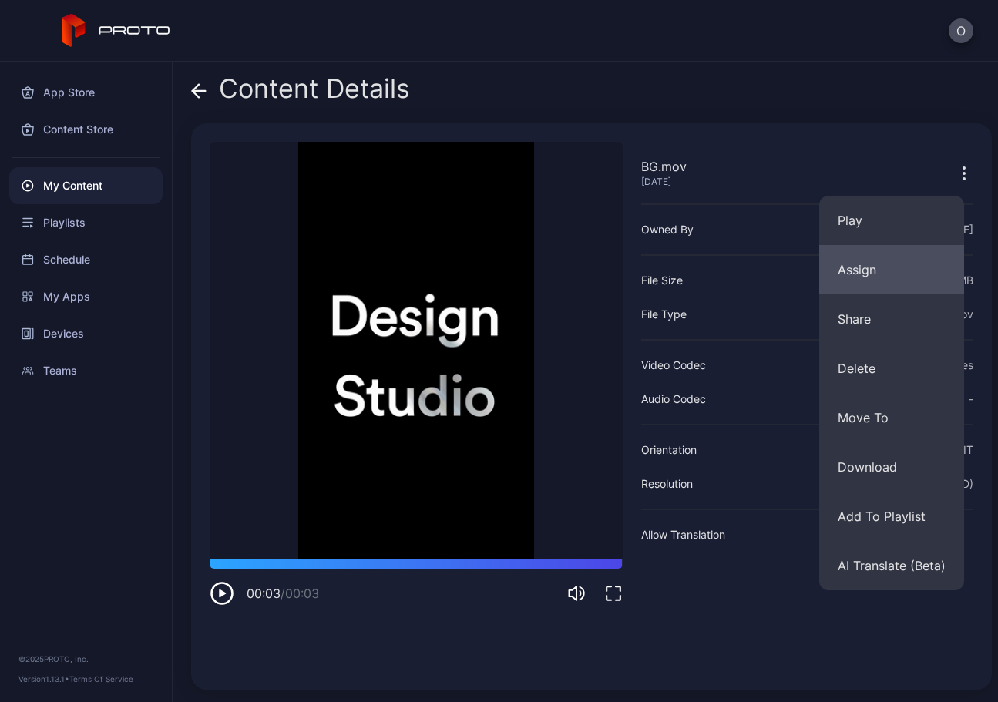
click at [867, 271] on button "Assign" at bounding box center [892, 269] width 145 height 49
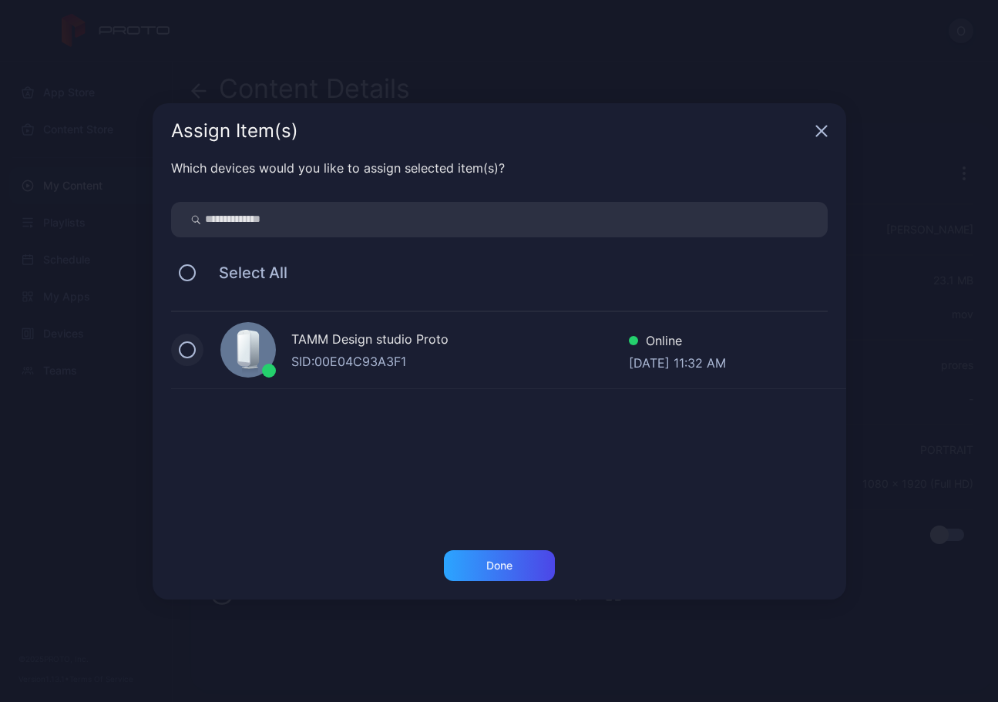
click at [187, 349] on button at bounding box center [187, 350] width 17 height 17
click at [491, 567] on div "Done" at bounding box center [500, 566] width 26 height 12
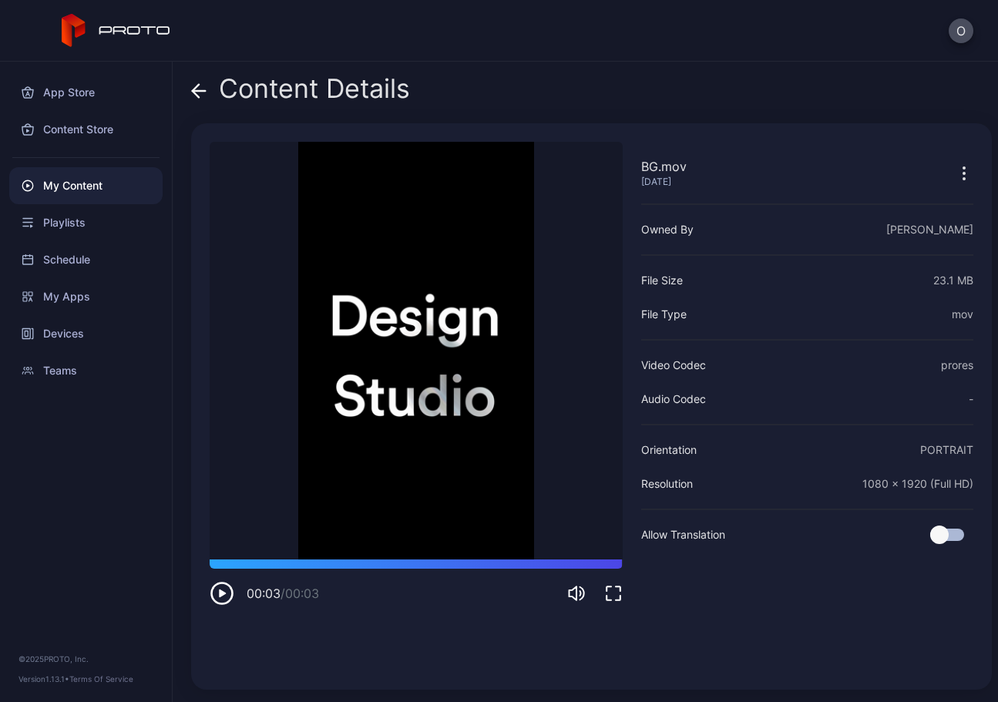
click at [190, 89] on div "Content Details BG.mov Sep 30, 2025 Sorry, your browser doesn‘t support embedde…" at bounding box center [586, 382] width 826 height 641
click at [200, 87] on icon at bounding box center [198, 90] width 15 height 15
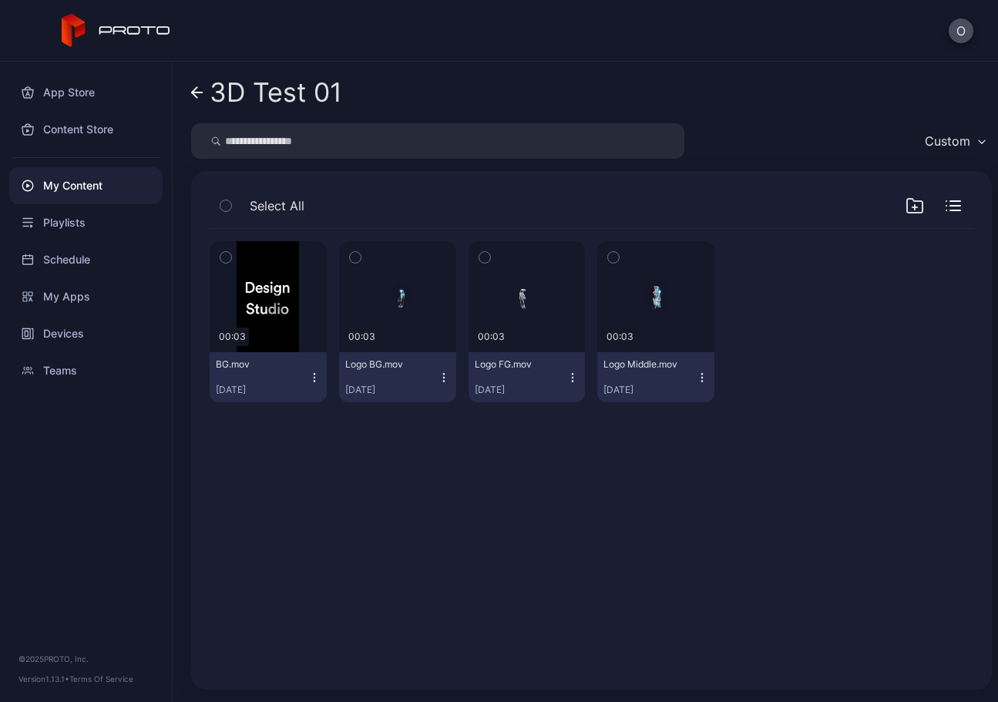
click at [437, 370] on button "Logo BG.mov Sep 30, 2025" at bounding box center [397, 377] width 117 height 50
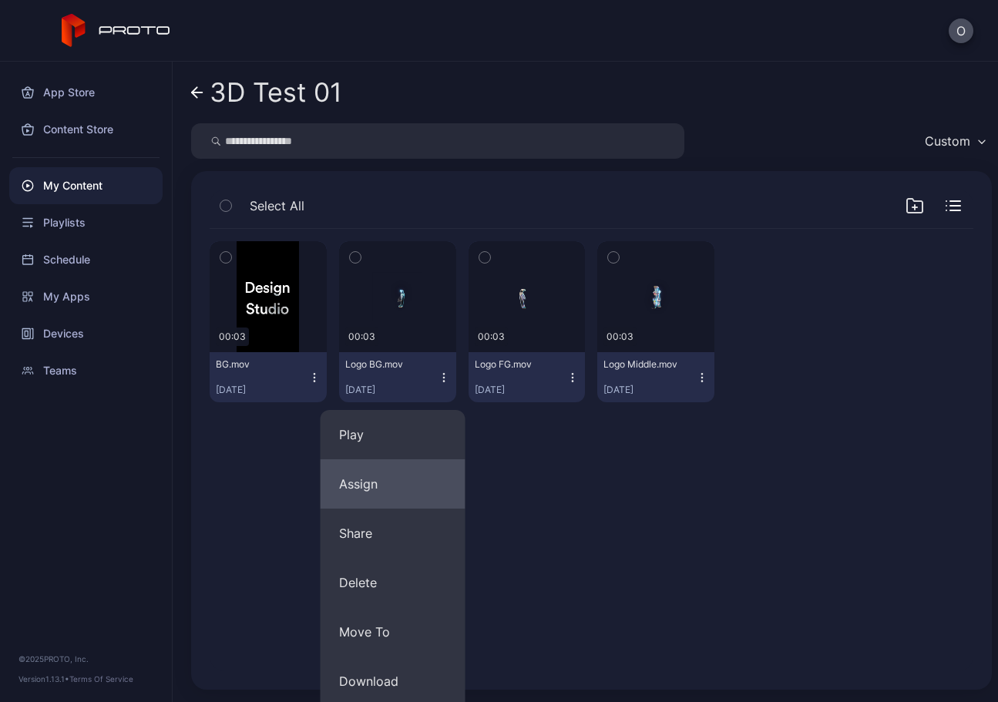
click at [384, 500] on button "Assign" at bounding box center [393, 484] width 145 height 49
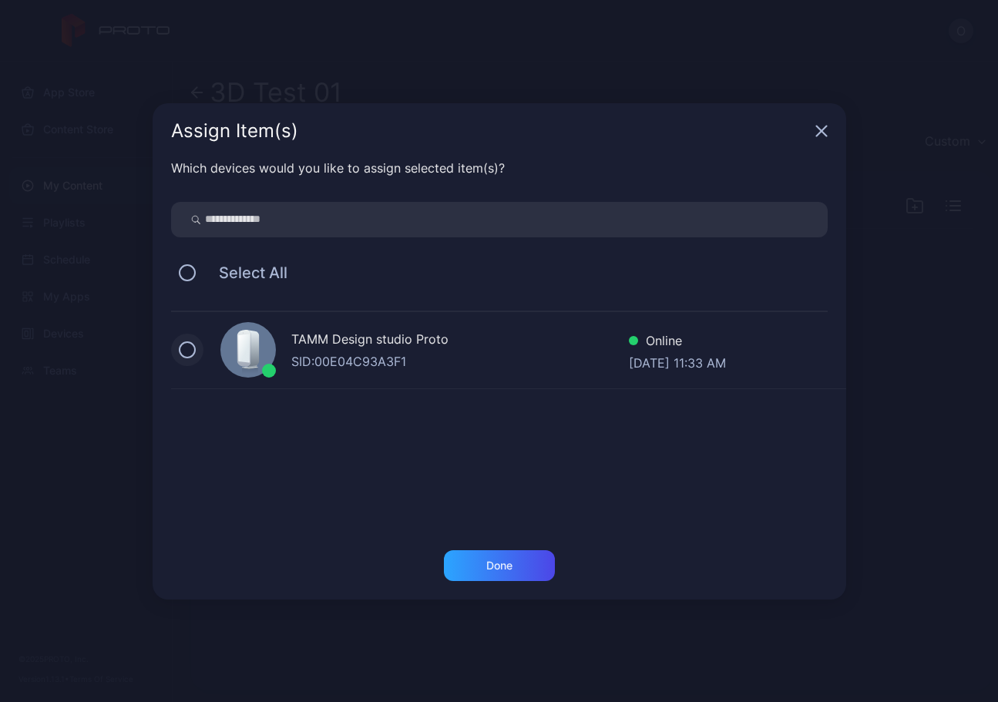
click at [190, 353] on button at bounding box center [187, 350] width 17 height 17
click at [497, 561] on div "Done" at bounding box center [500, 566] width 26 height 12
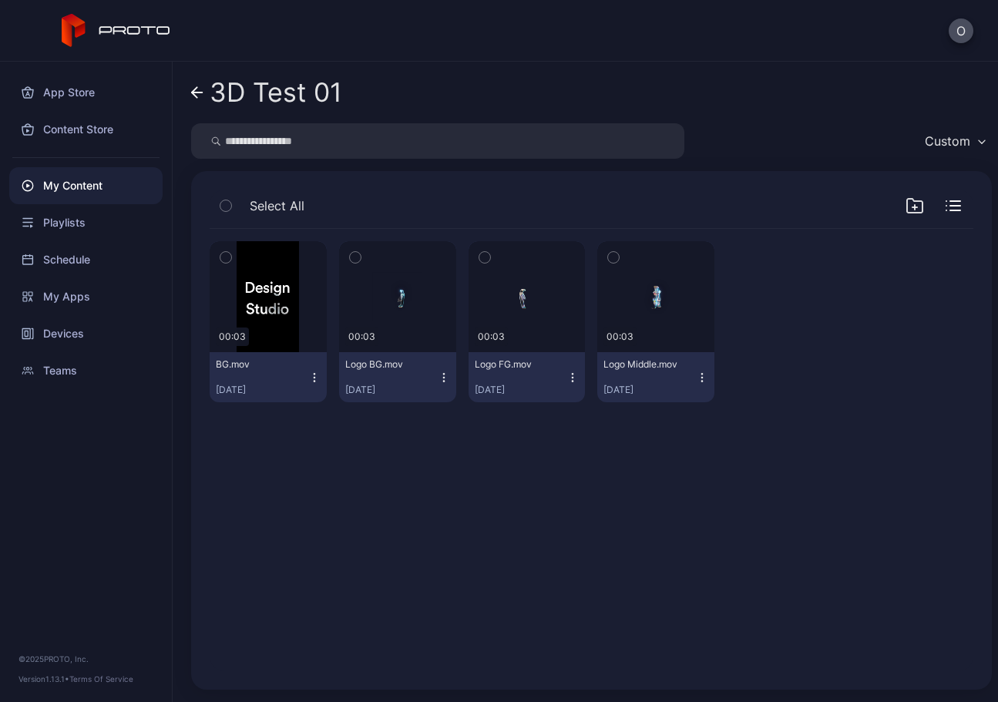
click at [567, 372] on icon "button" at bounding box center [573, 378] width 12 height 12
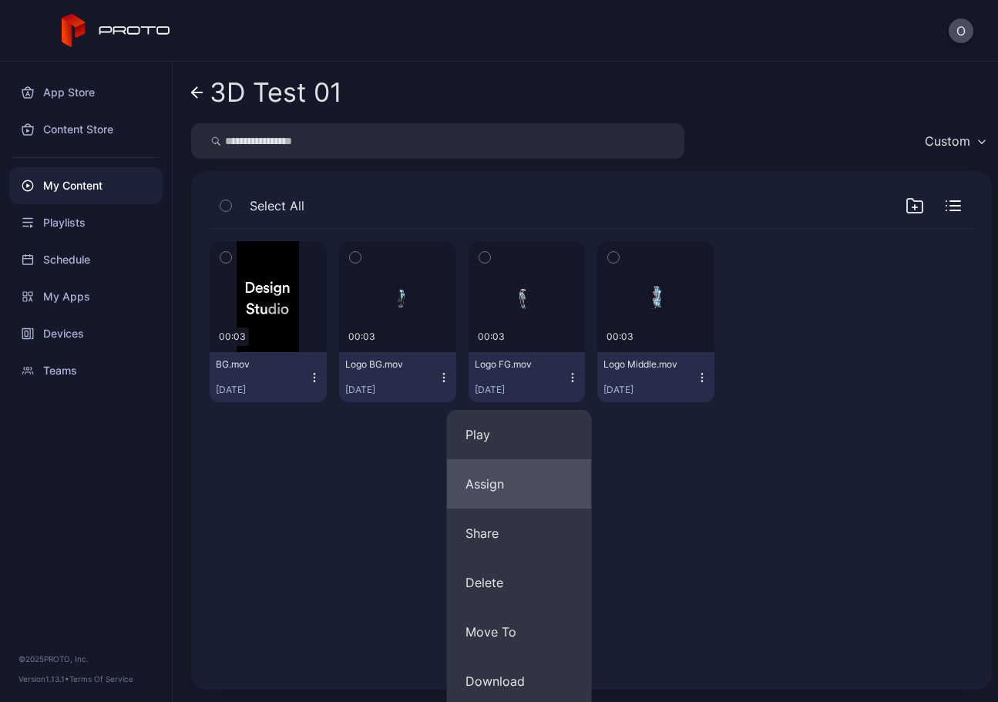
click at [495, 487] on button "Assign" at bounding box center [519, 484] width 145 height 49
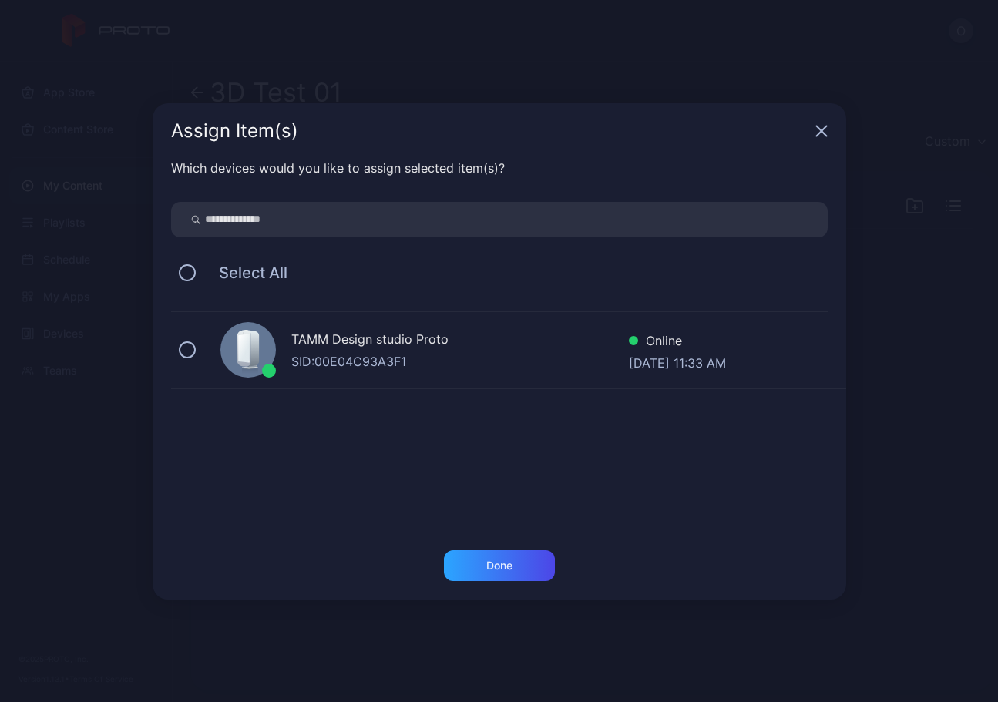
click at [233, 354] on div at bounding box center [249, 350] width 56 height 56
click at [493, 567] on div "Done" at bounding box center [500, 566] width 26 height 12
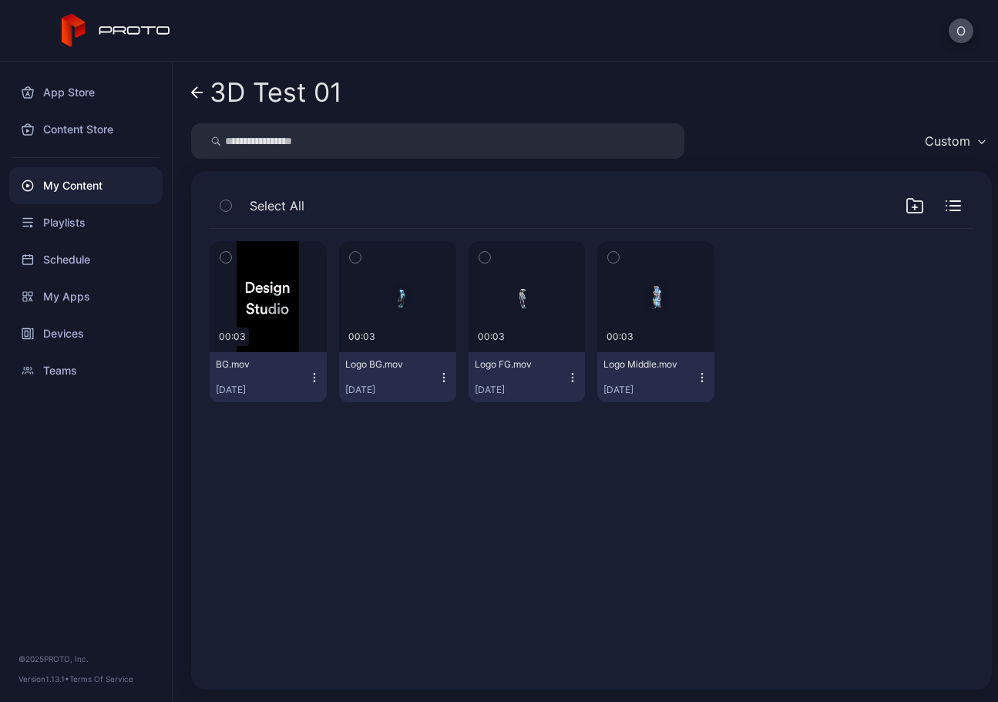
click at [696, 376] on icon "button" at bounding box center [702, 378] width 12 height 12
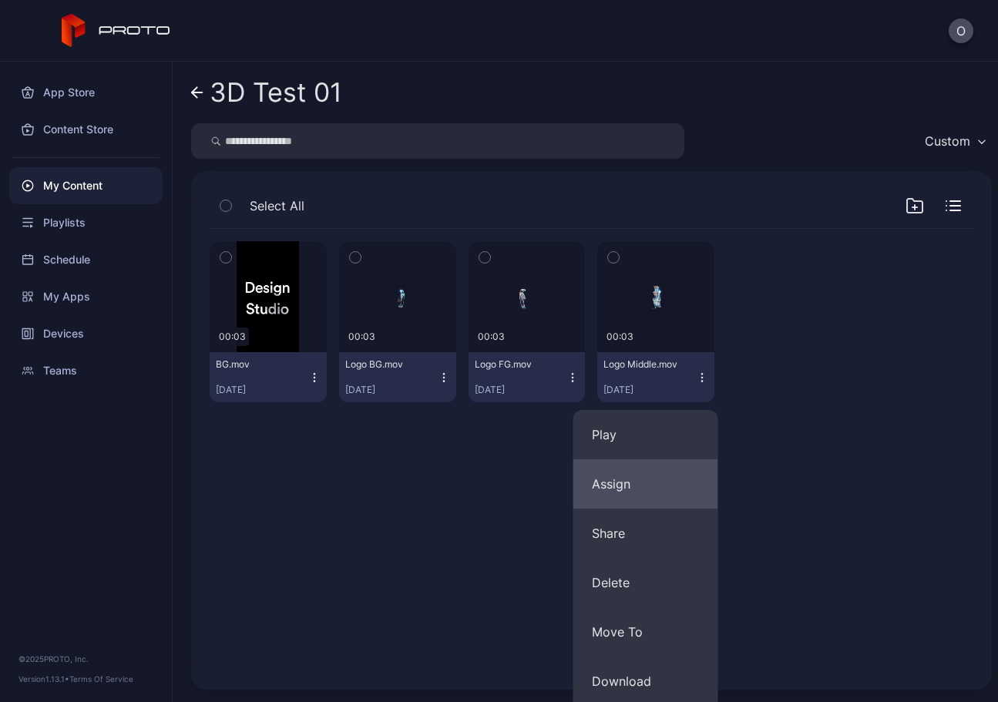
click at [635, 500] on button "Assign" at bounding box center [646, 484] width 145 height 49
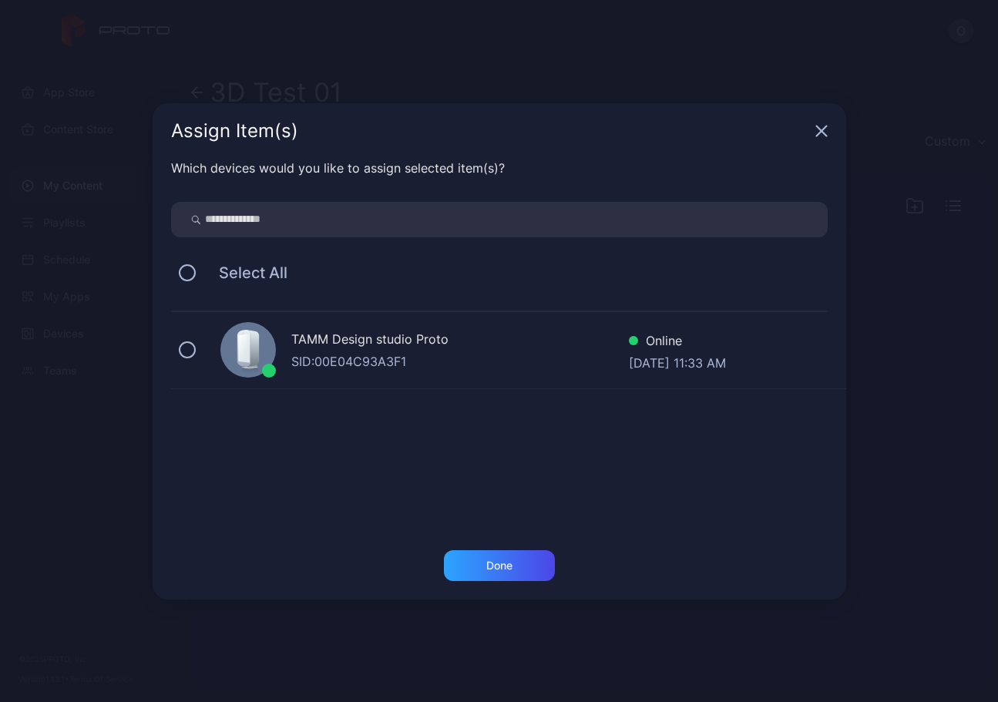
click at [259, 349] on icon at bounding box center [248, 352] width 26 height 44
click at [520, 567] on div "Done" at bounding box center [499, 566] width 111 height 31
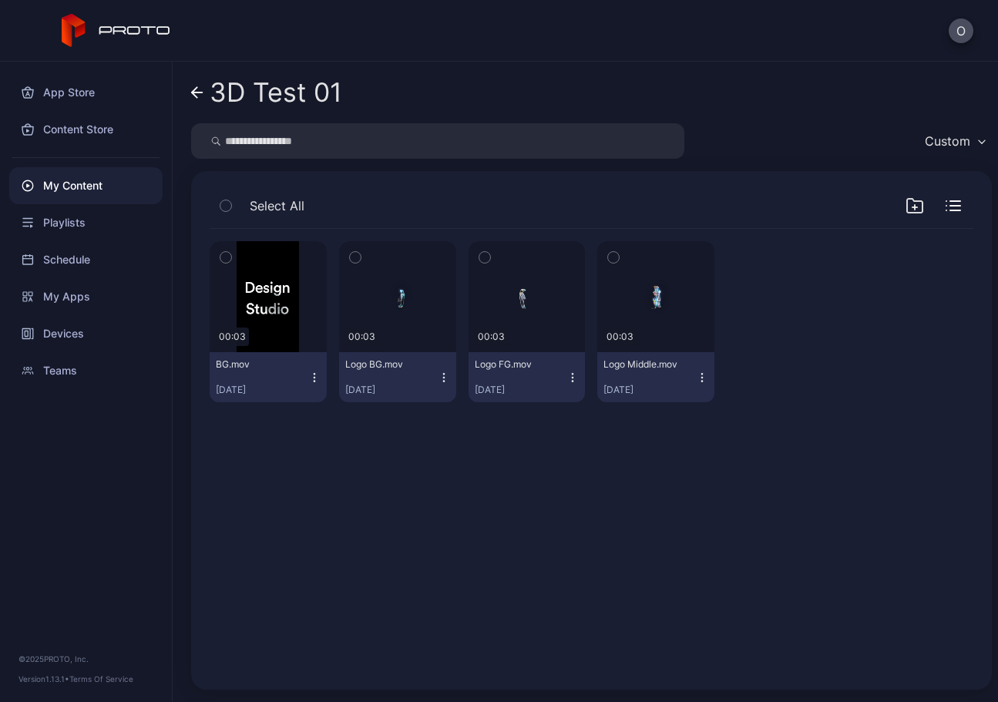
click at [314, 378] on icon "button" at bounding box center [314, 377] width 1 height 1
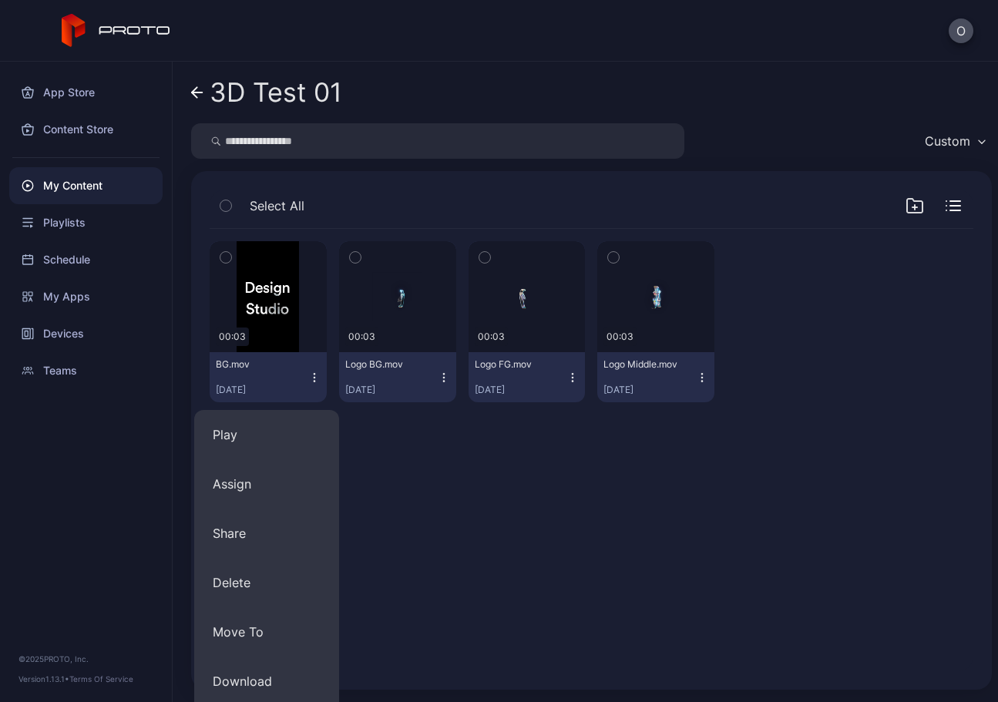
click at [453, 463] on div "Preview 00:03 BG.mov Sep 30, 2025 Preview 00:03 Logo BG.mov Sep 30, 2025 Previe…" at bounding box center [591, 450] width 789 height 467
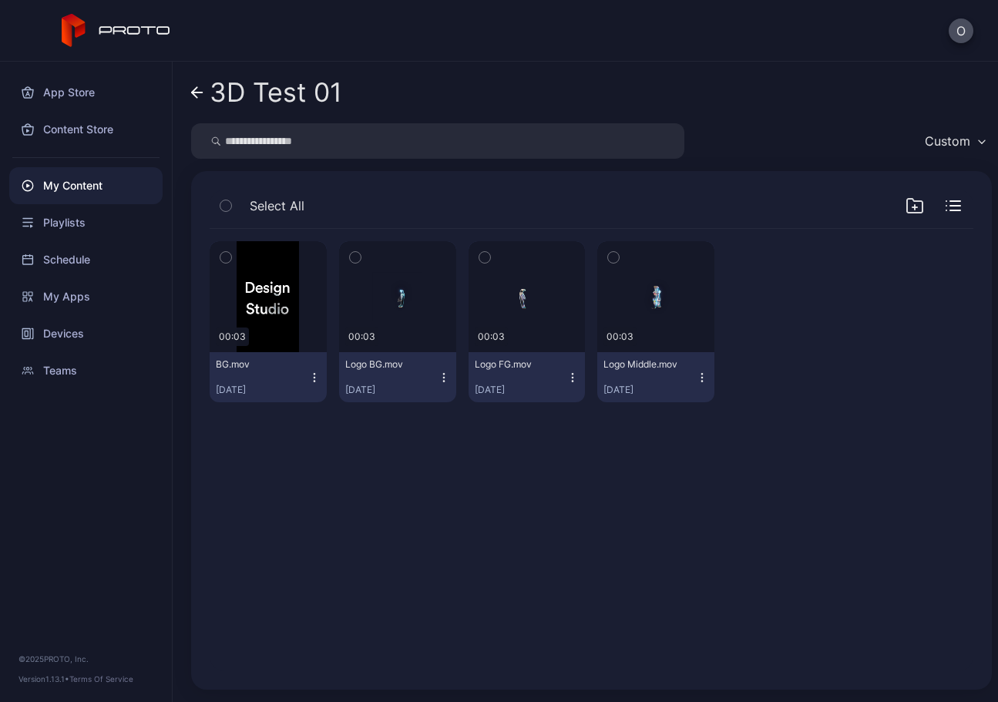
click at [194, 89] on icon at bounding box center [197, 92] width 12 height 13
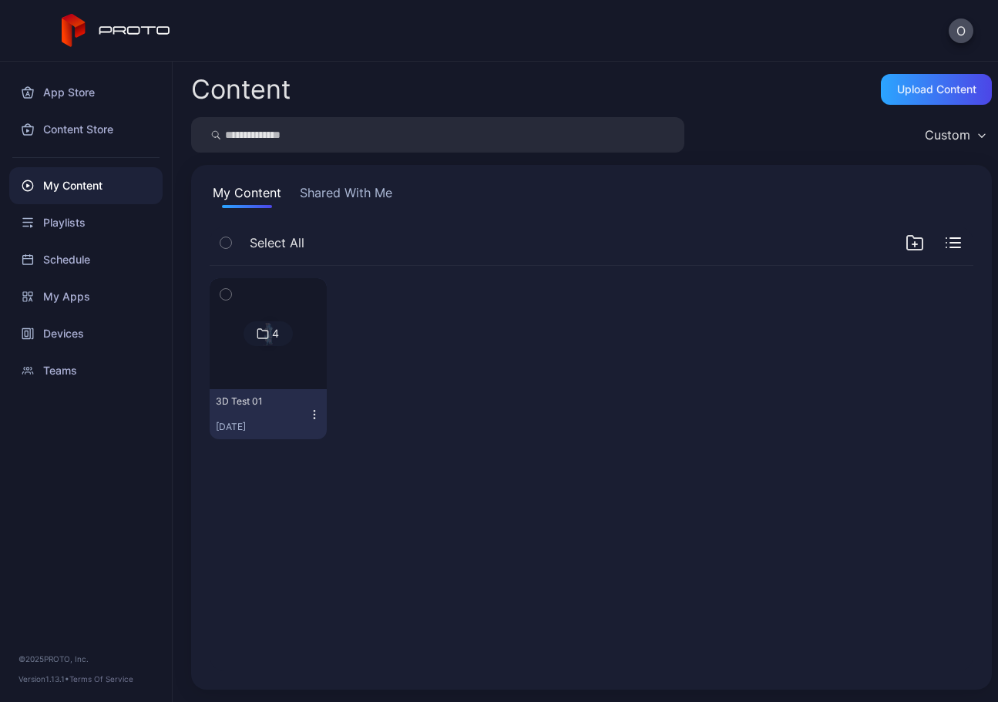
click at [308, 409] on icon "button" at bounding box center [314, 415] width 12 height 12
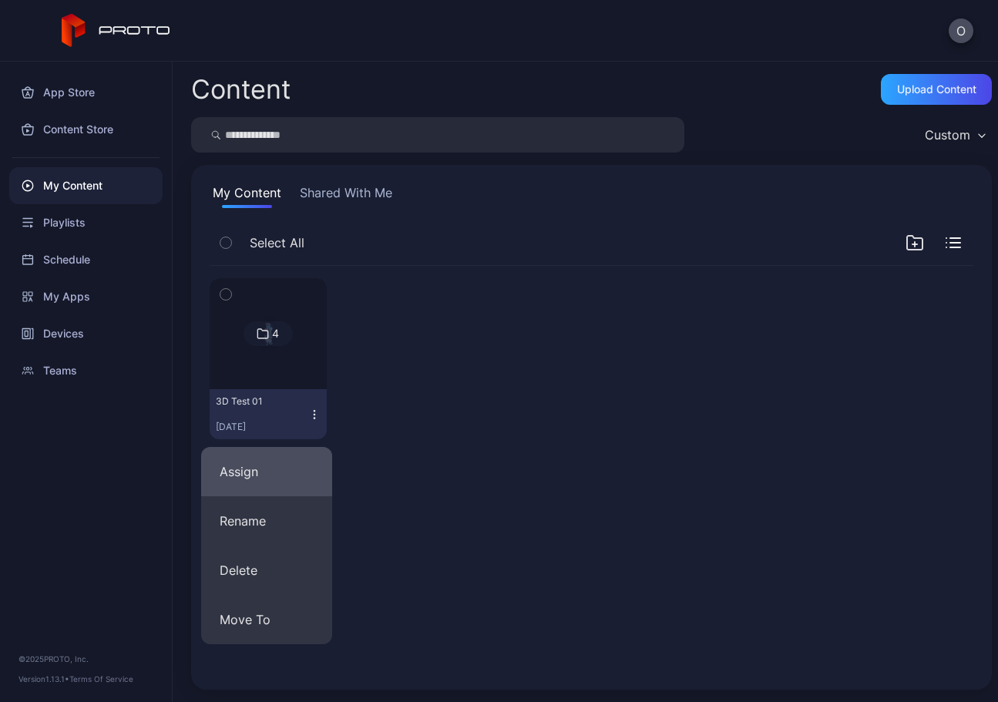
click at [288, 483] on button "Assign" at bounding box center [266, 471] width 131 height 49
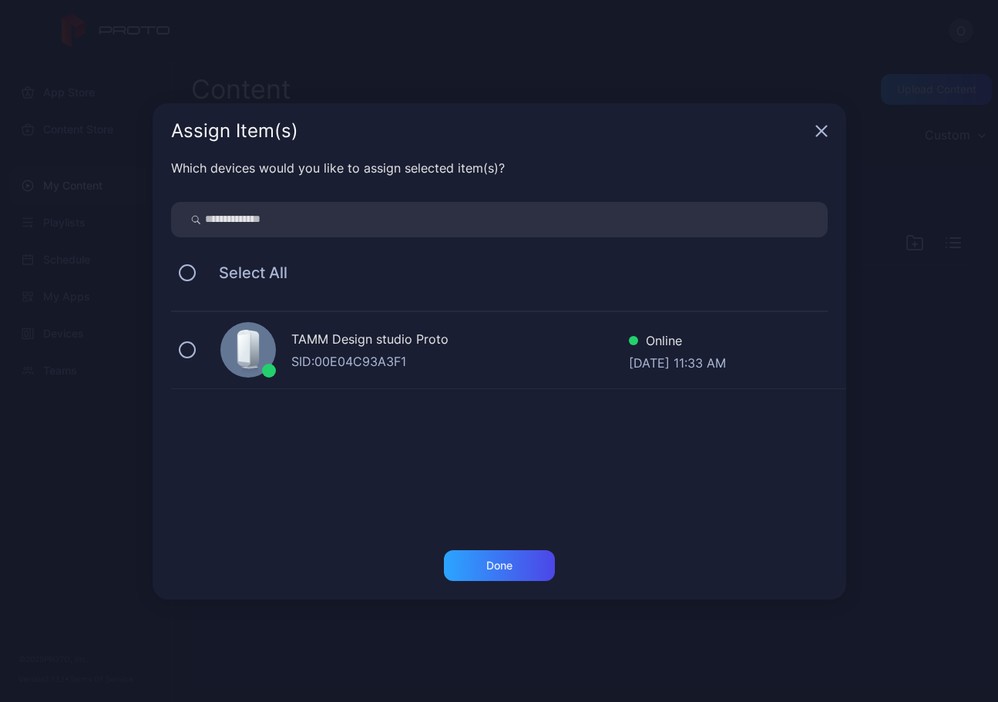
click at [258, 340] on icon at bounding box center [252, 348] width 12 height 37
click at [477, 557] on div "Done" at bounding box center [499, 566] width 111 height 31
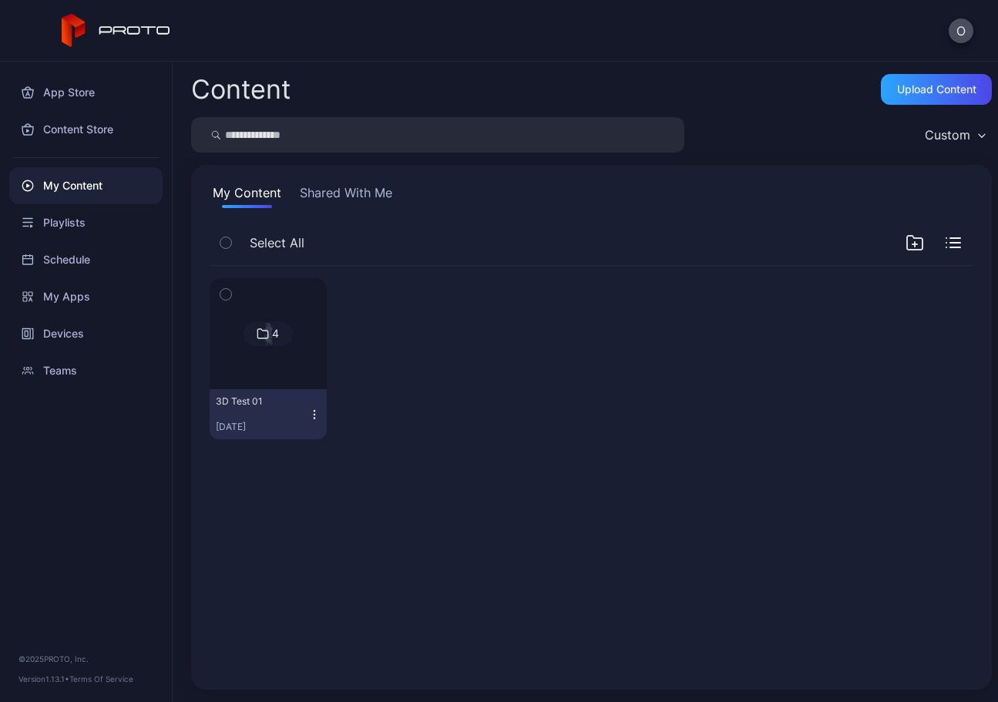
click at [270, 347] on img at bounding box center [268, 333] width 62 height 111
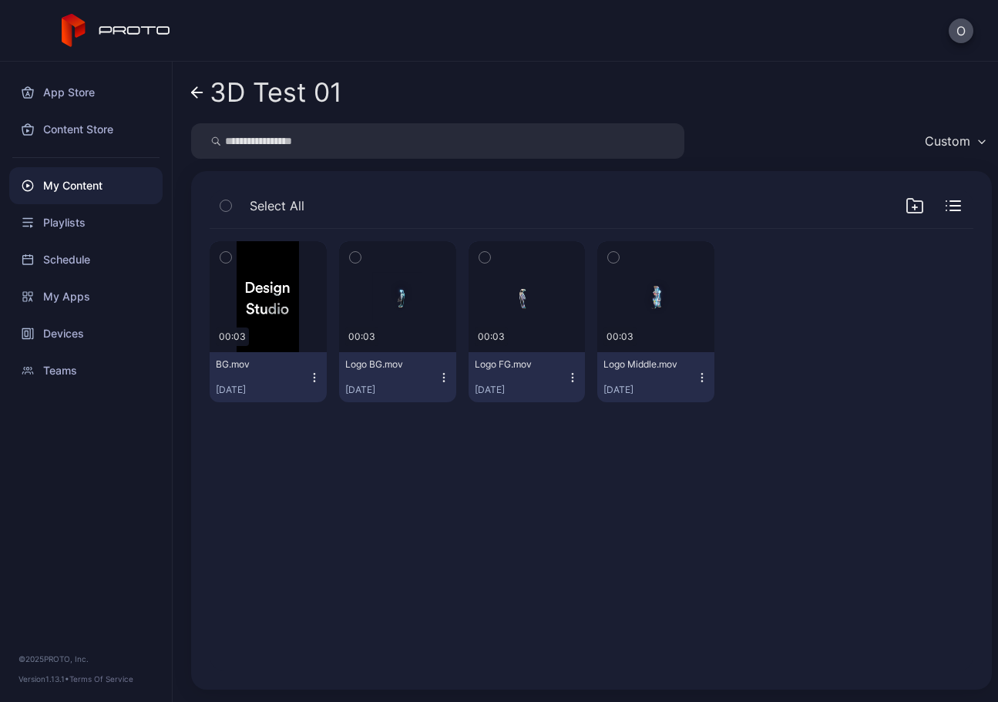
click at [223, 204] on icon "button" at bounding box center [226, 205] width 11 height 17
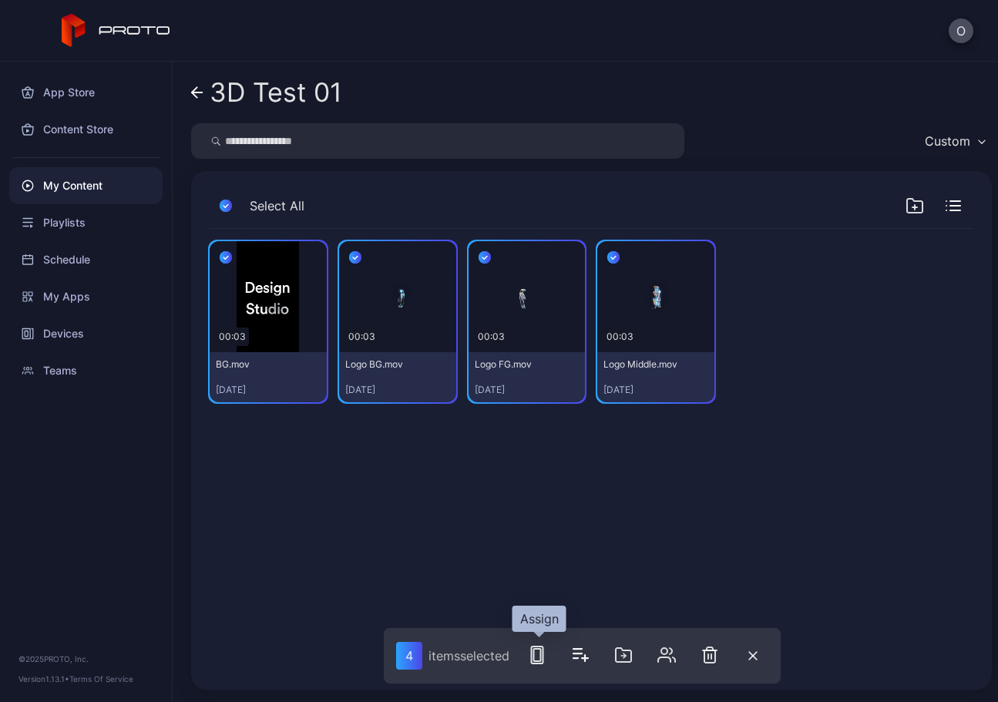
click at [537, 658] on rect "button" at bounding box center [537, 655] width 7 height 12
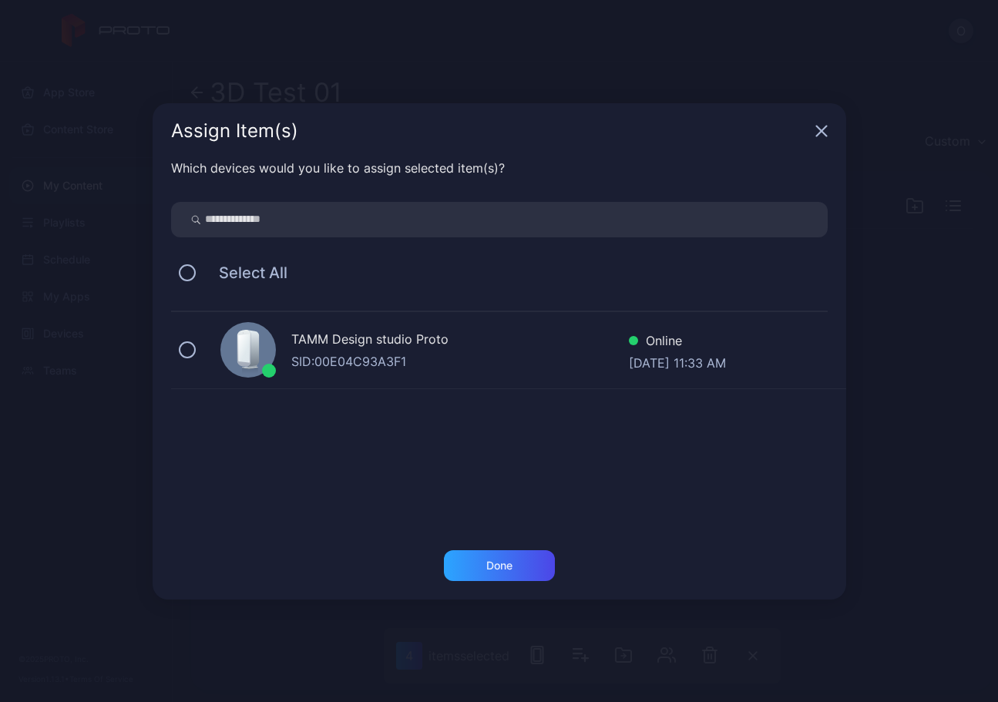
click at [814, 131] on div "Assign Item(s)" at bounding box center [500, 131] width 694 height 56
click at [819, 130] on icon "button" at bounding box center [822, 131] width 12 height 12
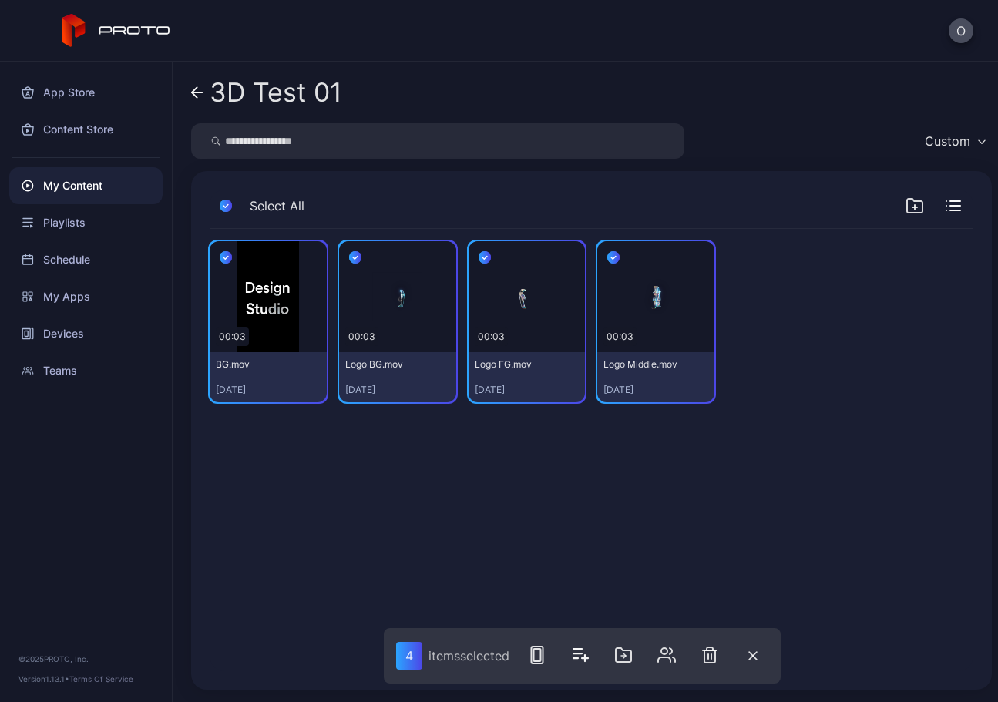
click at [217, 204] on button "button" at bounding box center [226, 206] width 32 height 32
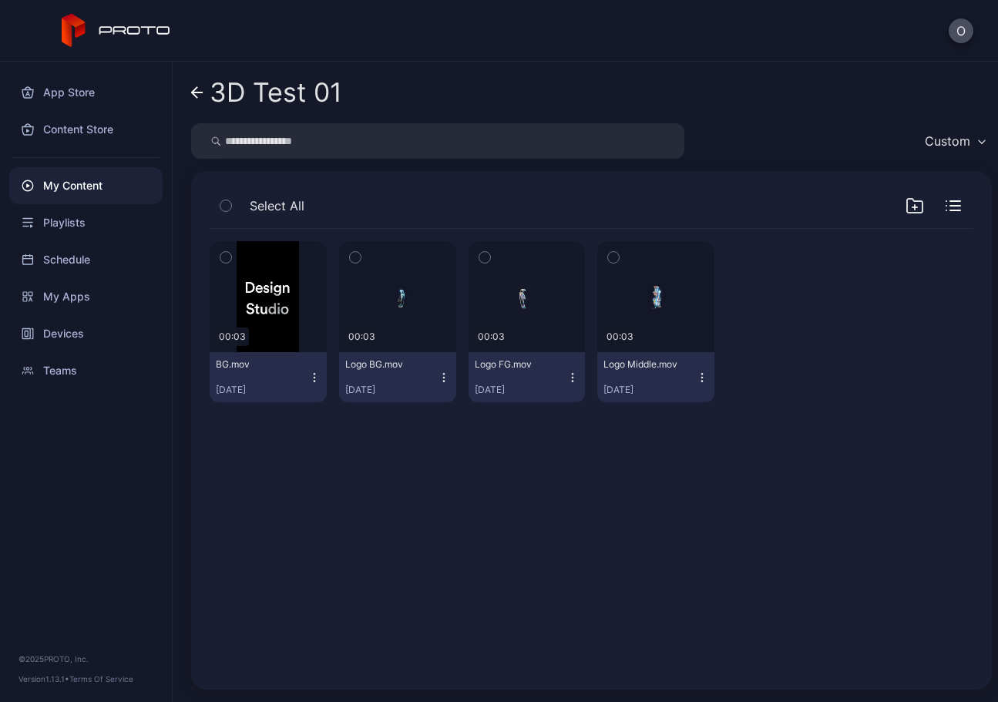
click at [313, 380] on icon "button" at bounding box center [314, 378] width 12 height 12
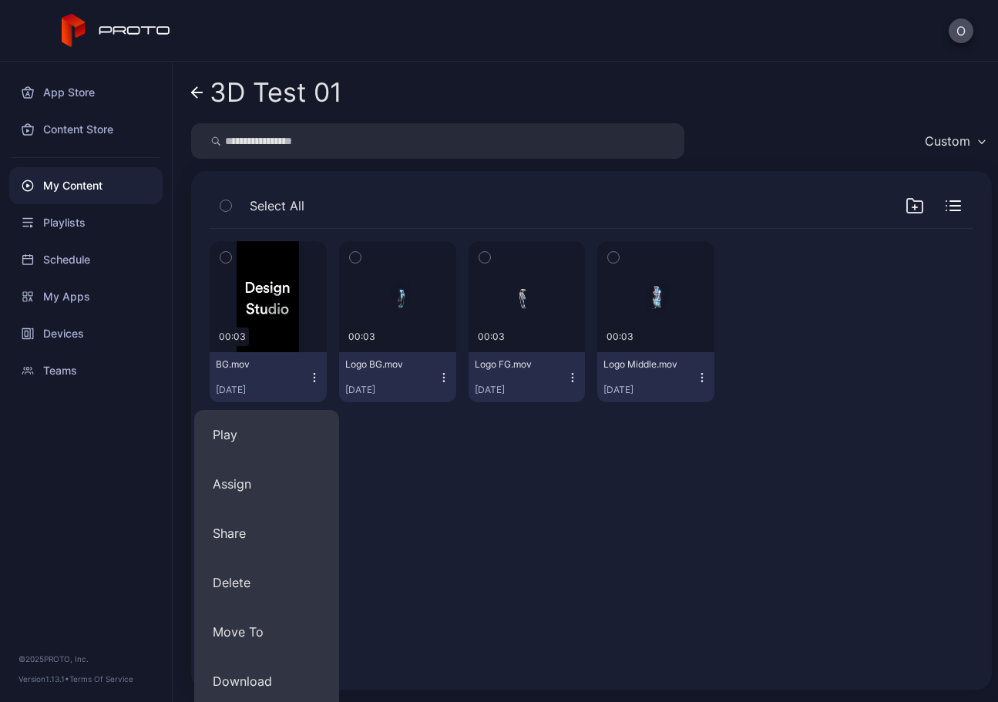
click at [396, 480] on div "Preview 00:03 BG.mov Sep 30, 2025 Preview 00:03 Logo BG.mov Sep 30, 2025 Previe…" at bounding box center [591, 450] width 789 height 467
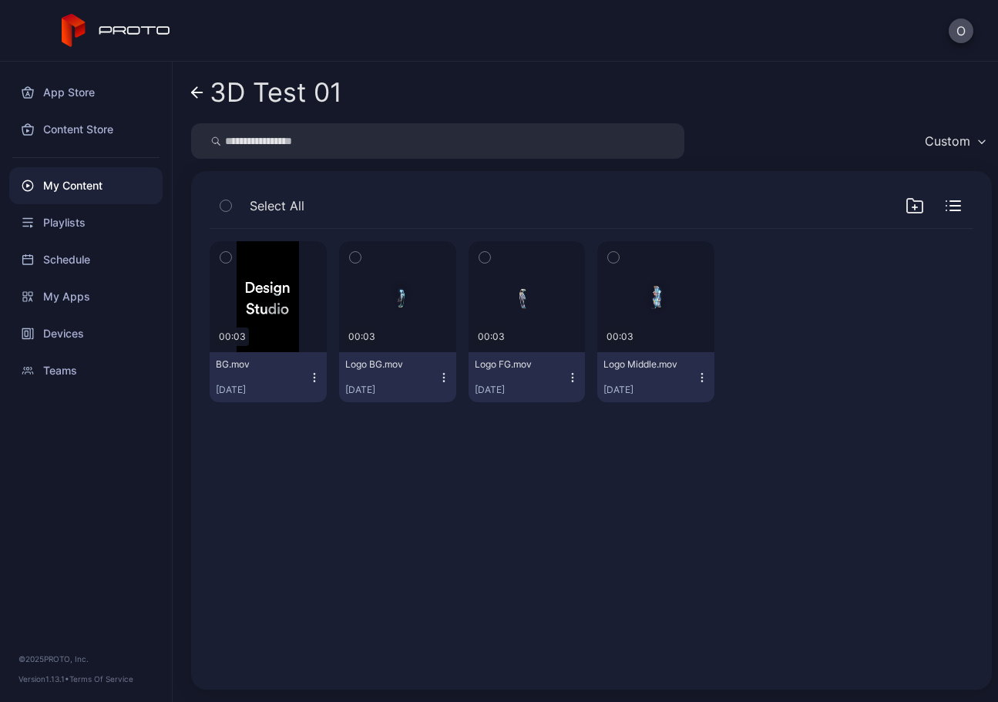
click at [219, 204] on button "button" at bounding box center [226, 206] width 32 height 32
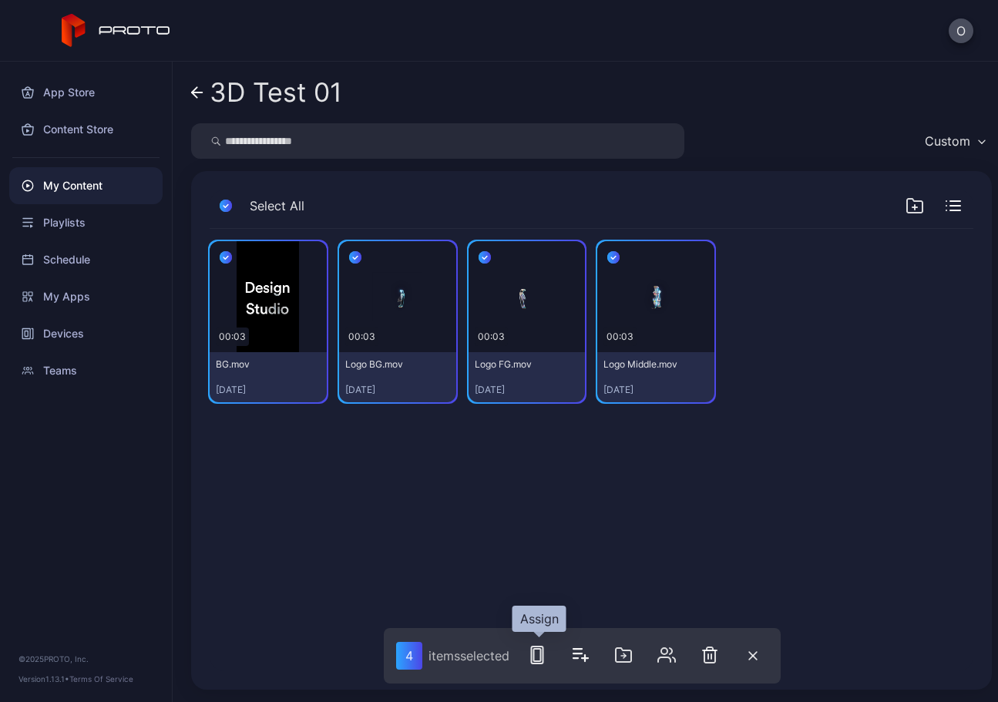
click at [541, 660] on rect "button" at bounding box center [537, 655] width 7 height 12
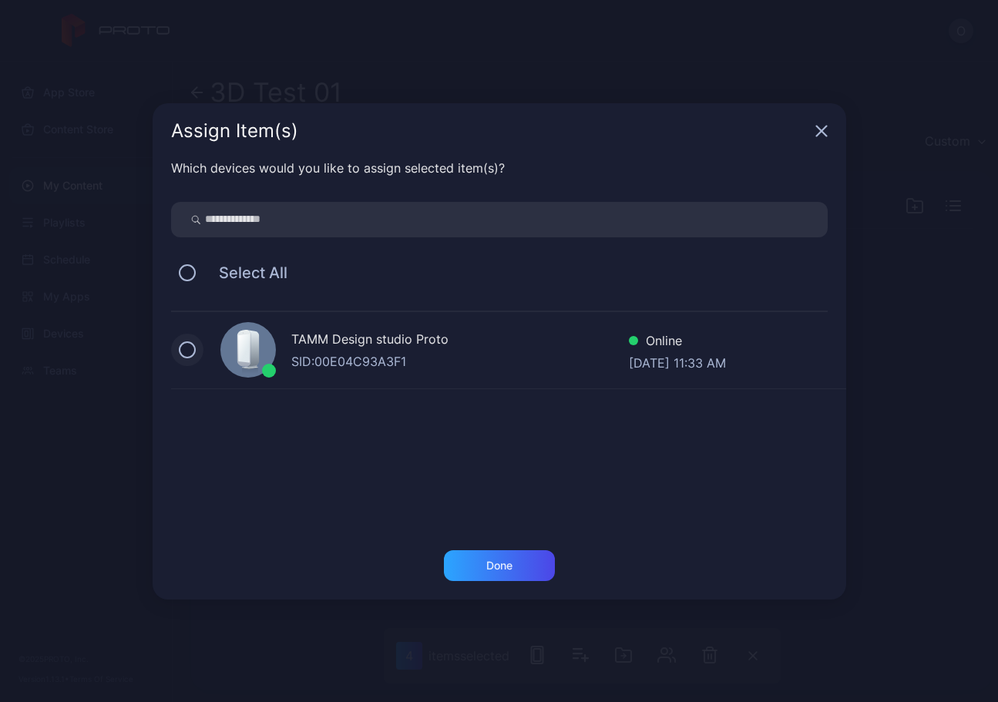
click at [193, 345] on button at bounding box center [187, 350] width 17 height 17
click at [524, 565] on div "Done" at bounding box center [499, 566] width 111 height 31
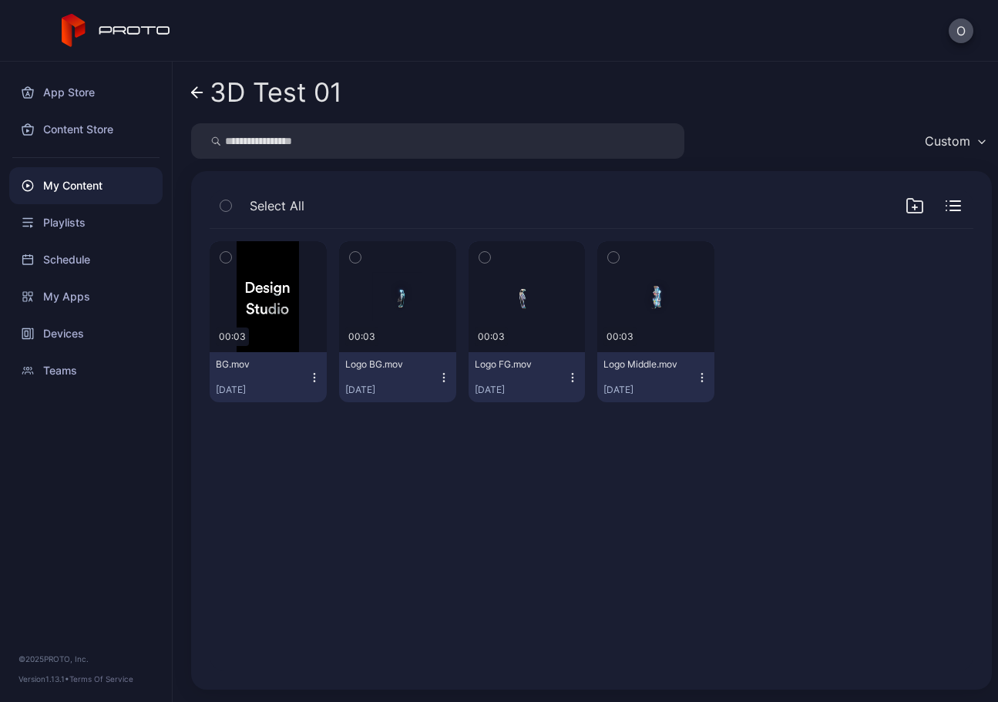
click at [225, 203] on icon "button" at bounding box center [226, 205] width 11 height 17
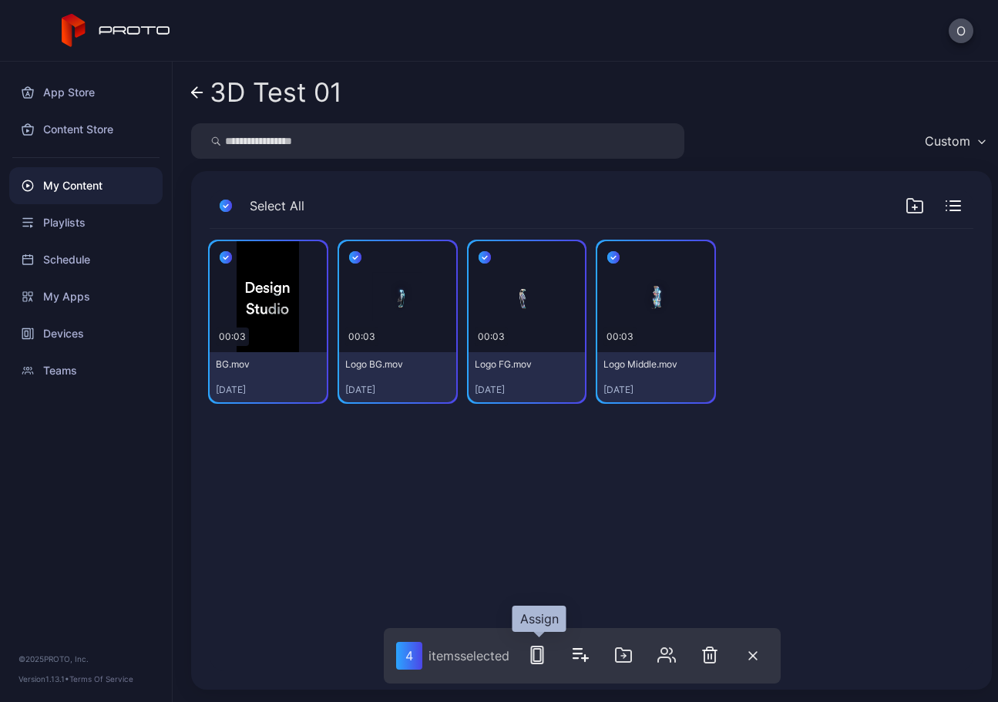
click at [534, 658] on rect "button" at bounding box center [538, 655] width 12 height 17
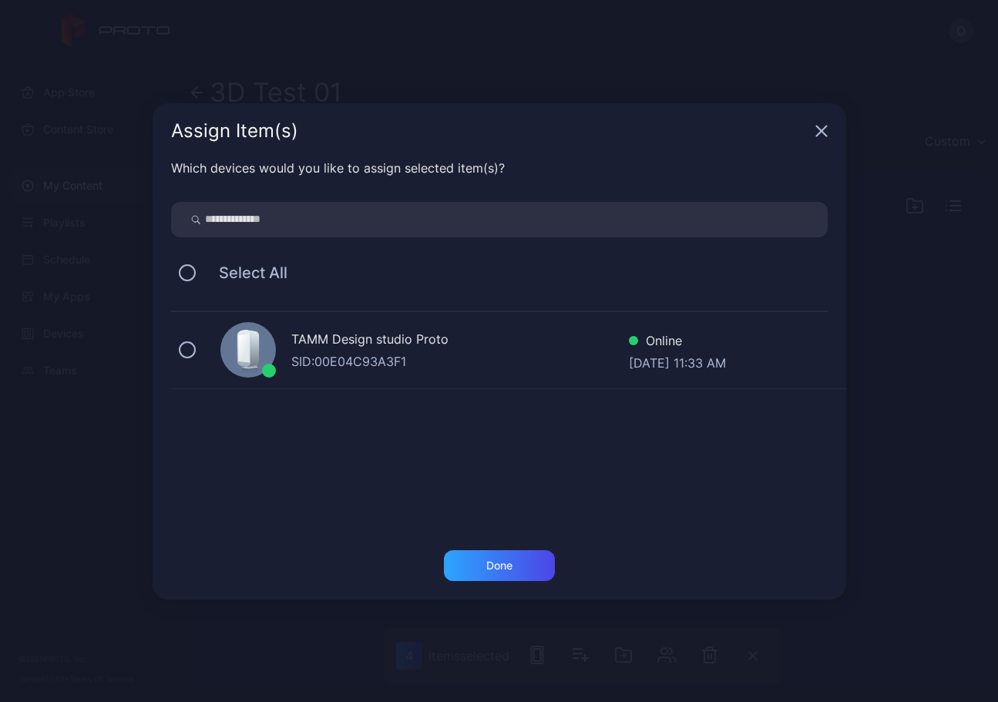
click at [831, 124] on div "Assign Item(s)" at bounding box center [500, 131] width 694 height 56
click at [826, 127] on icon "button" at bounding box center [822, 131] width 10 height 10
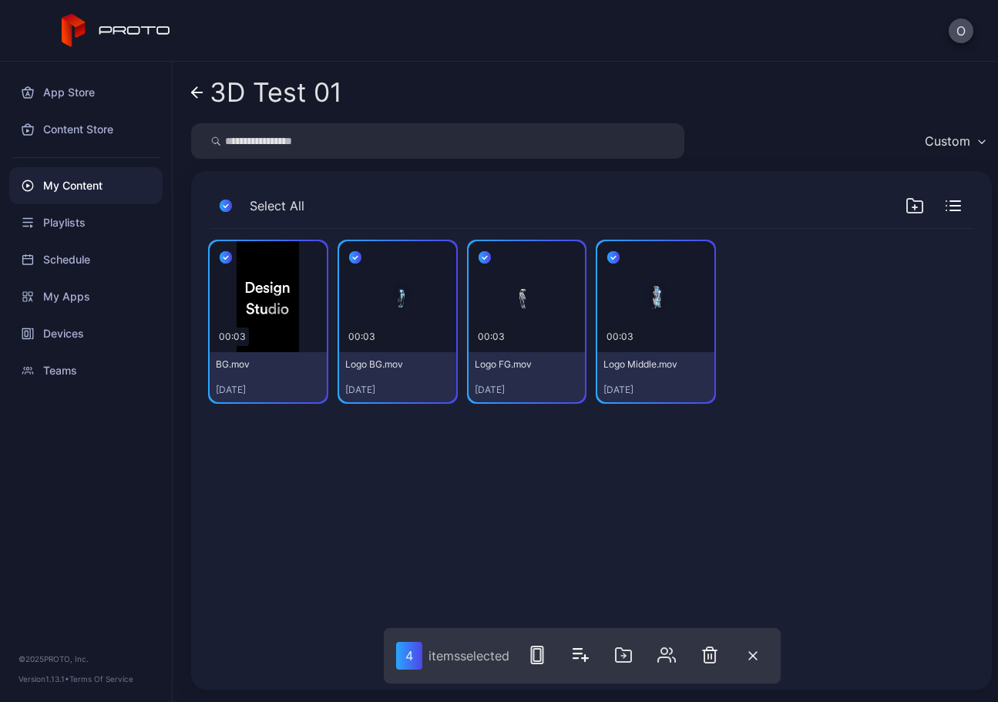
click at [221, 200] on icon "button" at bounding box center [226, 205] width 12 height 17
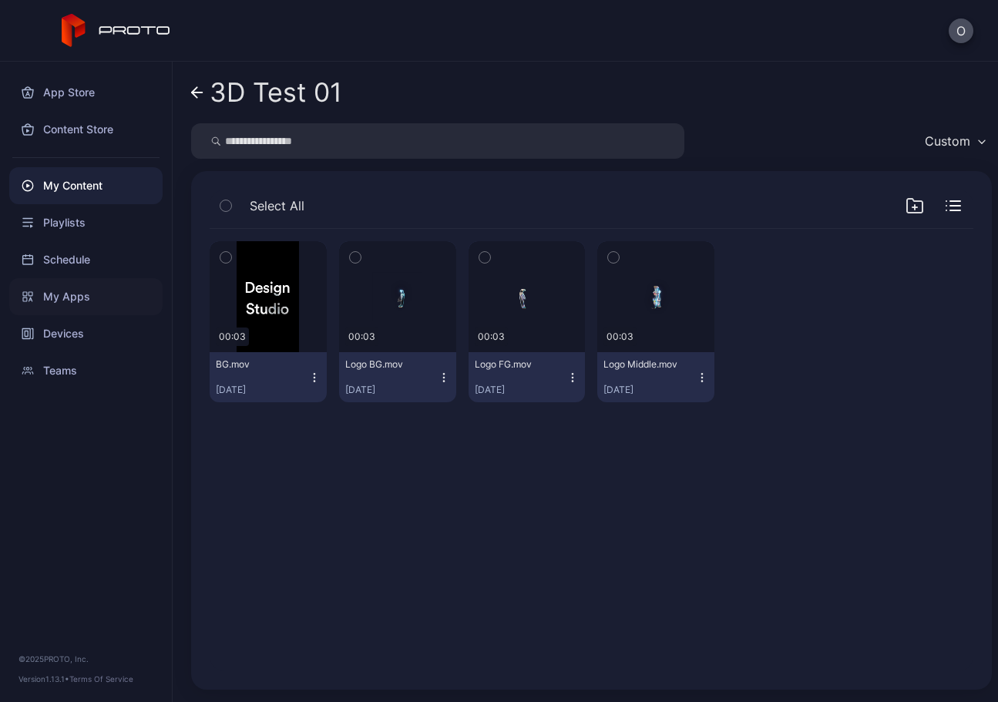
click at [79, 295] on div "My Apps" at bounding box center [85, 296] width 153 height 37
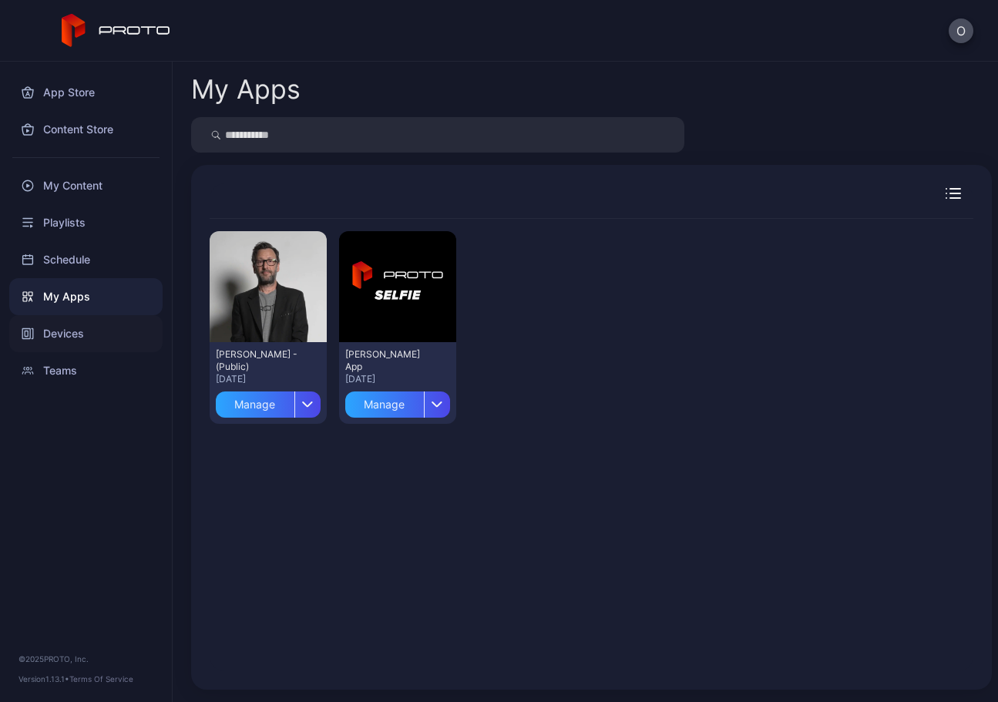
click at [86, 345] on div "Devices" at bounding box center [85, 333] width 153 height 37
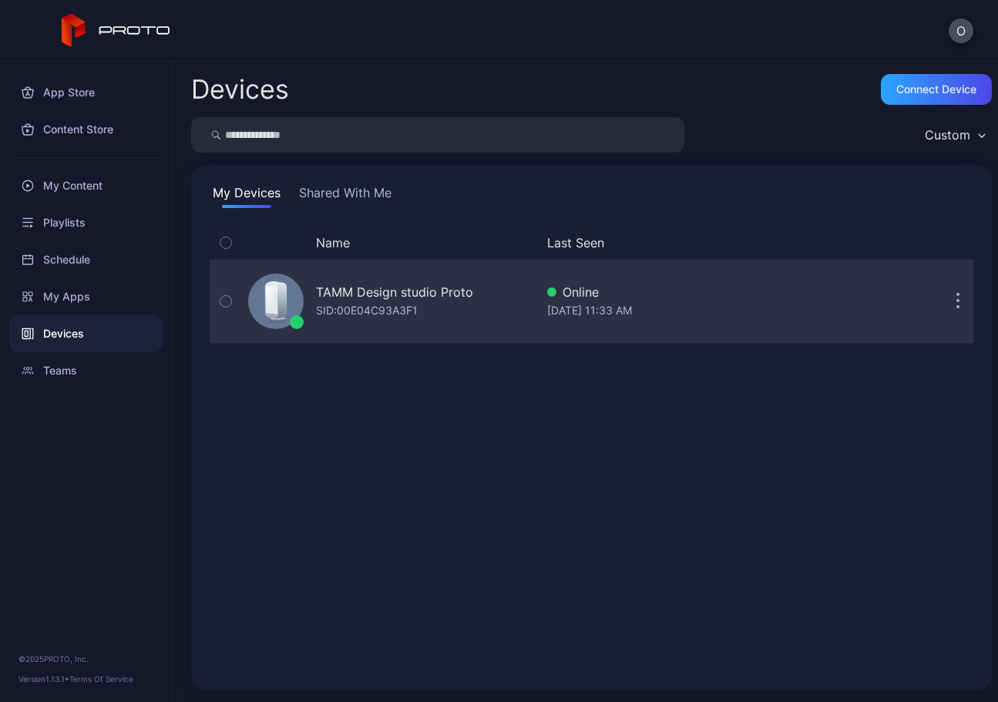
click at [958, 302] on icon "button" at bounding box center [959, 302] width 2 height 2
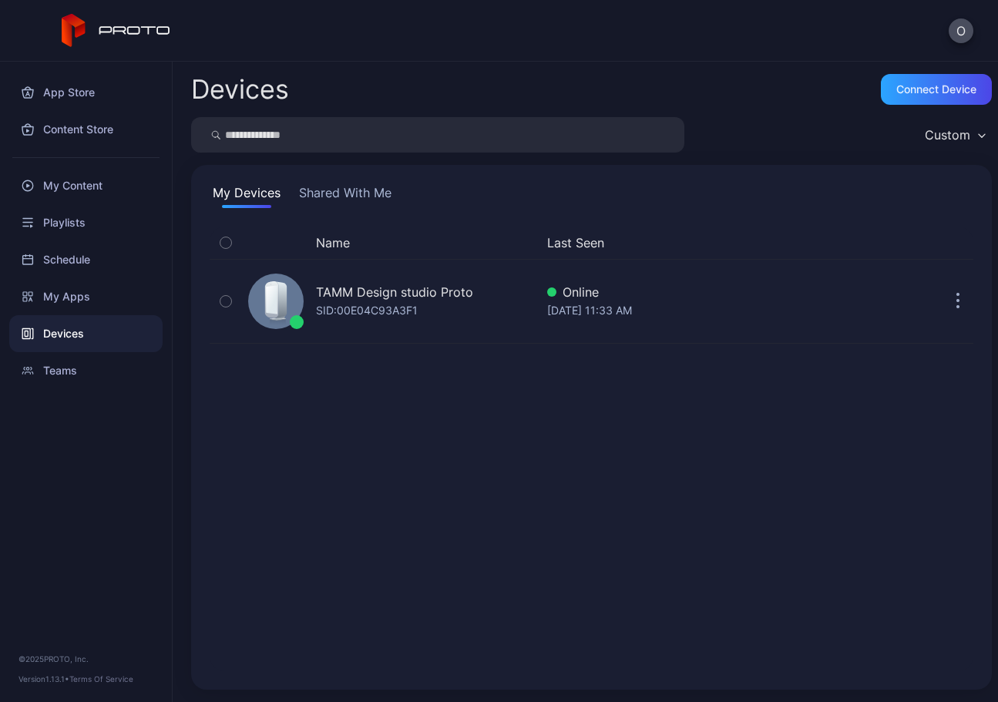
click at [534, 476] on div "Name Last Seen TAMM Design studio Proto SID: 00E04C93A3F1 Online Sep 30, 2025 a…" at bounding box center [592, 449] width 764 height 445
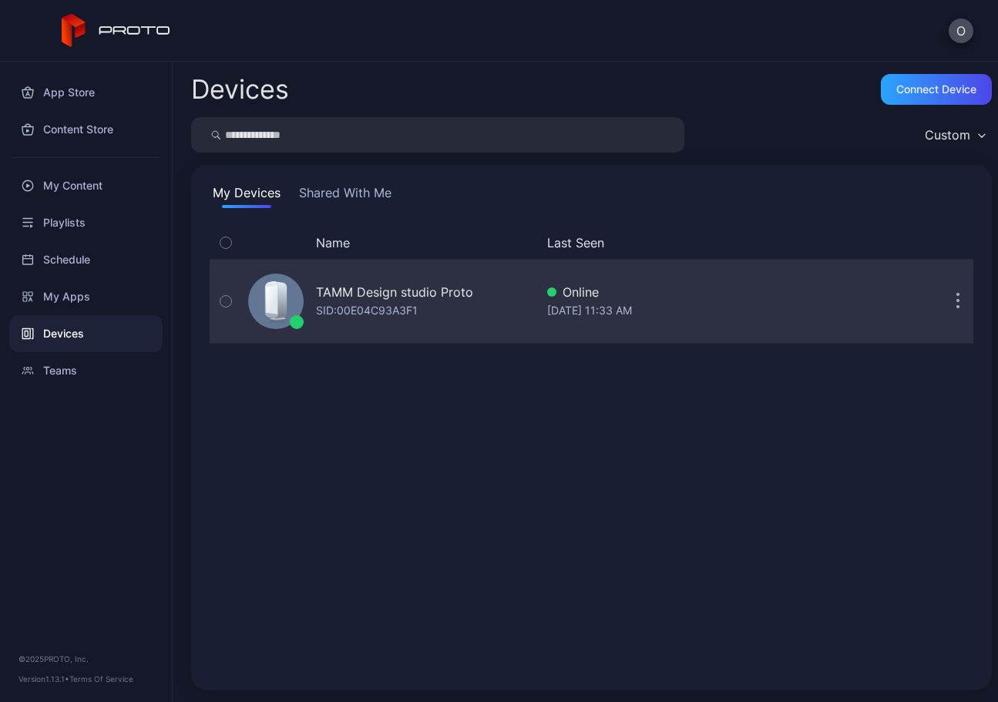
click at [401, 299] on div "TAMM Design studio Proto" at bounding box center [394, 292] width 157 height 19
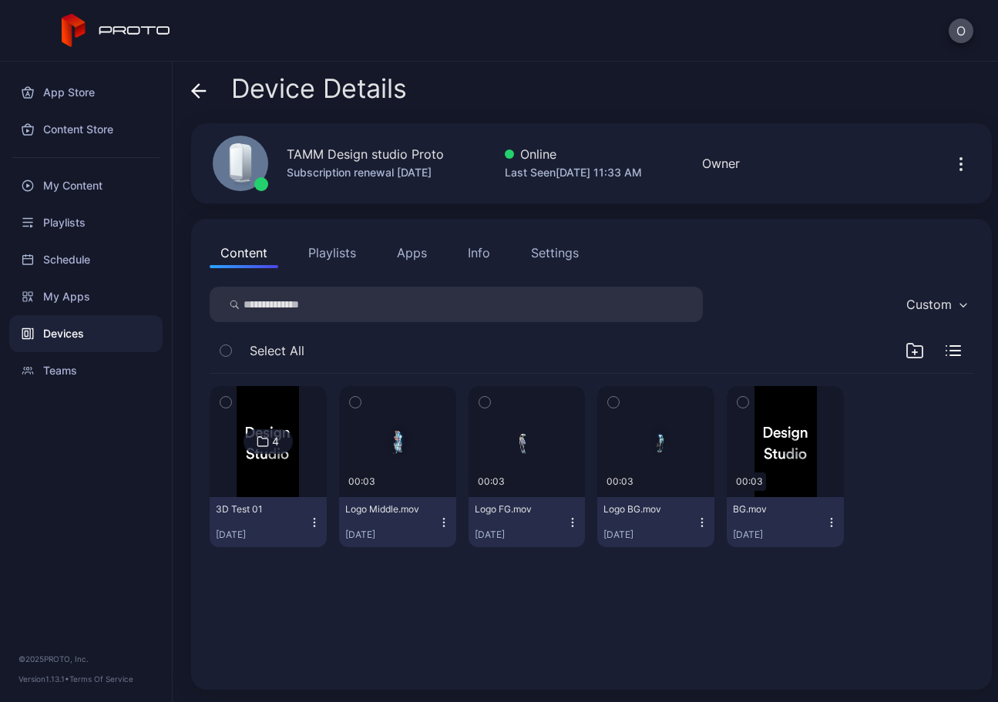
click at [227, 349] on icon "button" at bounding box center [226, 350] width 11 height 17
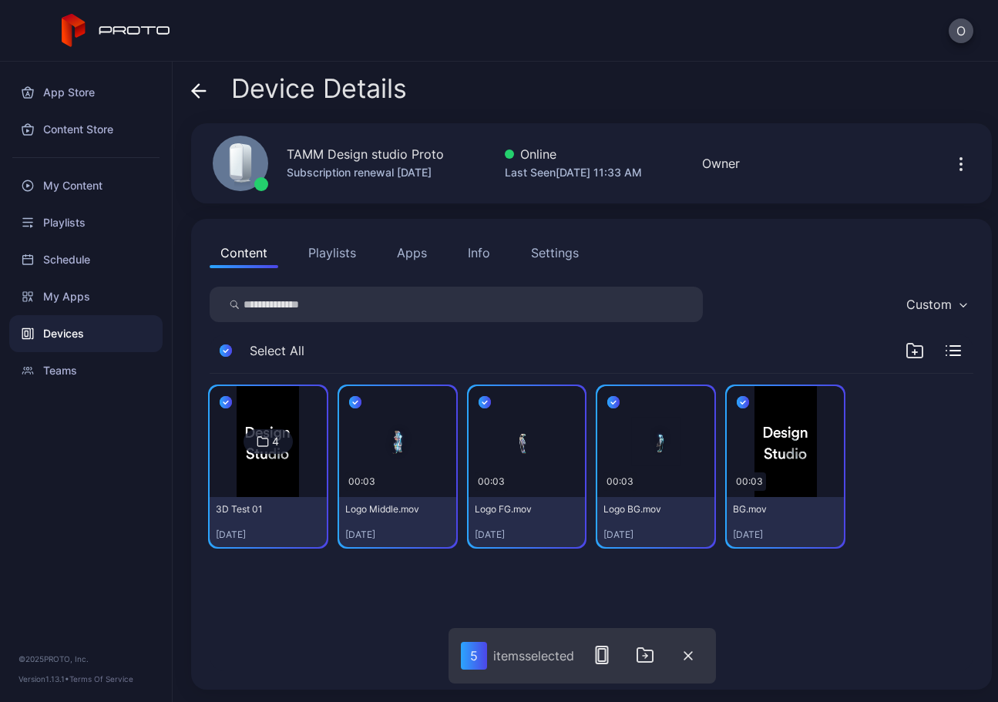
click at [222, 401] on icon "button" at bounding box center [226, 402] width 12 height 17
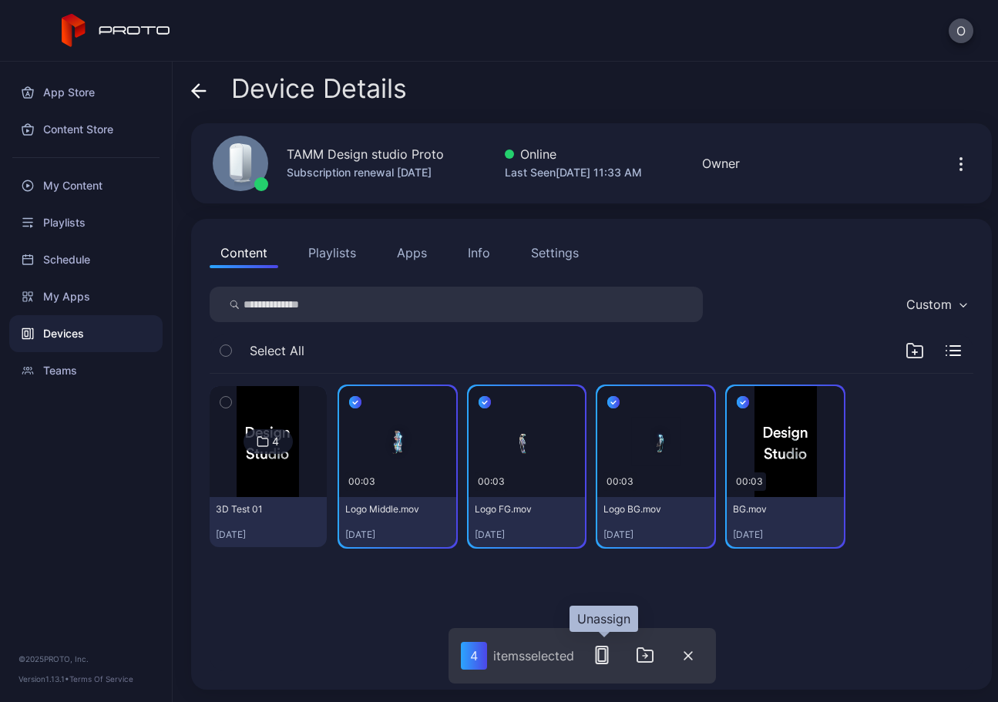
click at [607, 656] on icon "button" at bounding box center [602, 655] width 19 height 19
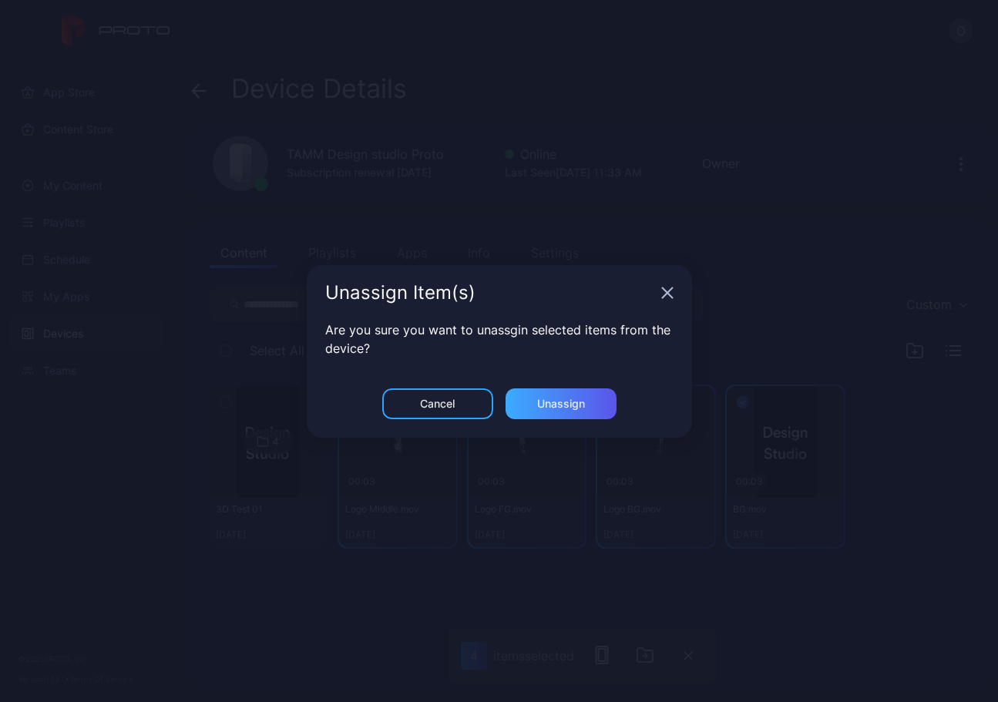
click at [591, 412] on div "Unassign" at bounding box center [561, 404] width 111 height 31
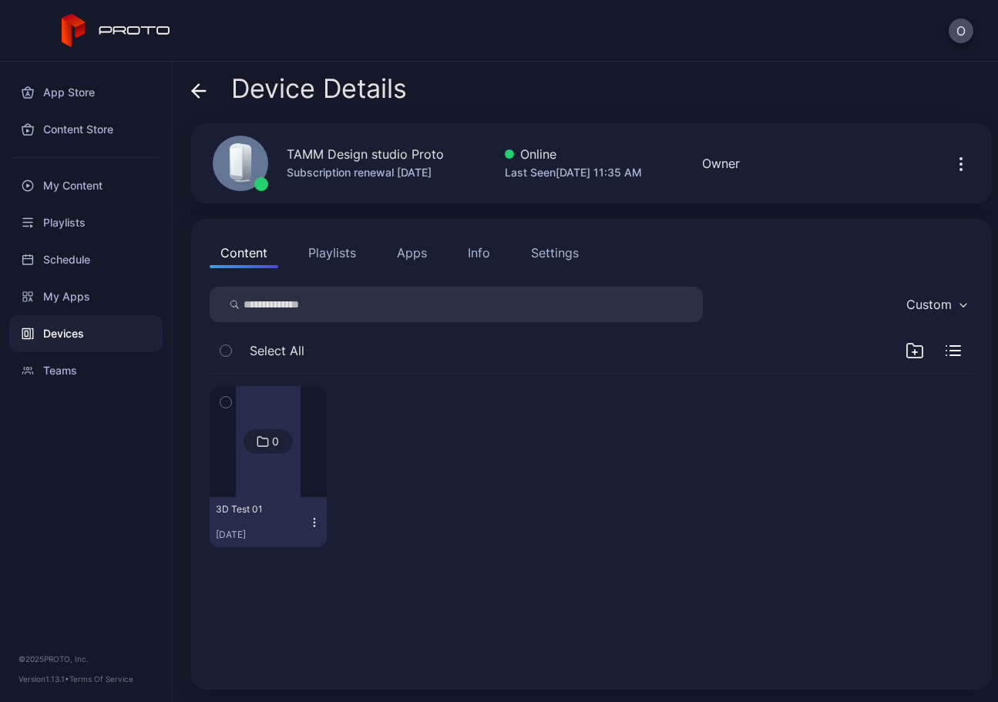
click at [405, 247] on button "Apps" at bounding box center [412, 252] width 52 height 31
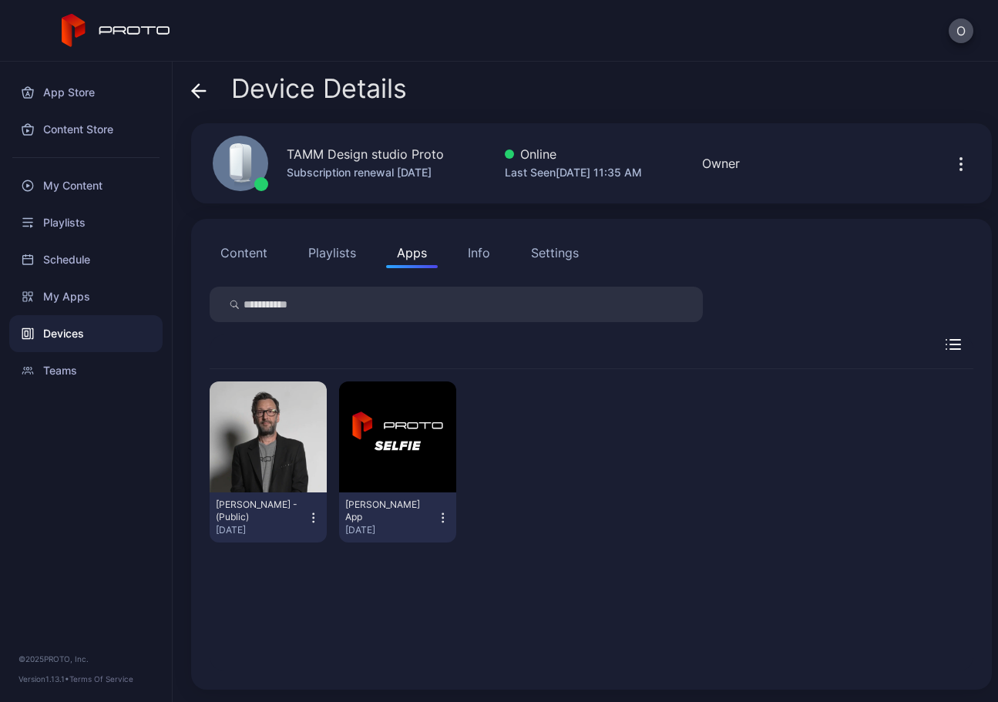
click at [309, 511] on icon "button" at bounding box center [313, 517] width 13 height 15
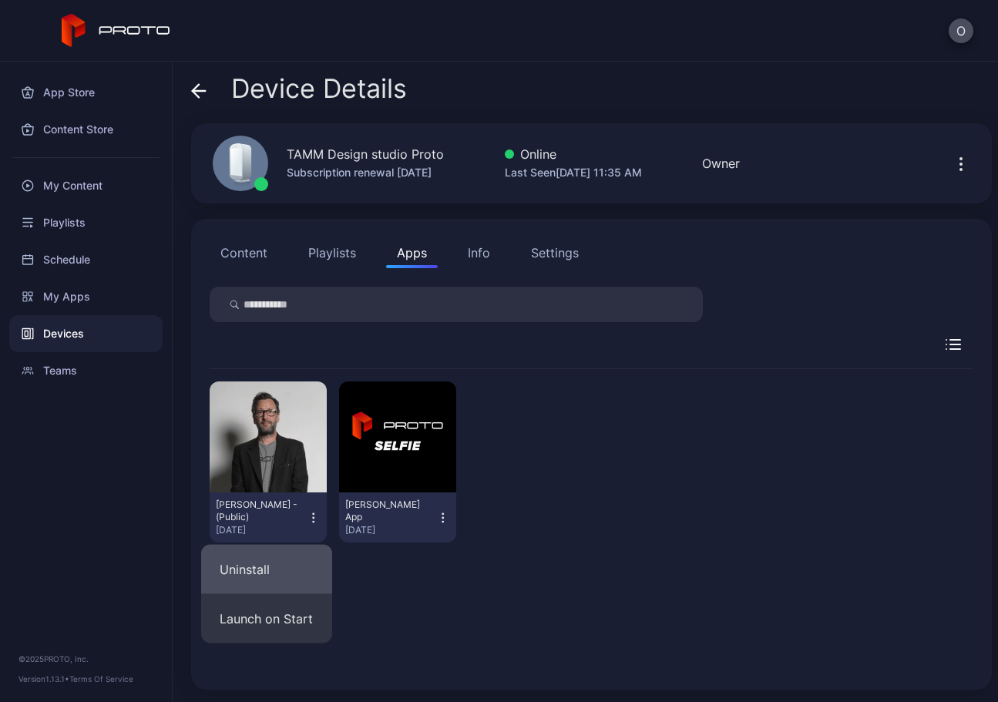
click at [275, 572] on button "Uninstall" at bounding box center [266, 569] width 131 height 49
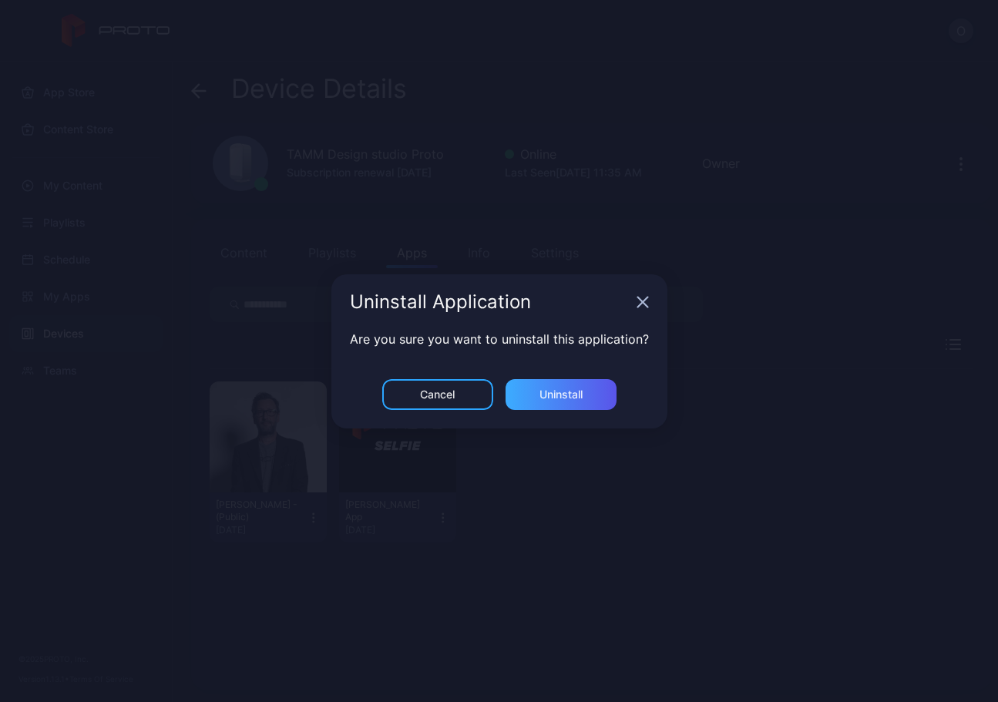
click at [567, 400] on div "Uninstall" at bounding box center [561, 395] width 43 height 12
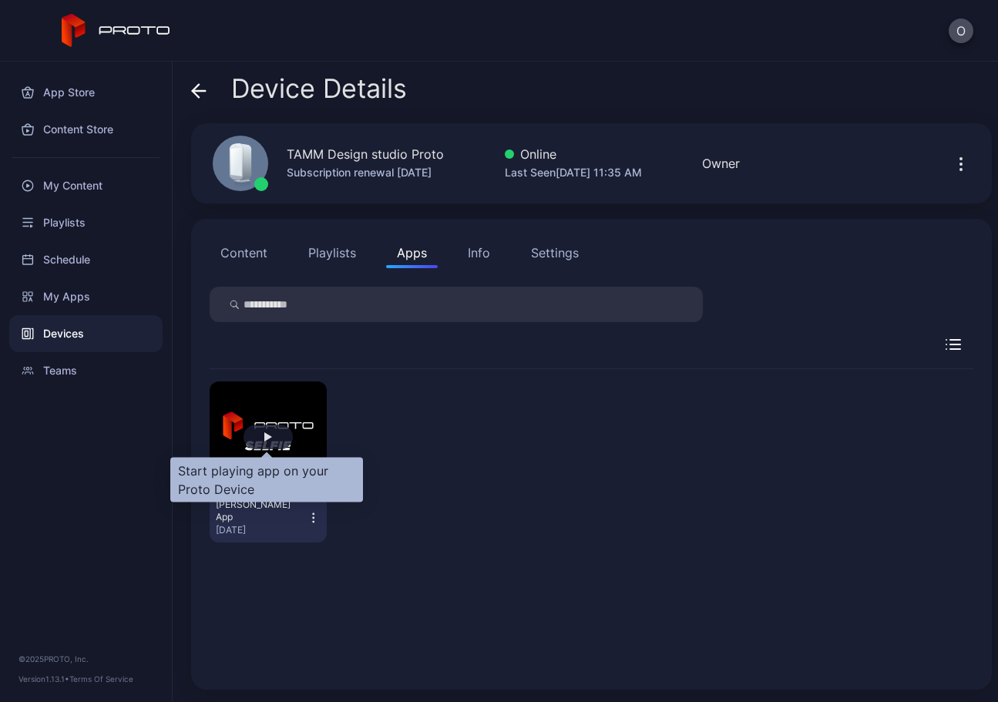
click at [266, 443] on div "button" at bounding box center [268, 437] width 49 height 25
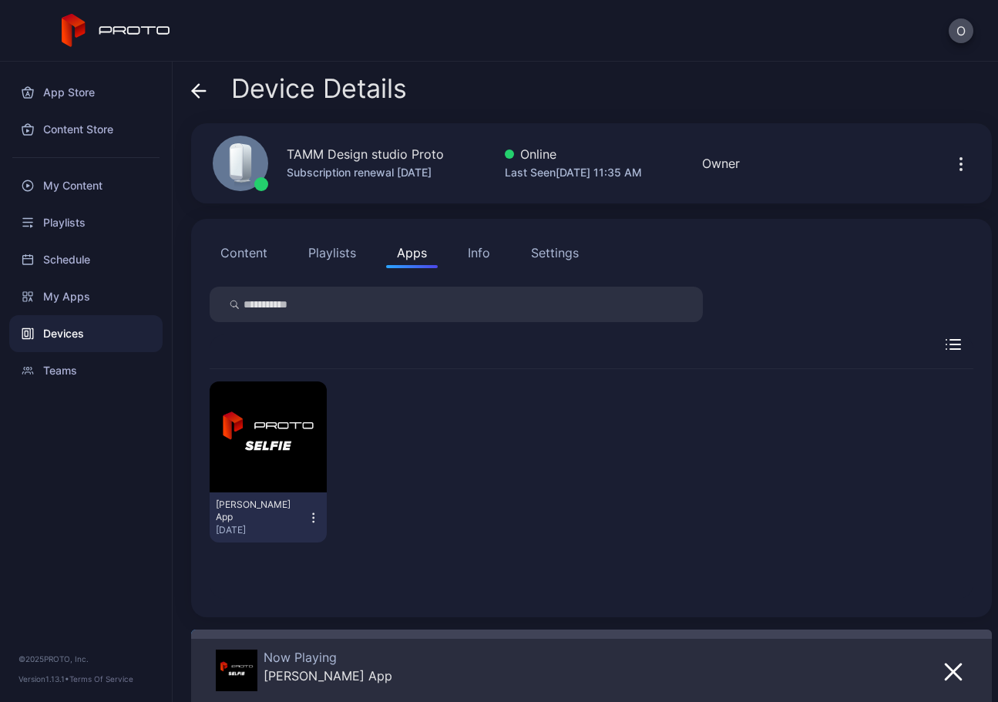
click at [309, 515] on icon "button" at bounding box center [313, 517] width 13 height 15
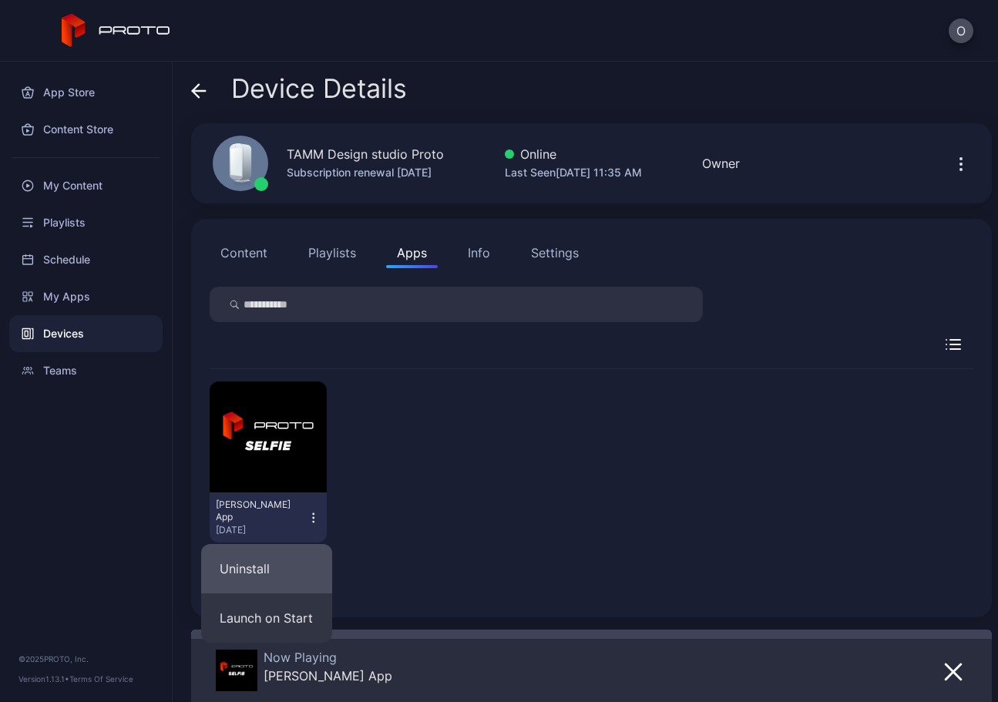
click at [278, 574] on button "Uninstall" at bounding box center [266, 568] width 131 height 49
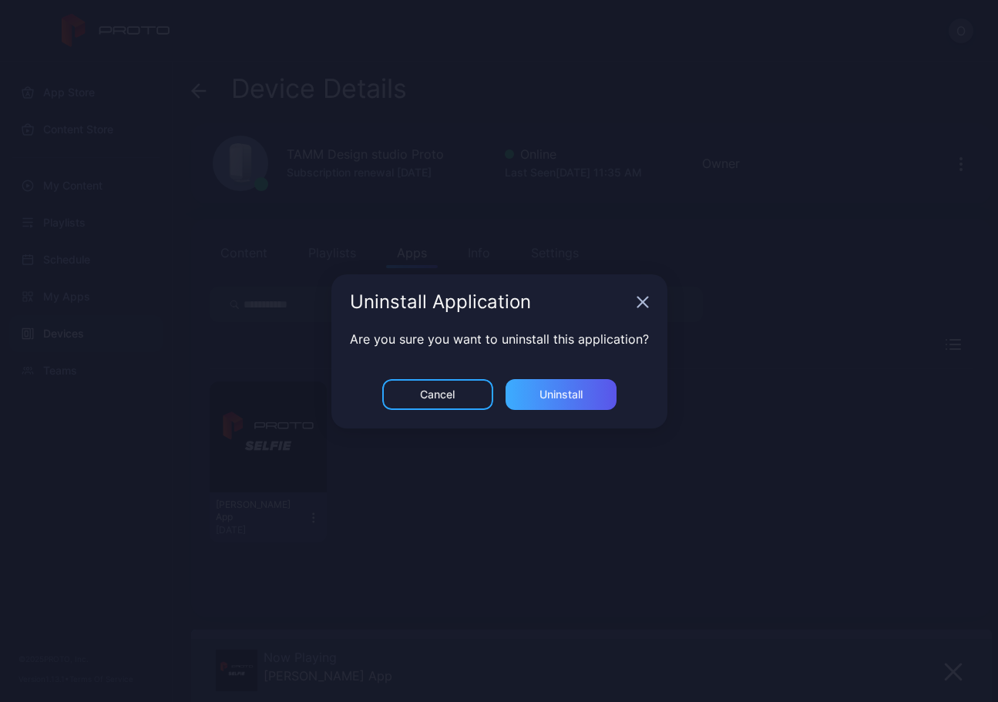
click at [580, 389] on div "Uninstall" at bounding box center [561, 395] width 43 height 12
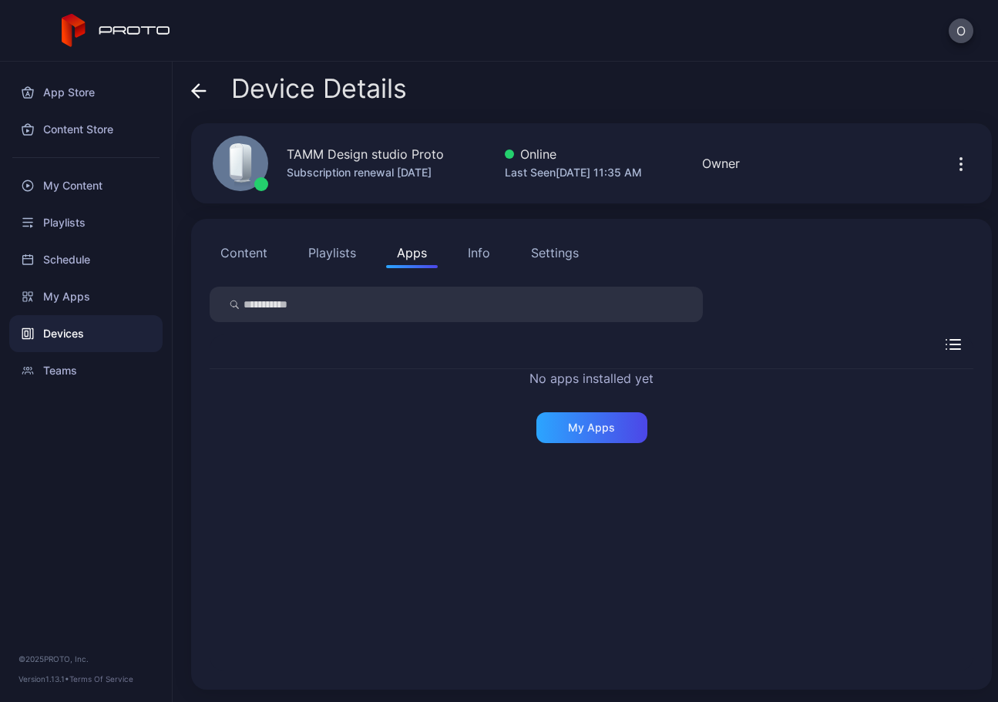
click at [732, 325] on div "No apps installed yet My Apps" at bounding box center [592, 479] width 764 height 385
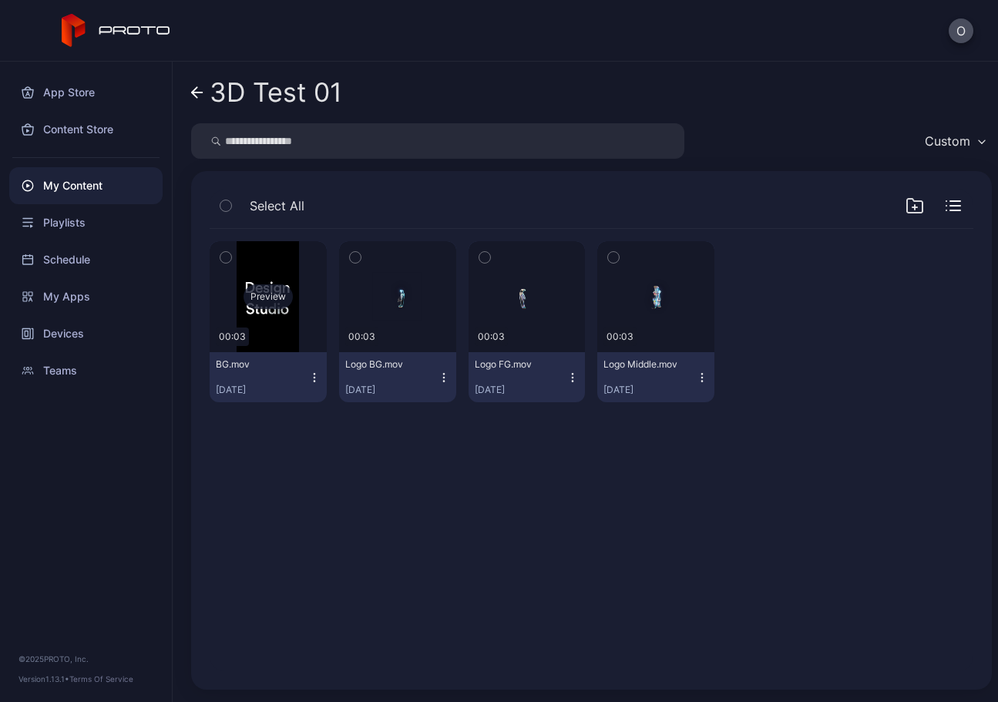
click at [267, 296] on div "Preview" at bounding box center [268, 297] width 49 height 25
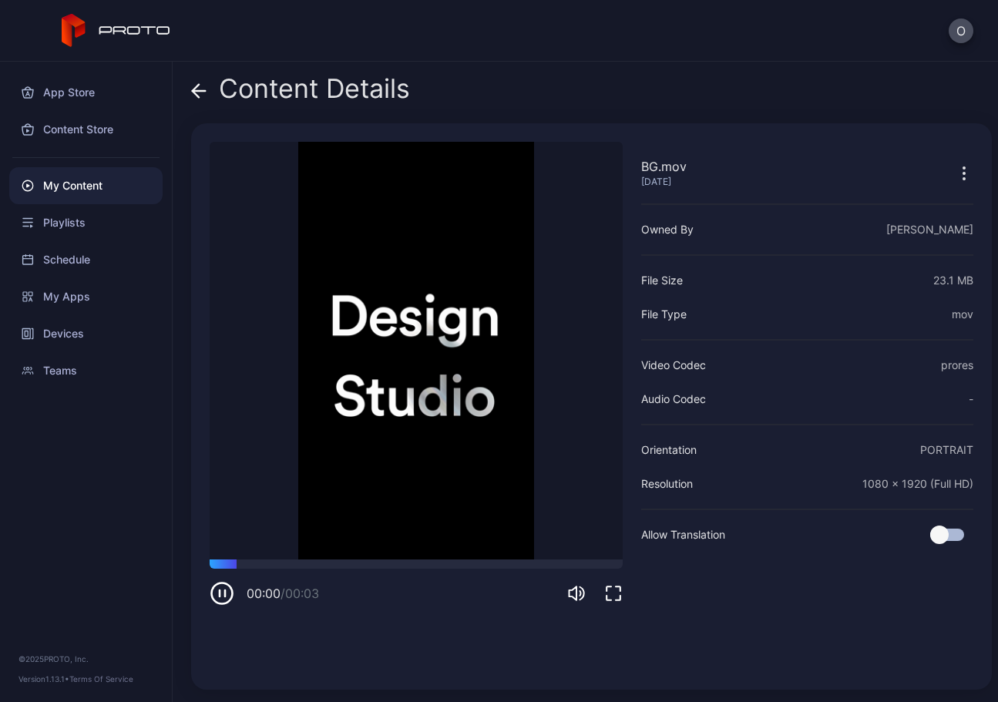
click at [197, 89] on icon at bounding box center [198, 90] width 15 height 15
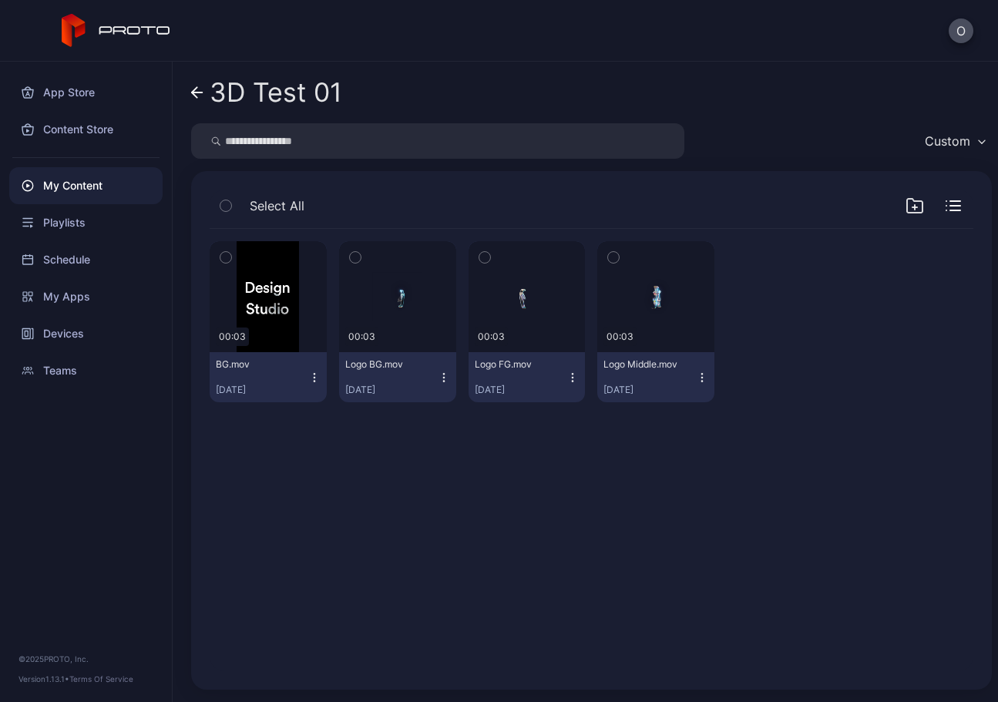
click at [229, 208] on icon "button" at bounding box center [226, 205] width 11 height 17
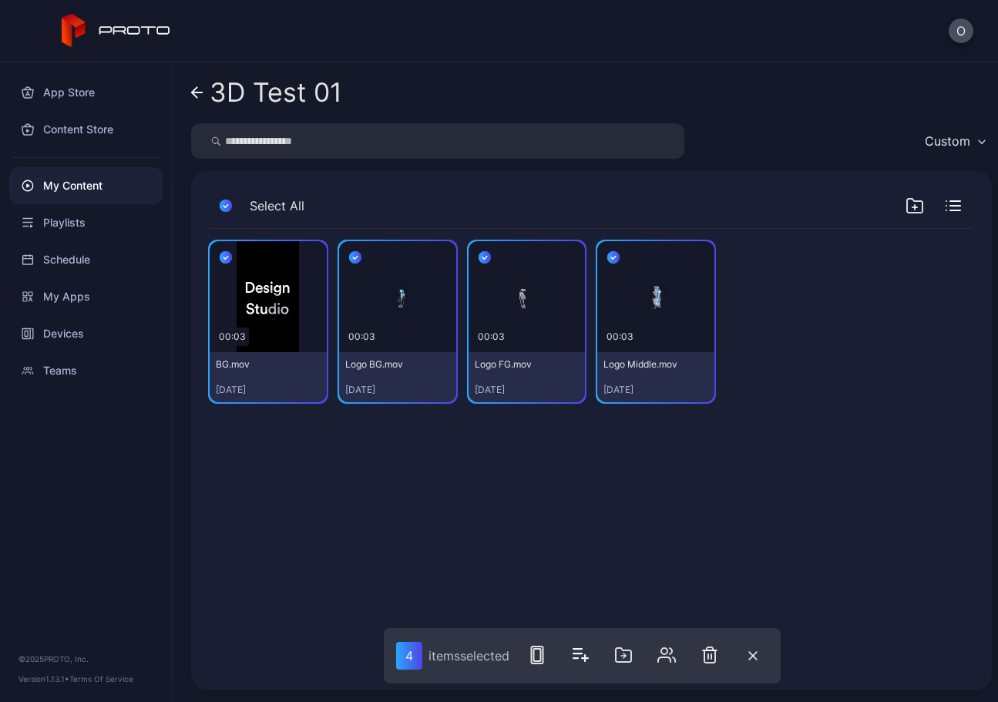
click at [541, 661] on rect "button" at bounding box center [537, 655] width 7 height 12
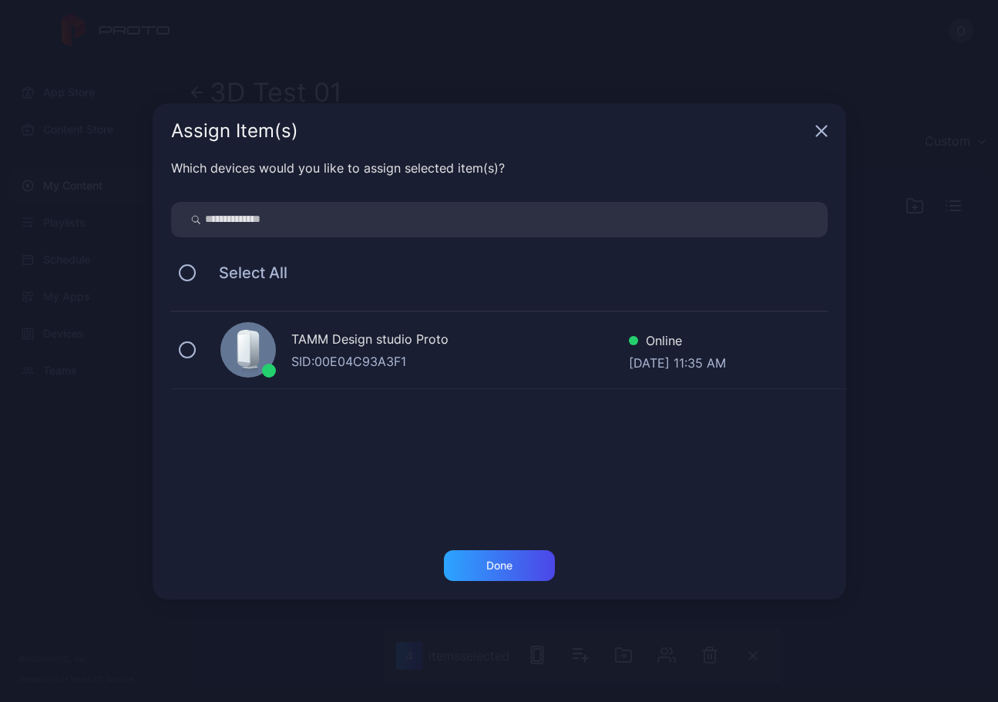
click at [225, 345] on div at bounding box center [249, 350] width 56 height 56
click at [499, 567] on div "Done" at bounding box center [500, 566] width 26 height 12
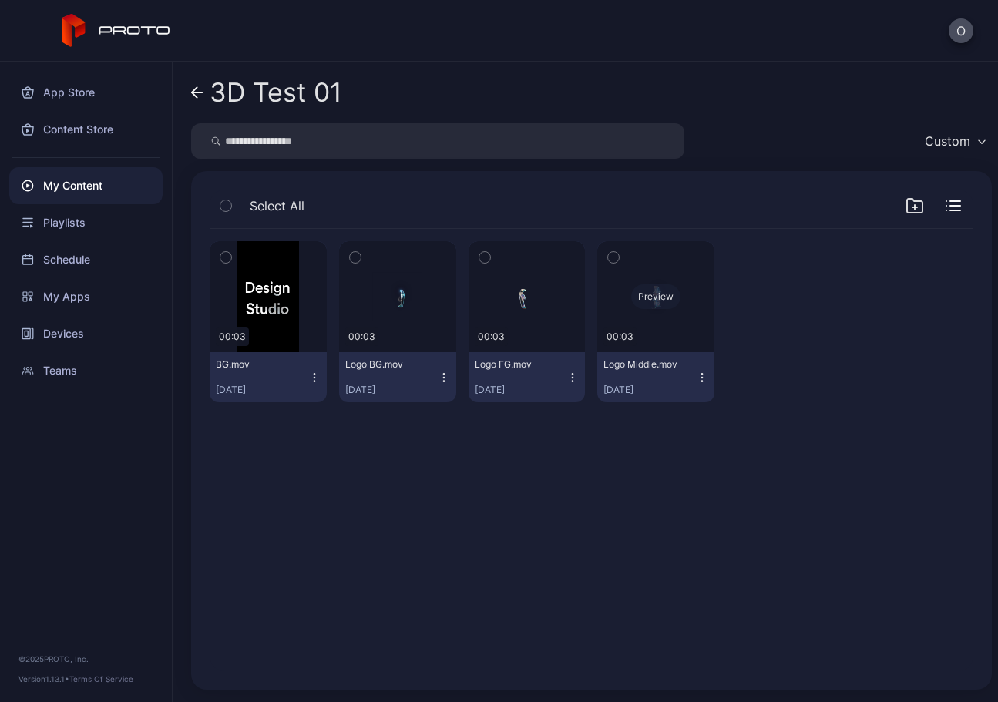
click at [652, 325] on div "Preview" at bounding box center [656, 296] width 117 height 111
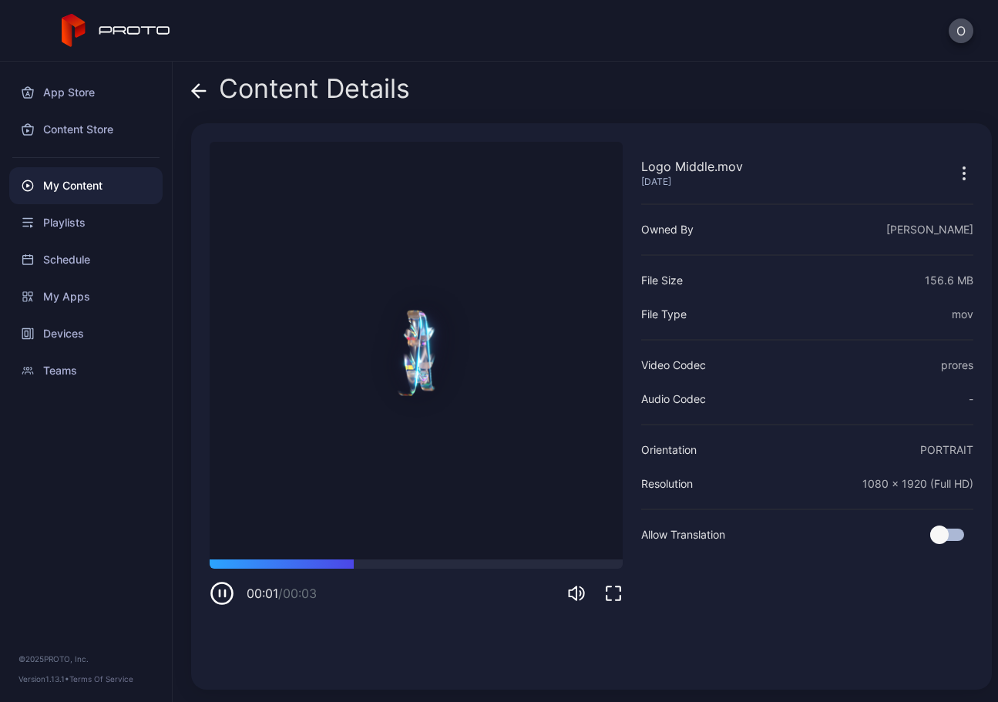
click at [227, 592] on icon "button" at bounding box center [222, 593] width 25 height 25
click at [964, 174] on icon "button" at bounding box center [965, 174] width 2 height 2
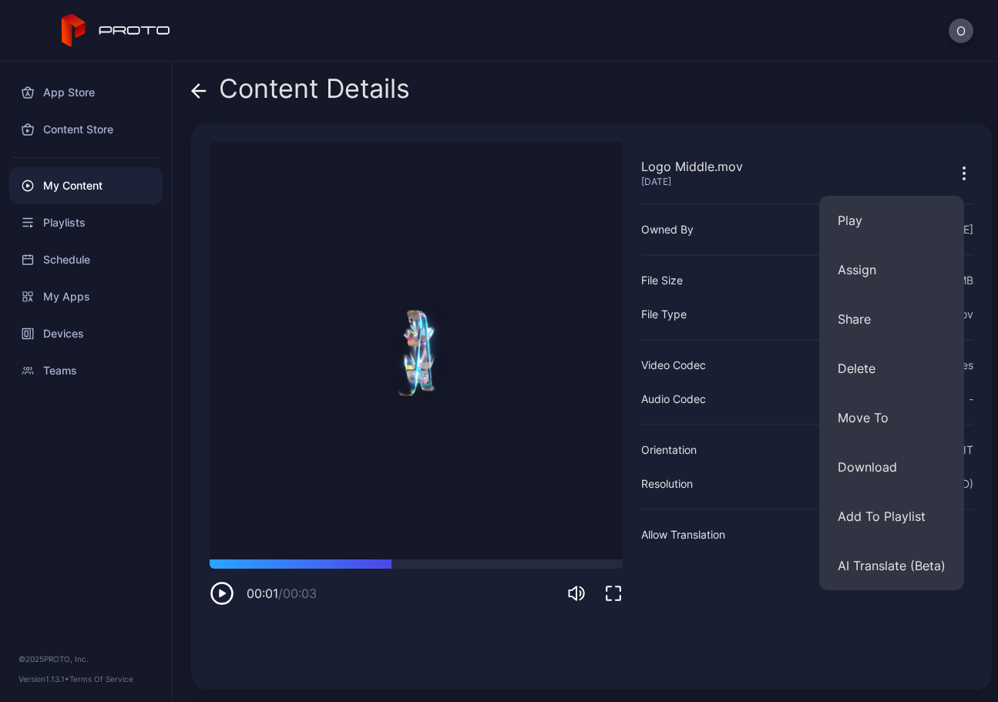
click at [704, 630] on div "Logo Middle.mov Sep 30, 2025 Owned By Omar File Size 156.6 MB File Type mov Vid…" at bounding box center [808, 407] width 332 height 530
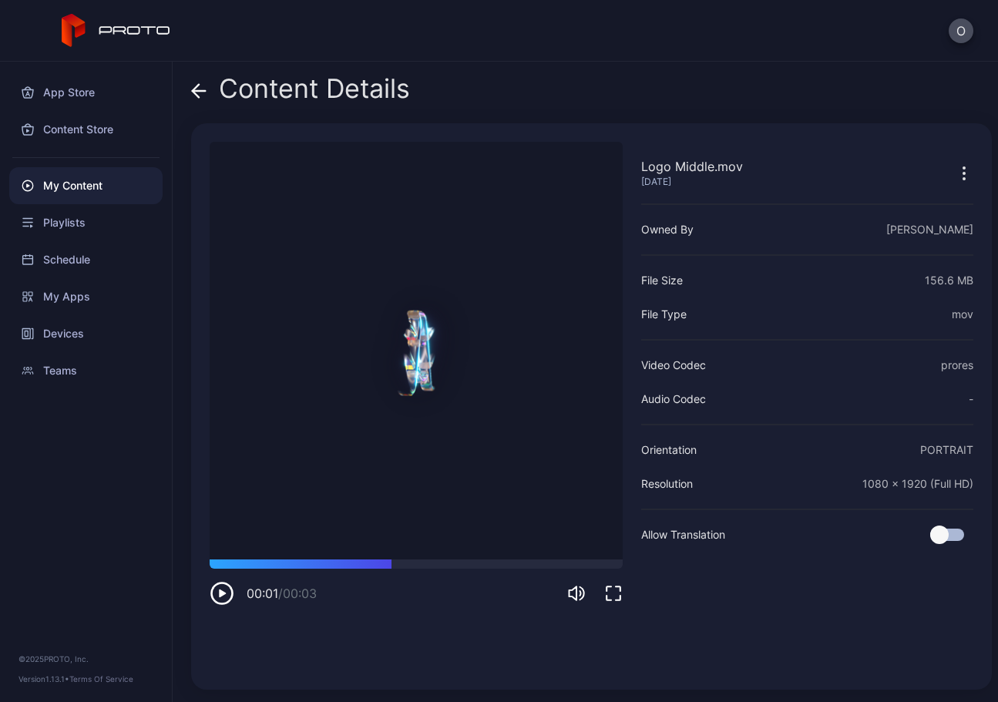
click at [934, 473] on div "Logo Middle.mov Sep 30, 2025 Owned By Omar File Size 156.6 MB File Type mov Vid…" at bounding box center [808, 407] width 332 height 530
click at [199, 91] on icon at bounding box center [199, 91] width 13 height 0
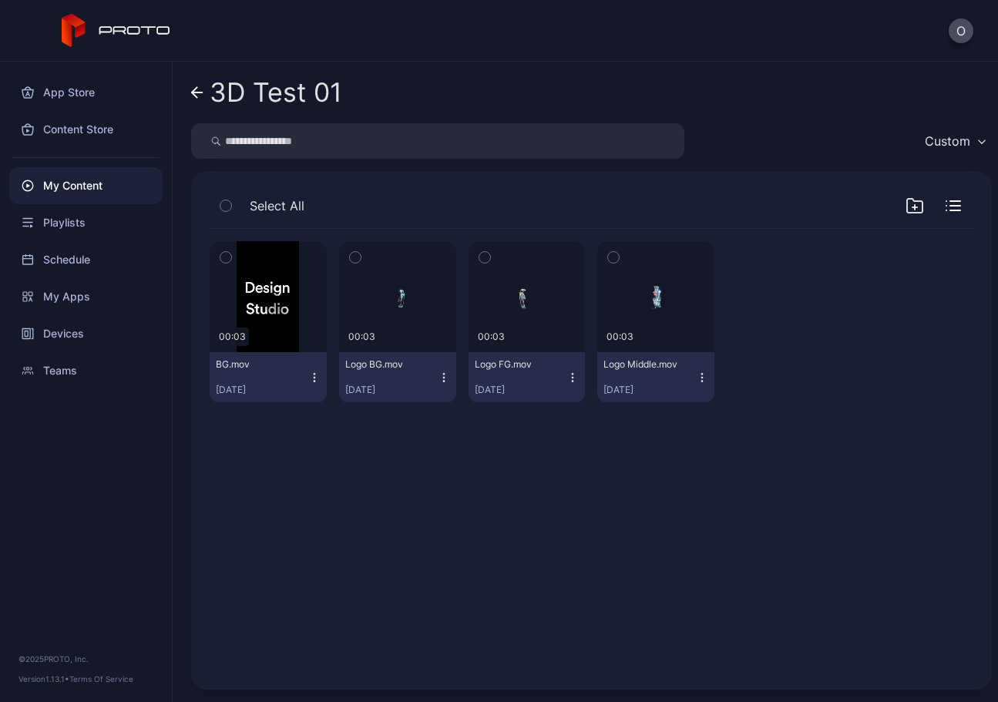
click at [570, 496] on div "Preview 00:03 BG.mov Sep 30, 2025 Preview 00:03 Logo BG.mov Sep 30, 2025 Previe…" at bounding box center [591, 450] width 789 height 467
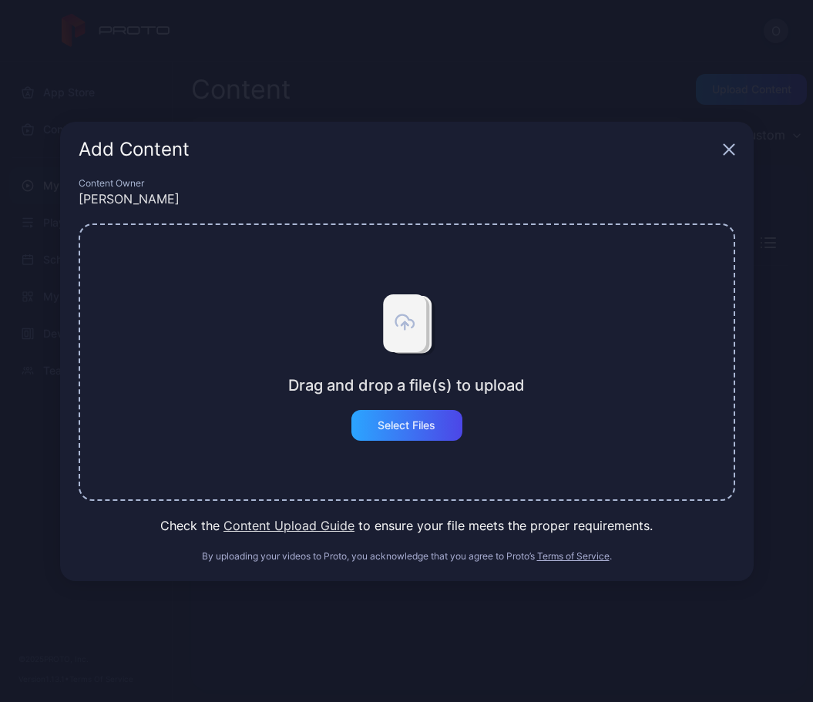
click at [419, 443] on div "Drag and drop a file(s) to upload Select Files" at bounding box center [407, 363] width 657 height 278
click at [419, 422] on div "Select Files" at bounding box center [407, 425] width 58 height 12
click at [404, 433] on div "Select Files" at bounding box center [407, 425] width 111 height 31
click at [328, 524] on button "Content Upload Guide" at bounding box center [289, 526] width 131 height 19
click at [389, 411] on div "Select Files" at bounding box center [407, 425] width 111 height 31
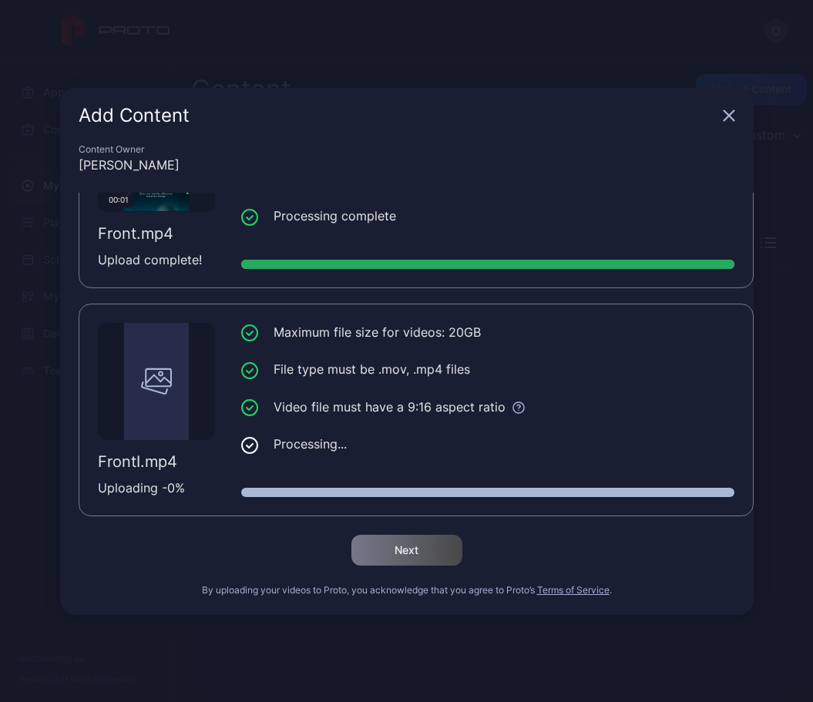
scroll to position [117, 0]
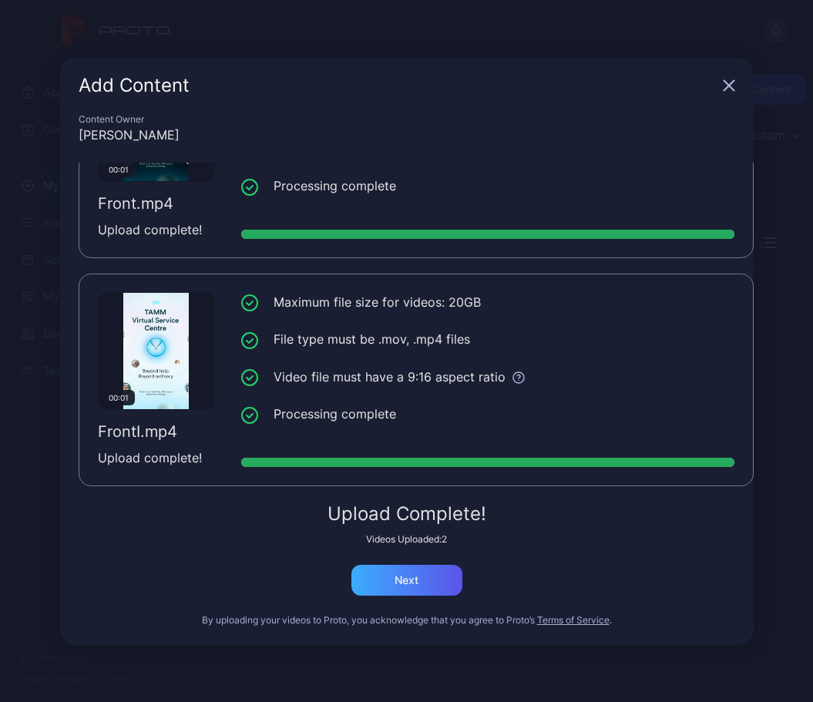
click at [410, 577] on div "Next" at bounding box center [407, 580] width 24 height 12
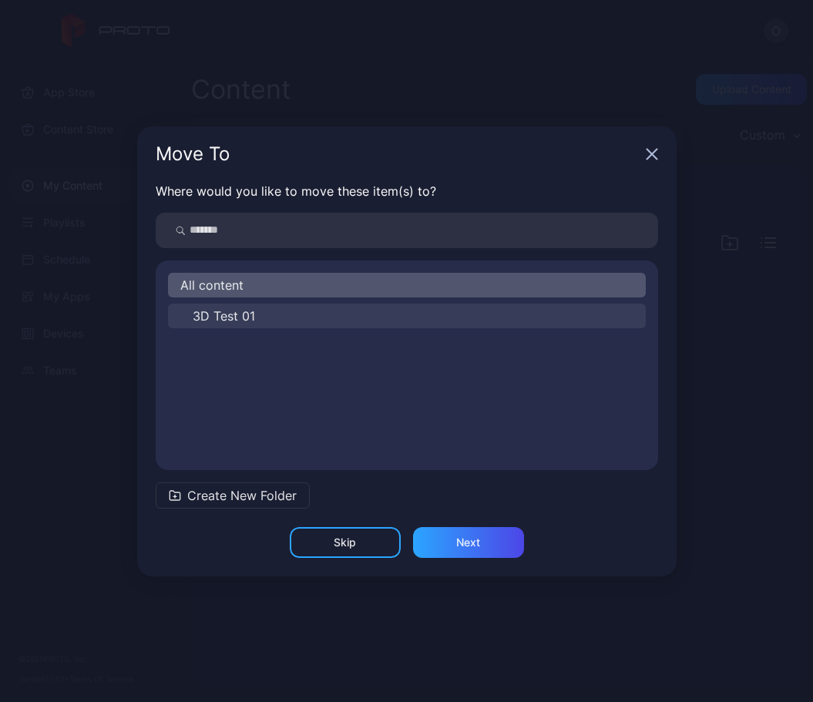
click at [227, 308] on span "3D Test 01" at bounding box center [224, 316] width 62 height 19
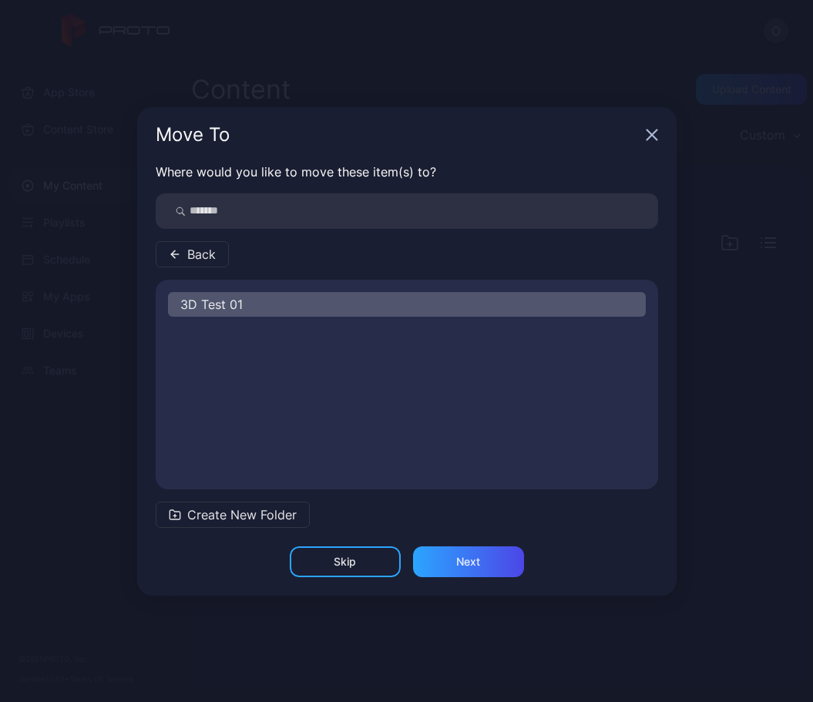
click at [172, 254] on icon "button" at bounding box center [173, 254] width 4 height 7
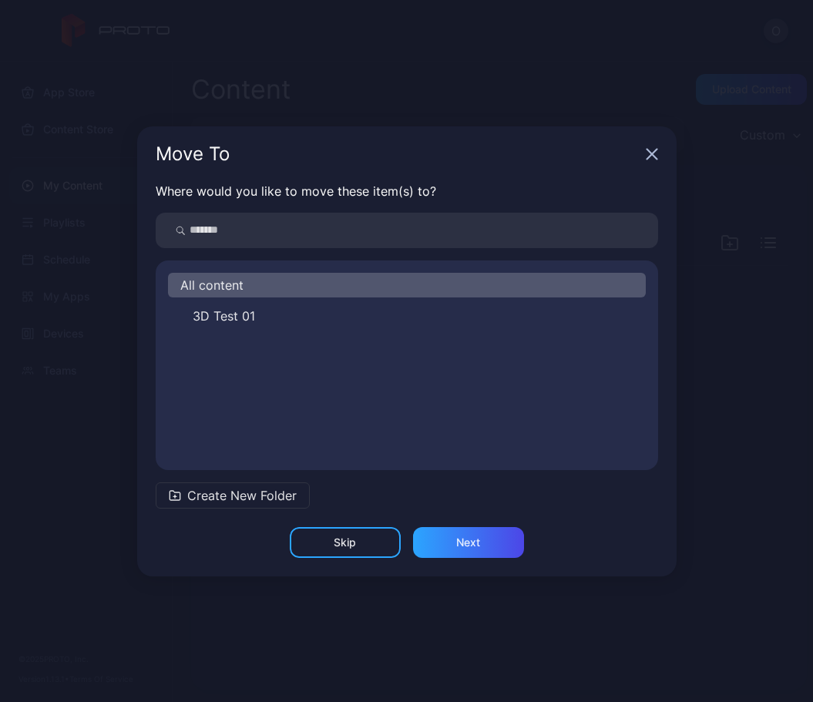
click at [221, 301] on div "All content 3D Test 01" at bounding box center [407, 365] width 503 height 185
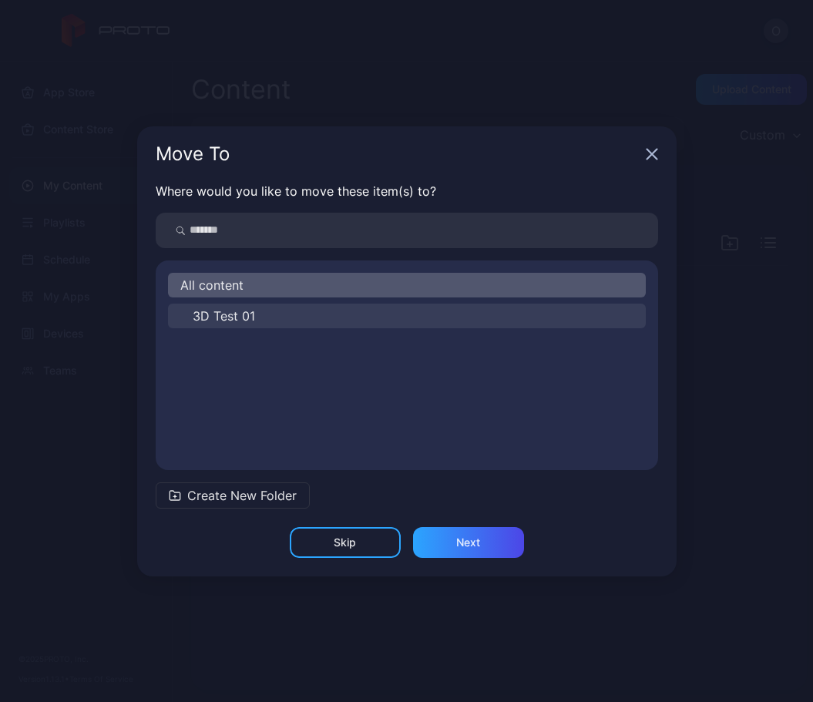
click at [241, 312] on span "3D Test 01" at bounding box center [224, 316] width 62 height 19
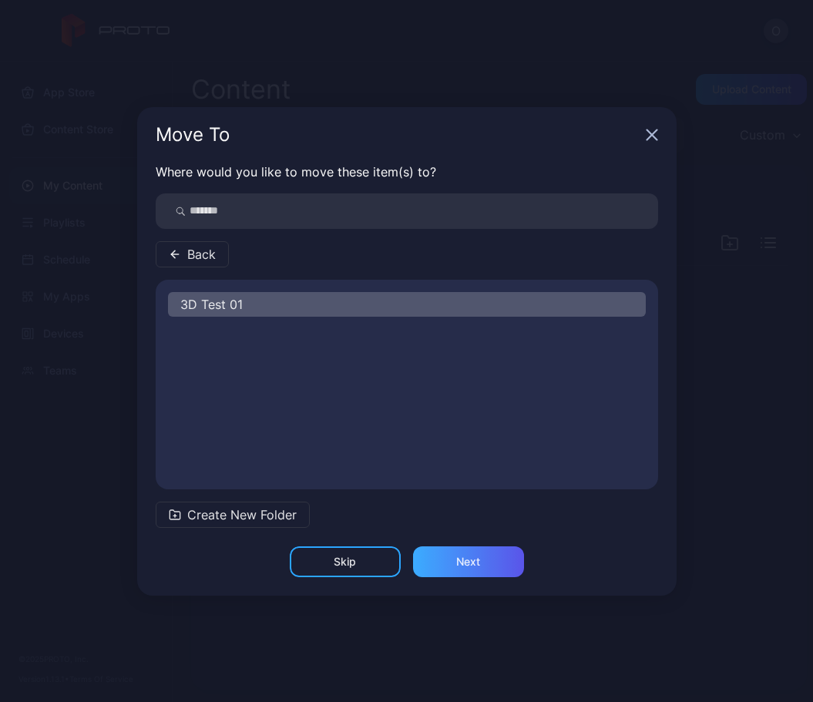
click at [464, 558] on div "Next" at bounding box center [468, 562] width 24 height 12
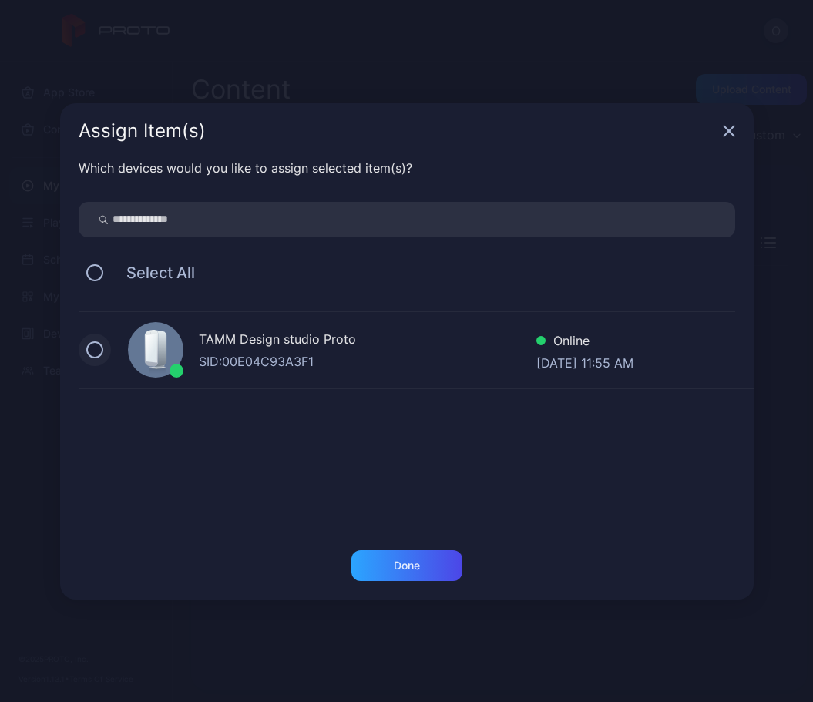
click at [99, 352] on button at bounding box center [94, 350] width 17 height 17
click at [405, 573] on div "Done" at bounding box center [407, 566] width 111 height 31
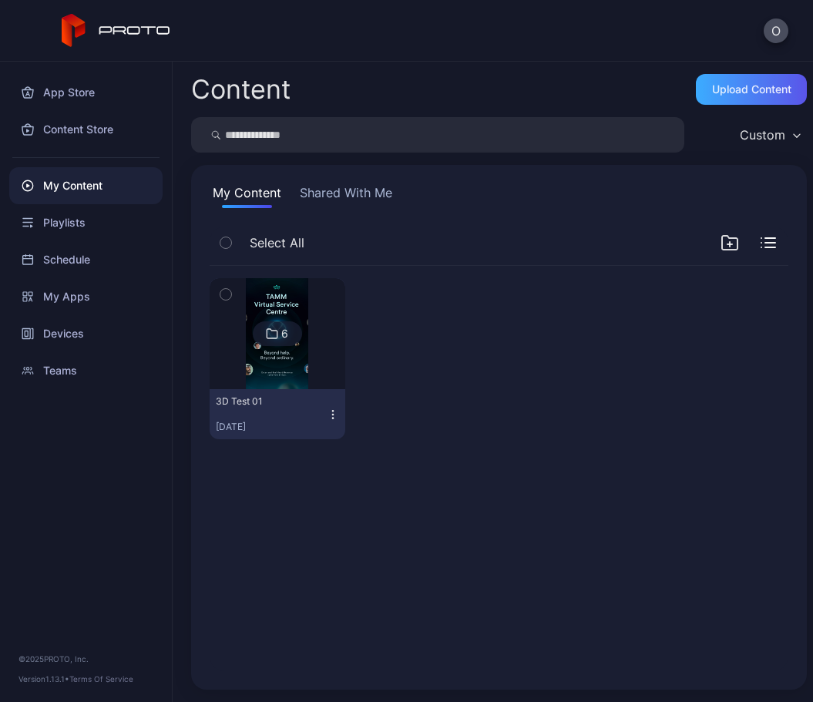
click at [747, 81] on div "Upload Content" at bounding box center [751, 89] width 111 height 31
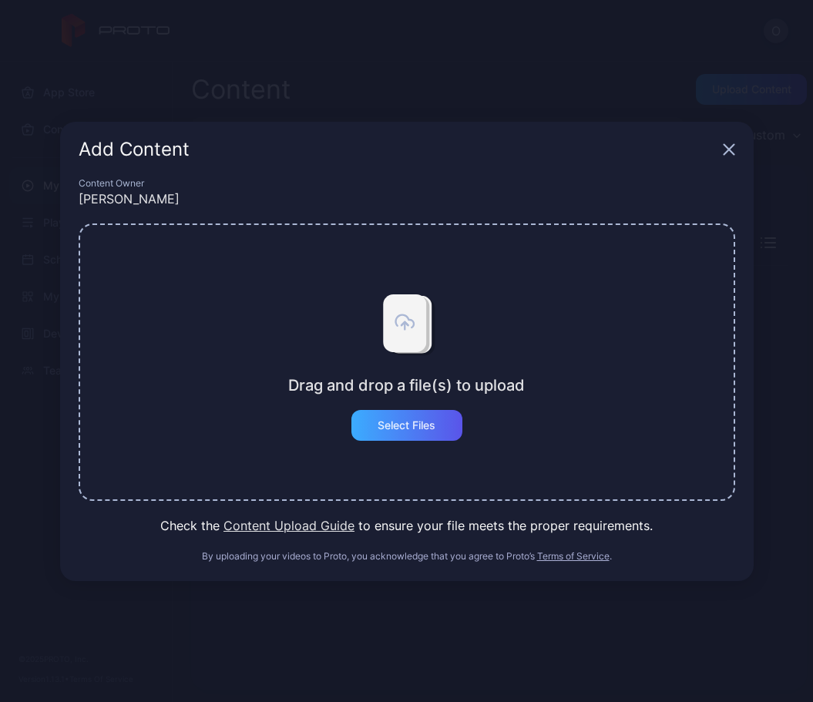
click at [417, 416] on div "Select Files" at bounding box center [407, 425] width 111 height 31
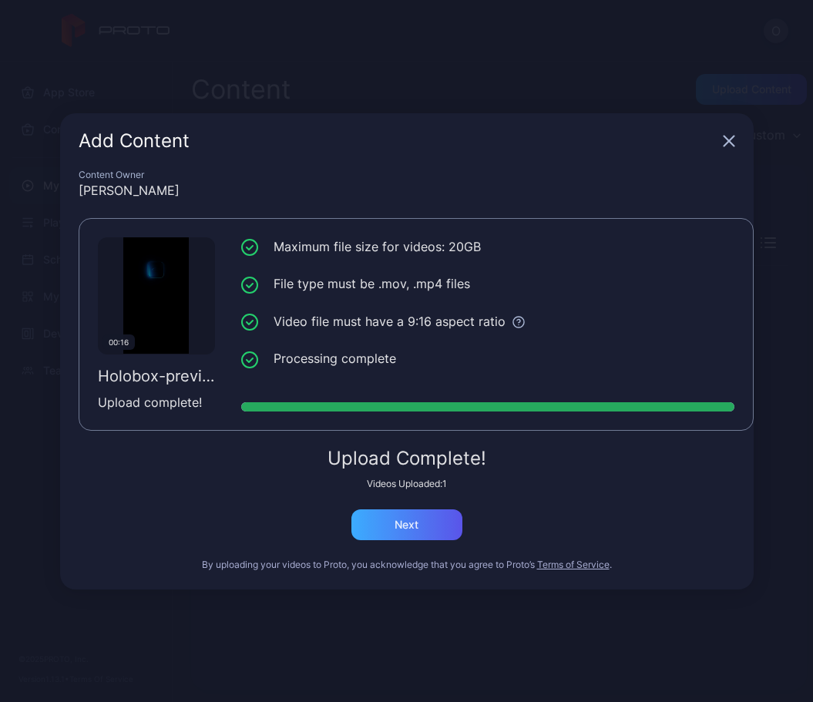
click at [400, 533] on div "Next" at bounding box center [407, 525] width 111 height 31
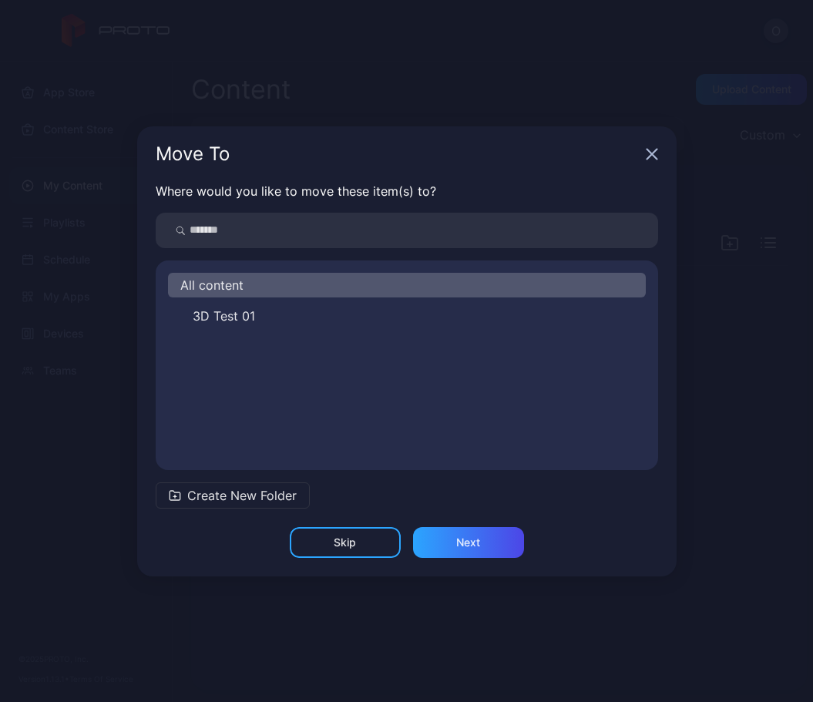
click at [296, 300] on div "All content 3D Test 01" at bounding box center [407, 365] width 503 height 185
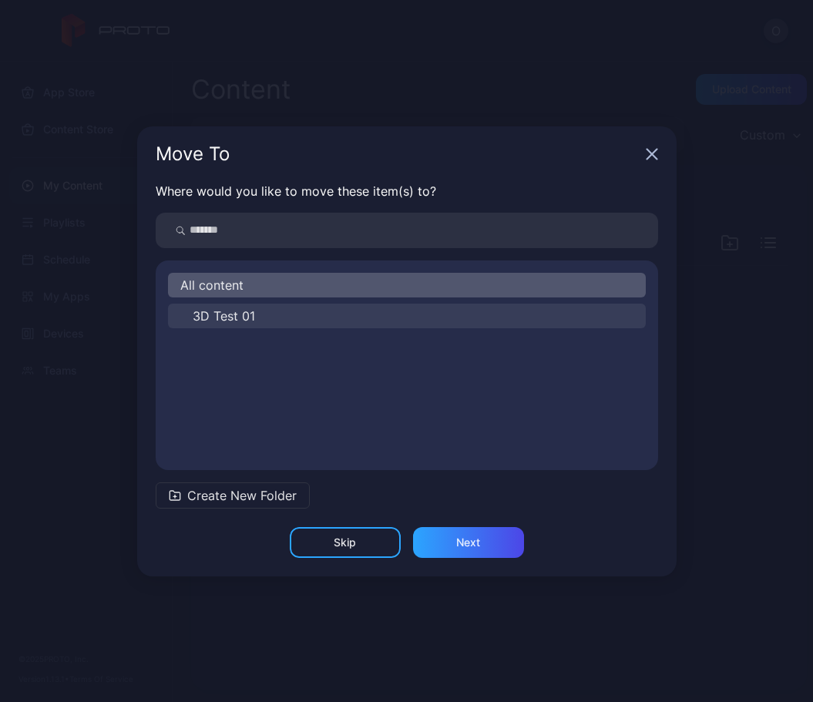
click at [296, 316] on button "3D Test 01" at bounding box center [407, 316] width 478 height 25
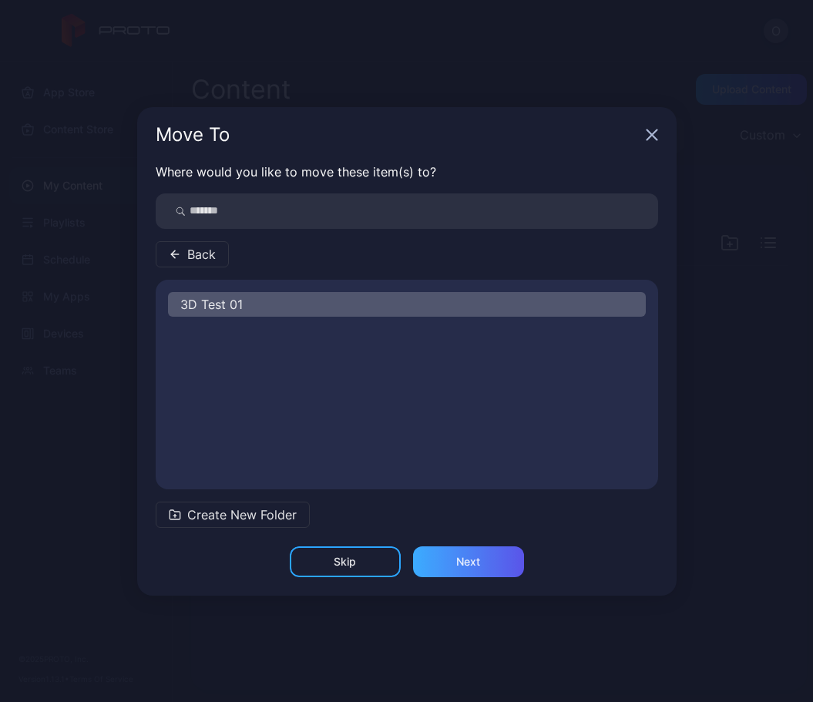
click at [453, 558] on div "Next" at bounding box center [468, 562] width 111 height 31
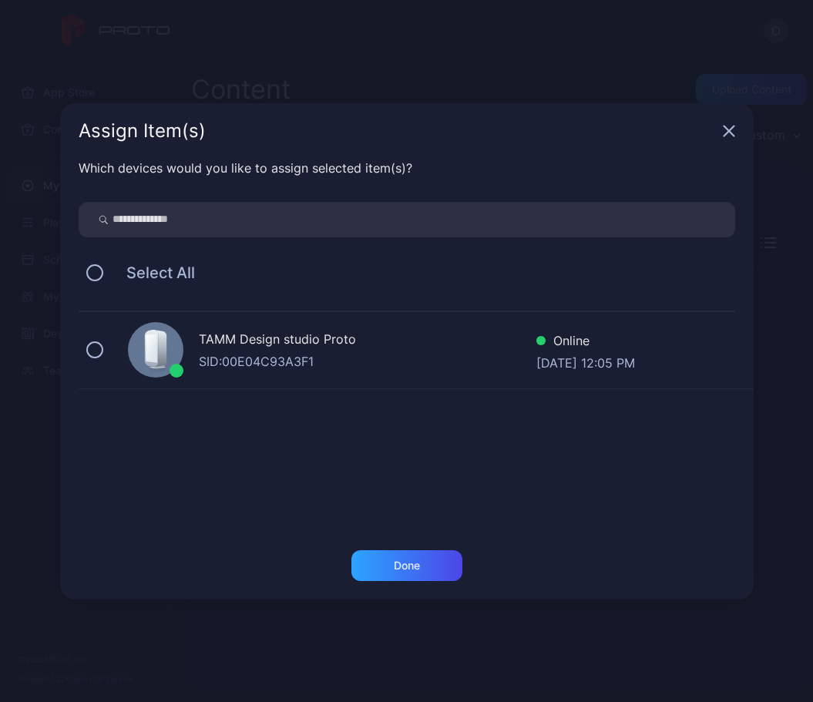
click at [79, 342] on div "TAMM Design studio Proto SID: 00E04C93A3F1 Online [DATE] 12:05 PM" at bounding box center [416, 350] width 675 height 77
click at [418, 557] on div "Done" at bounding box center [407, 566] width 111 height 31
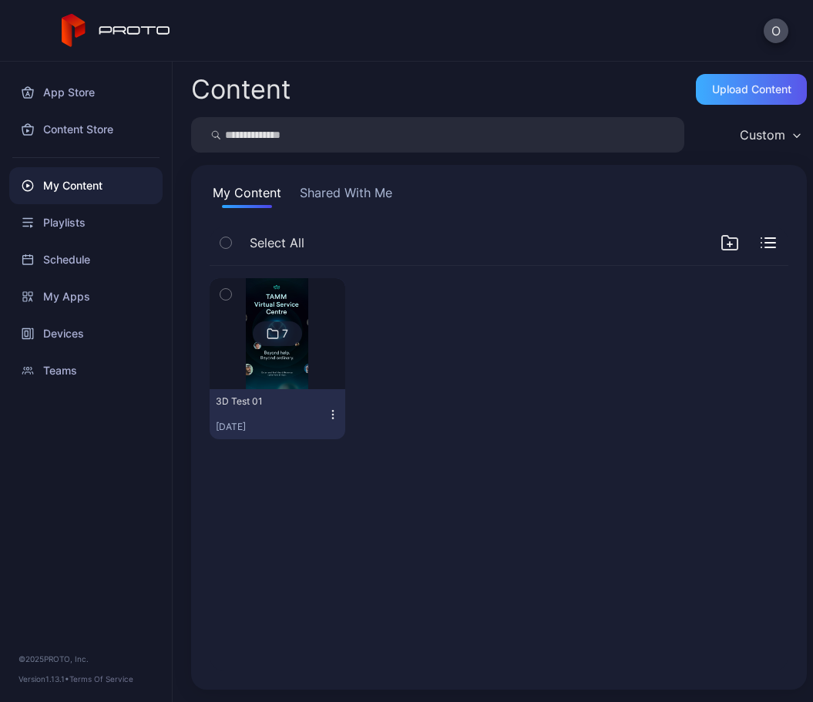
click at [712, 89] on div "Upload Content" at bounding box center [751, 89] width 79 height 12
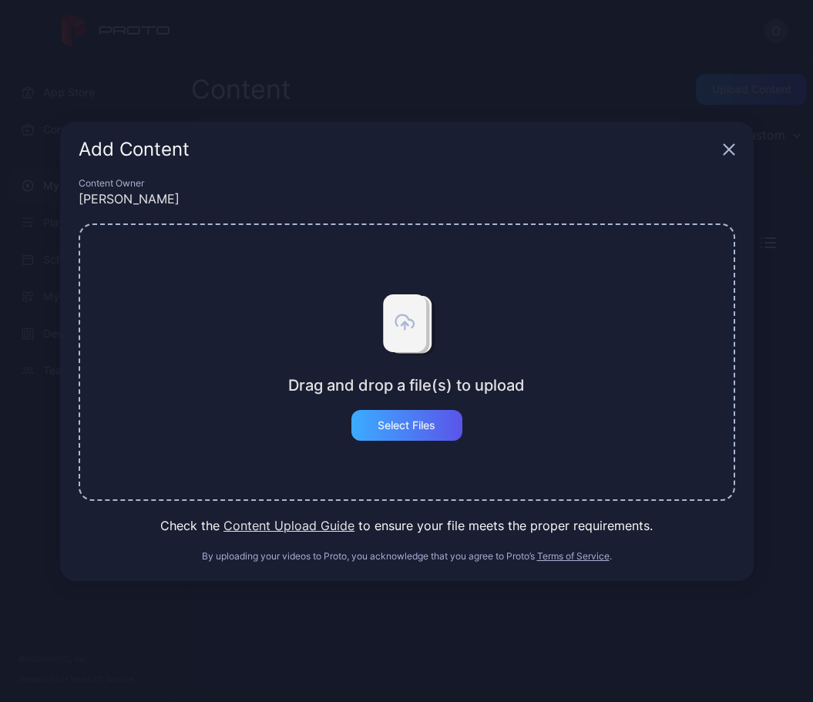
click at [387, 426] on div "Select Files" at bounding box center [407, 425] width 58 height 12
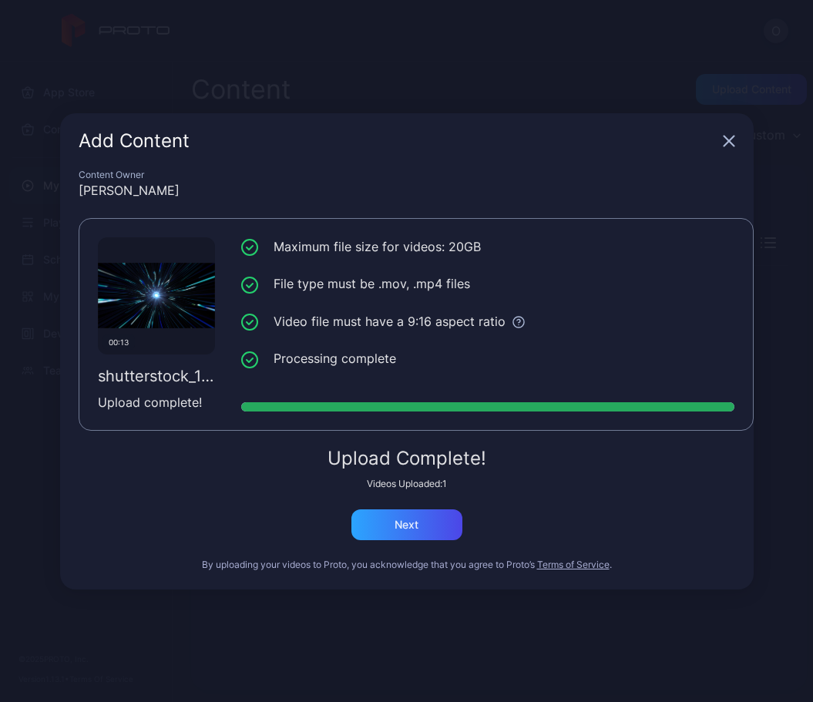
click at [418, 549] on div "Content Owner [PERSON_NAME] 00:13 shutterstock_1083315640.mov Upload complete! …" at bounding box center [407, 379] width 694 height 421
click at [416, 530] on div "Next" at bounding box center [407, 525] width 24 height 12
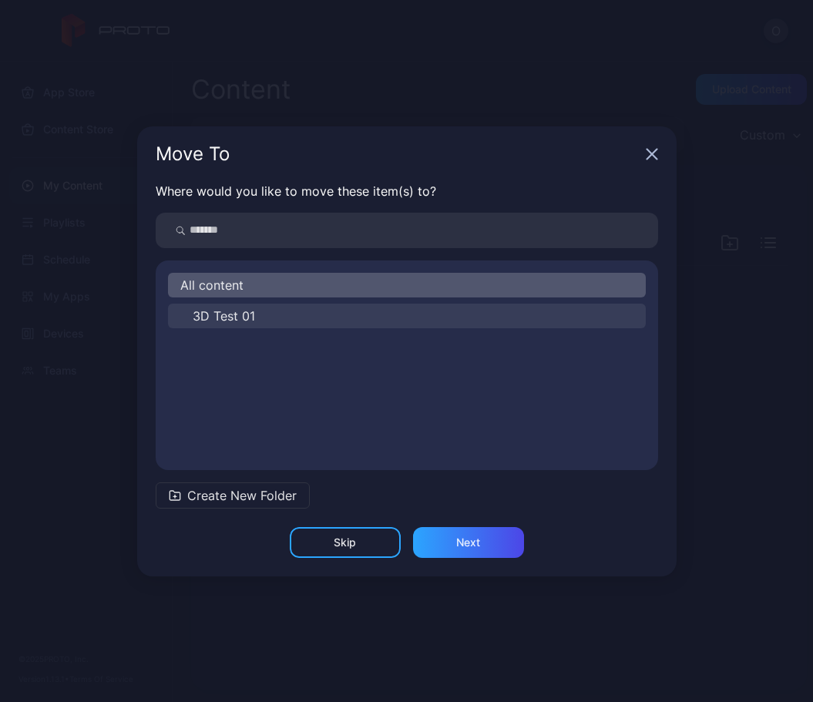
click at [220, 320] on span "3D Test 01" at bounding box center [224, 316] width 62 height 19
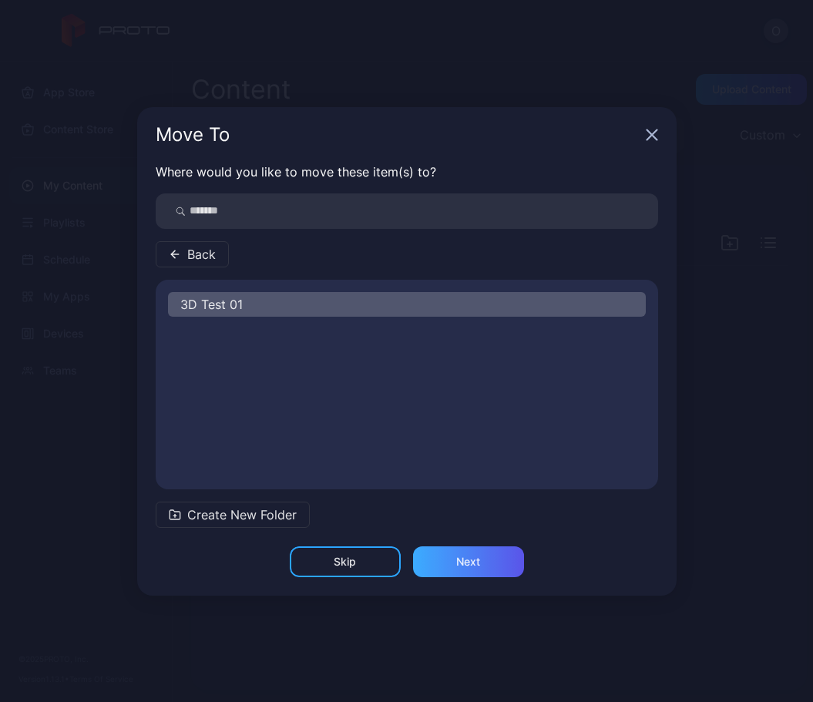
click at [461, 564] on div "Next" at bounding box center [468, 562] width 24 height 12
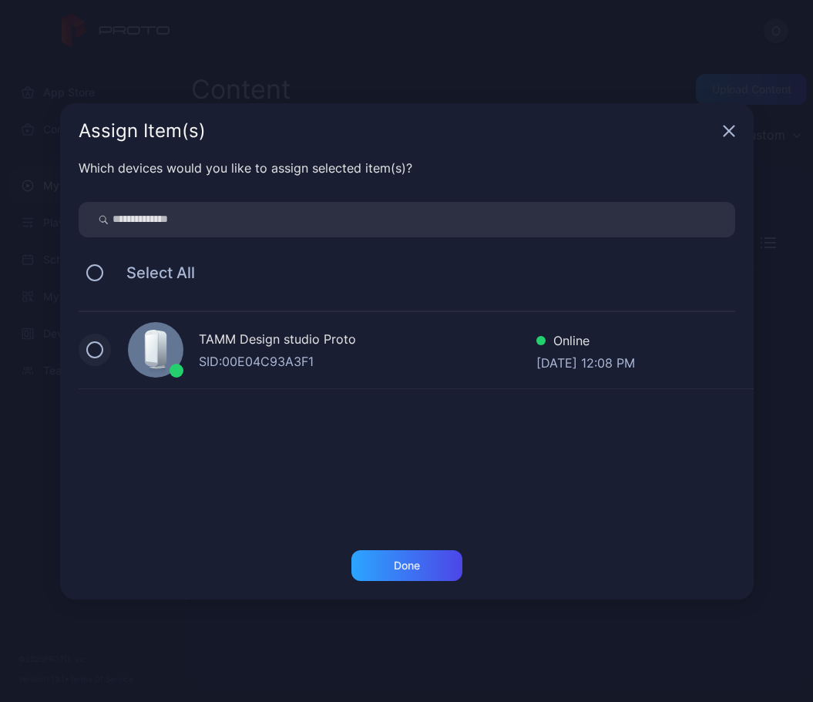
click at [86, 349] on button at bounding box center [94, 350] width 17 height 17
click at [412, 564] on div "Done" at bounding box center [407, 566] width 26 height 12
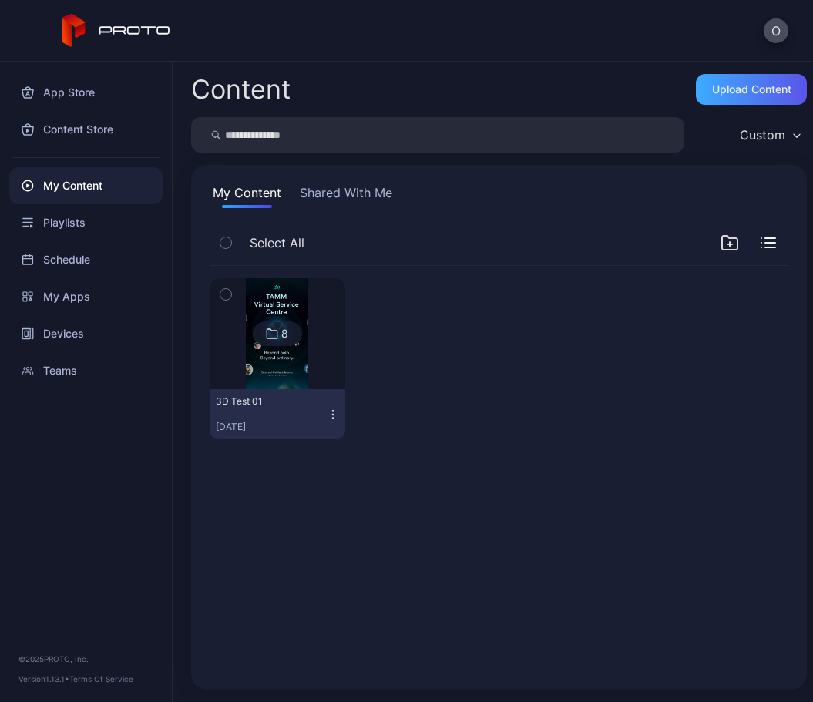
click at [719, 78] on div "Upload Content" at bounding box center [751, 89] width 111 height 31
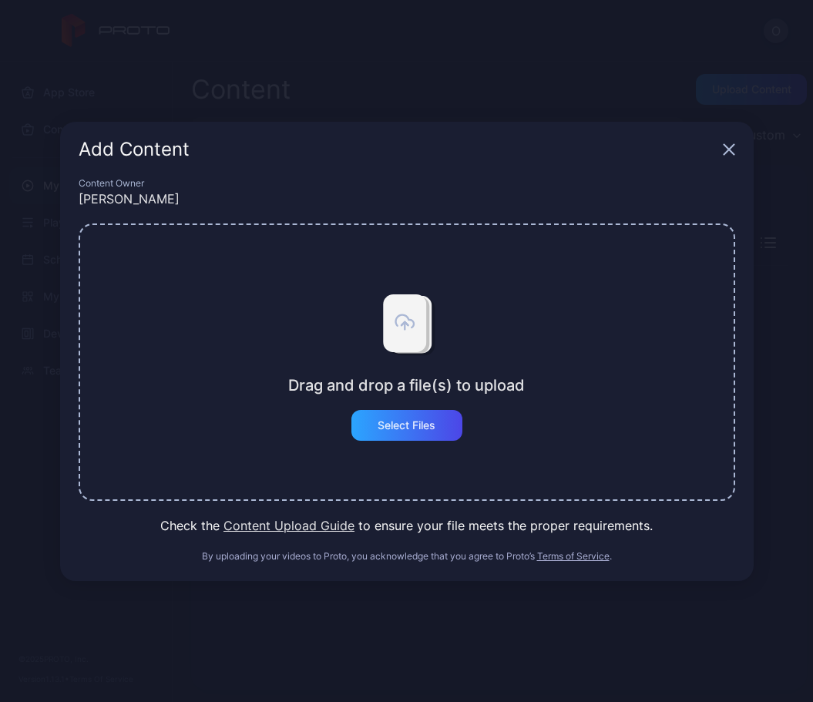
click at [386, 450] on div "Drag and drop a file(s) to upload Select Files" at bounding box center [407, 363] width 657 height 278
click at [389, 419] on div "Select Files" at bounding box center [407, 425] width 58 height 12
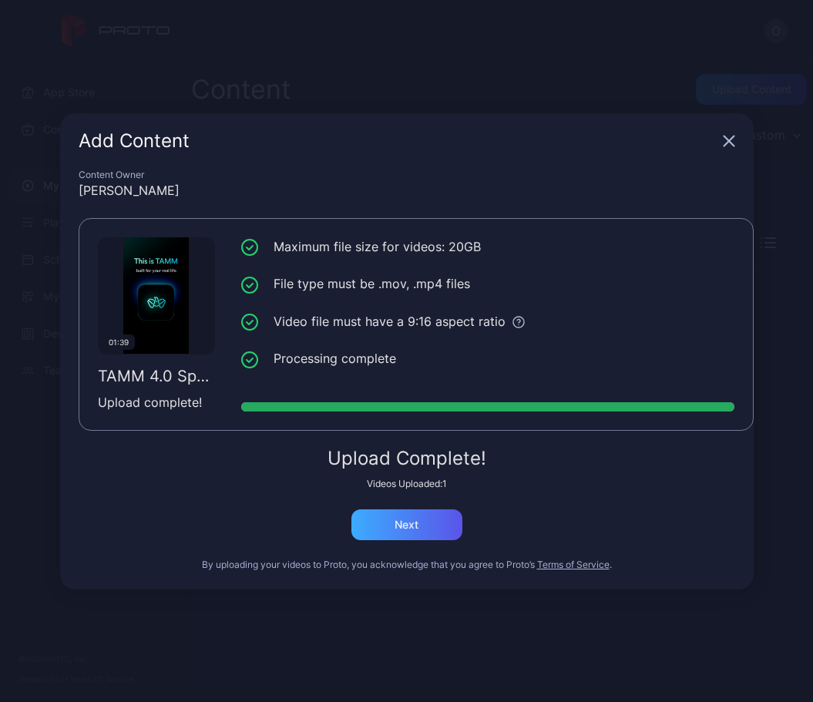
click at [435, 515] on div "Next" at bounding box center [407, 525] width 111 height 31
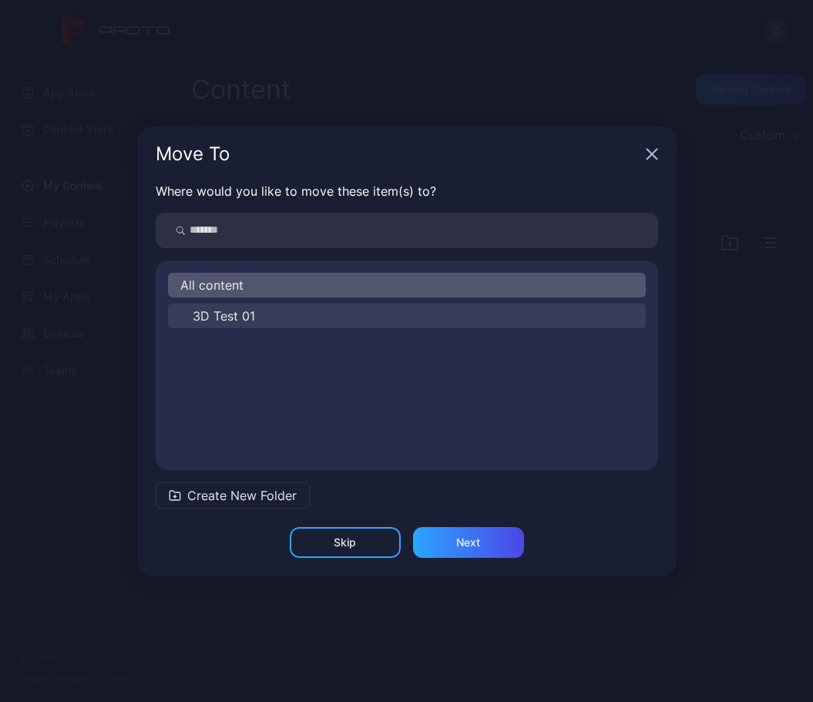
click at [232, 317] on span "3D Test 01" at bounding box center [224, 316] width 62 height 19
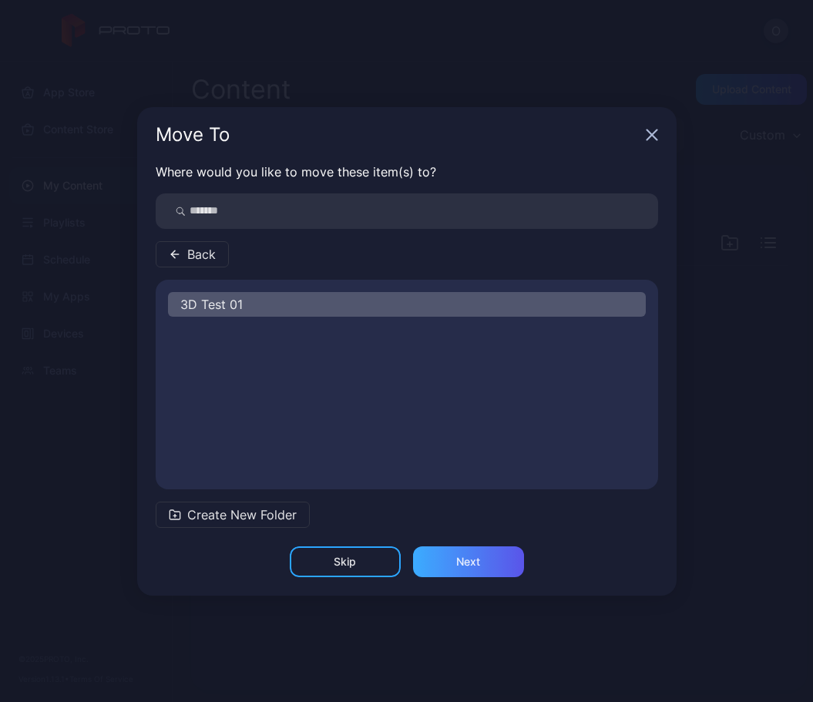
click at [478, 558] on div "Next" at bounding box center [468, 562] width 24 height 12
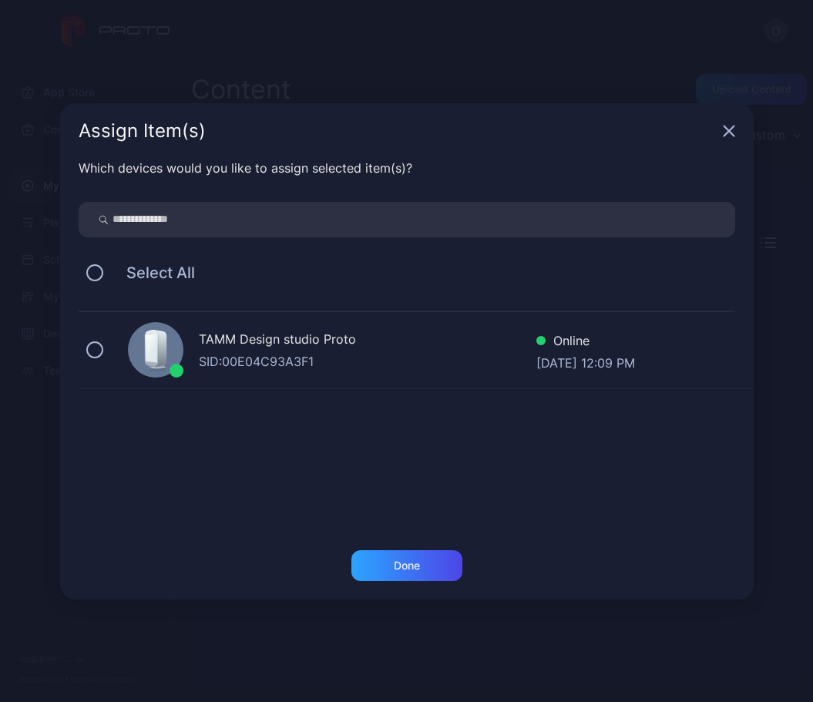
click at [146, 356] on icon at bounding box center [152, 348] width 12 height 29
click at [439, 574] on div "Done" at bounding box center [407, 566] width 111 height 31
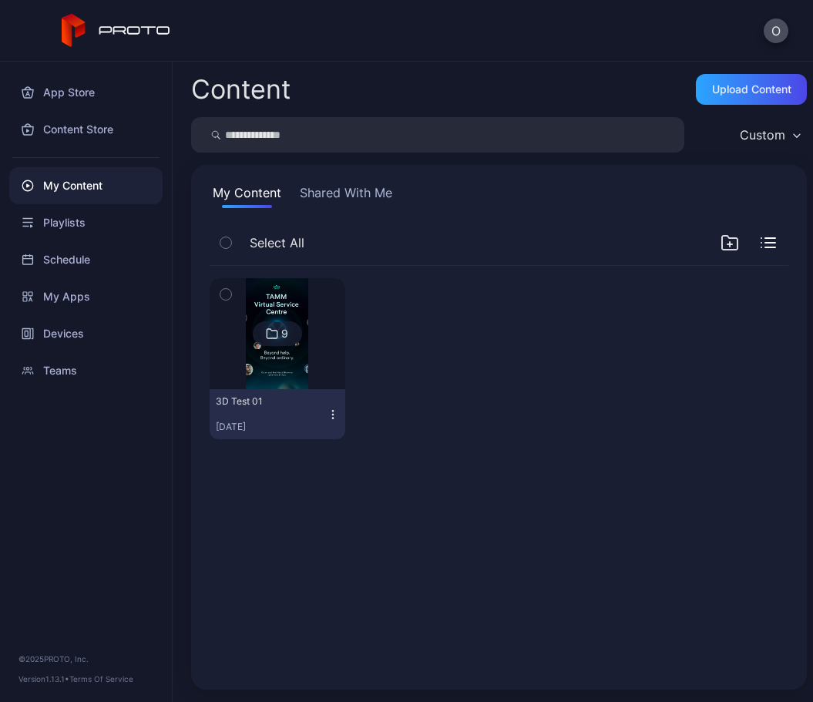
click at [291, 372] on img at bounding box center [277, 333] width 62 height 111
